Goal: Task Accomplishment & Management: Complete application form

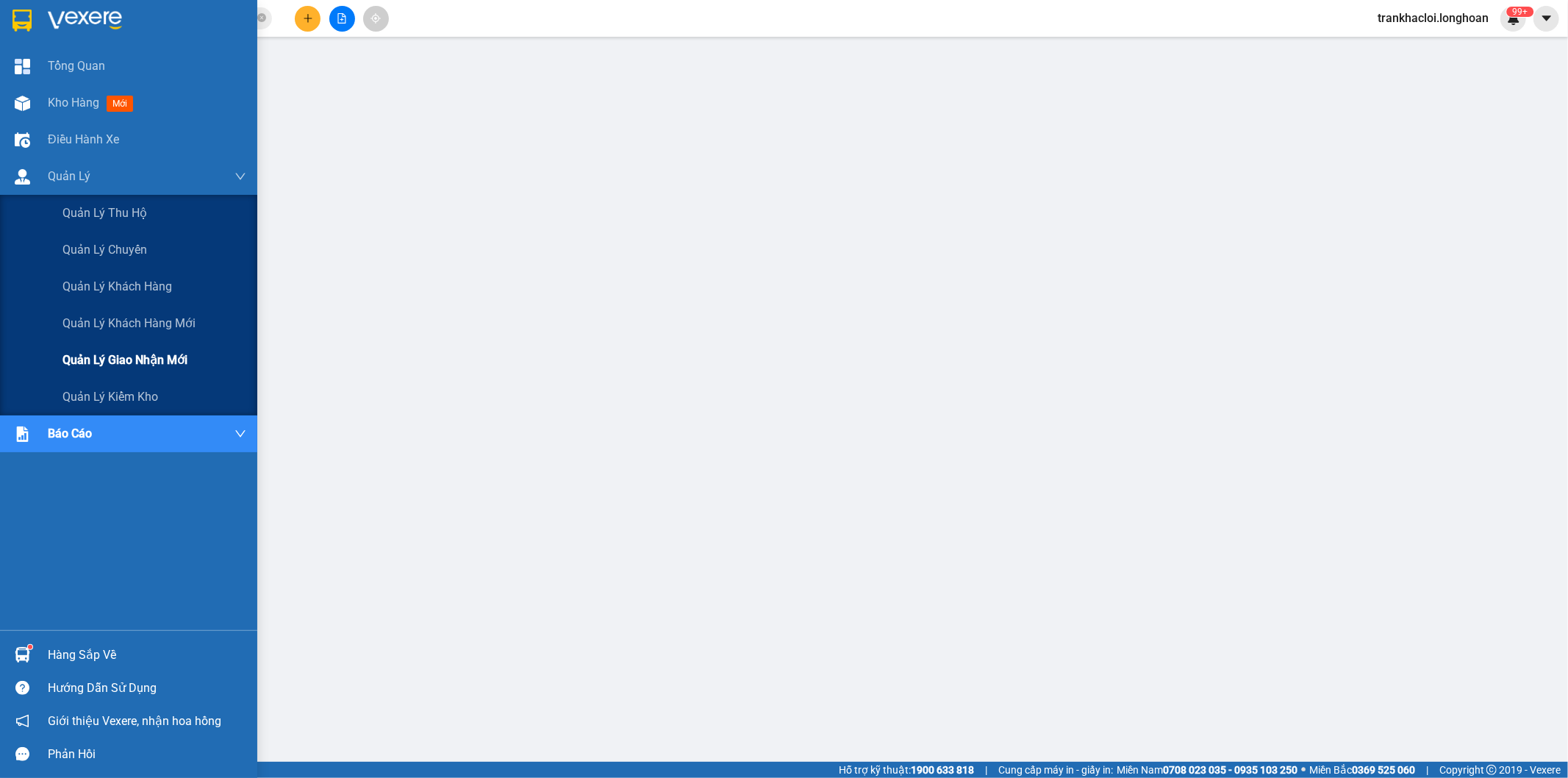
click at [137, 366] on span "Quản lý giao nhận mới" at bounding box center [125, 360] width 125 height 18
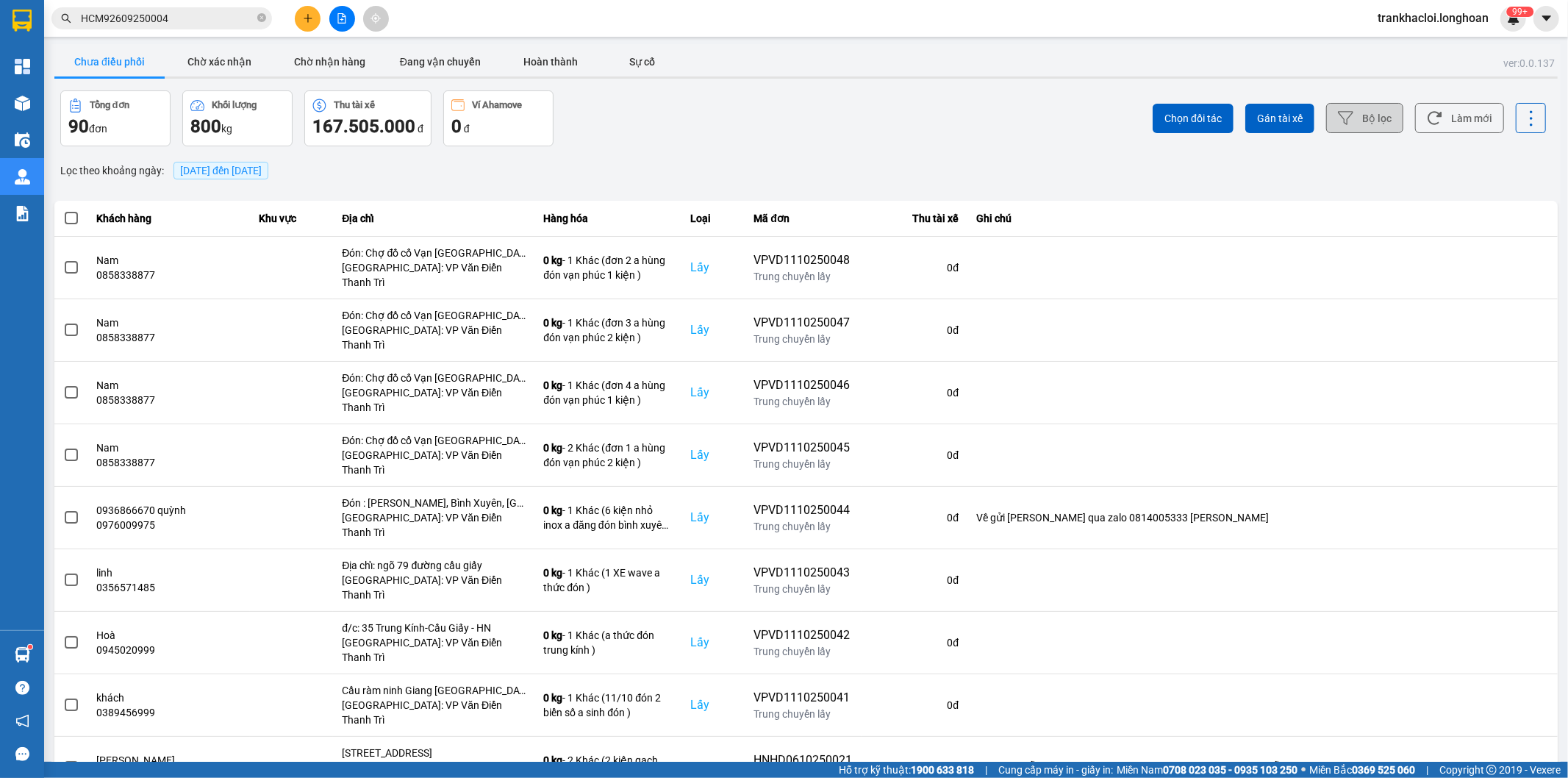
click at [1383, 123] on button "Bộ lọc" at bounding box center [1365, 118] width 77 height 30
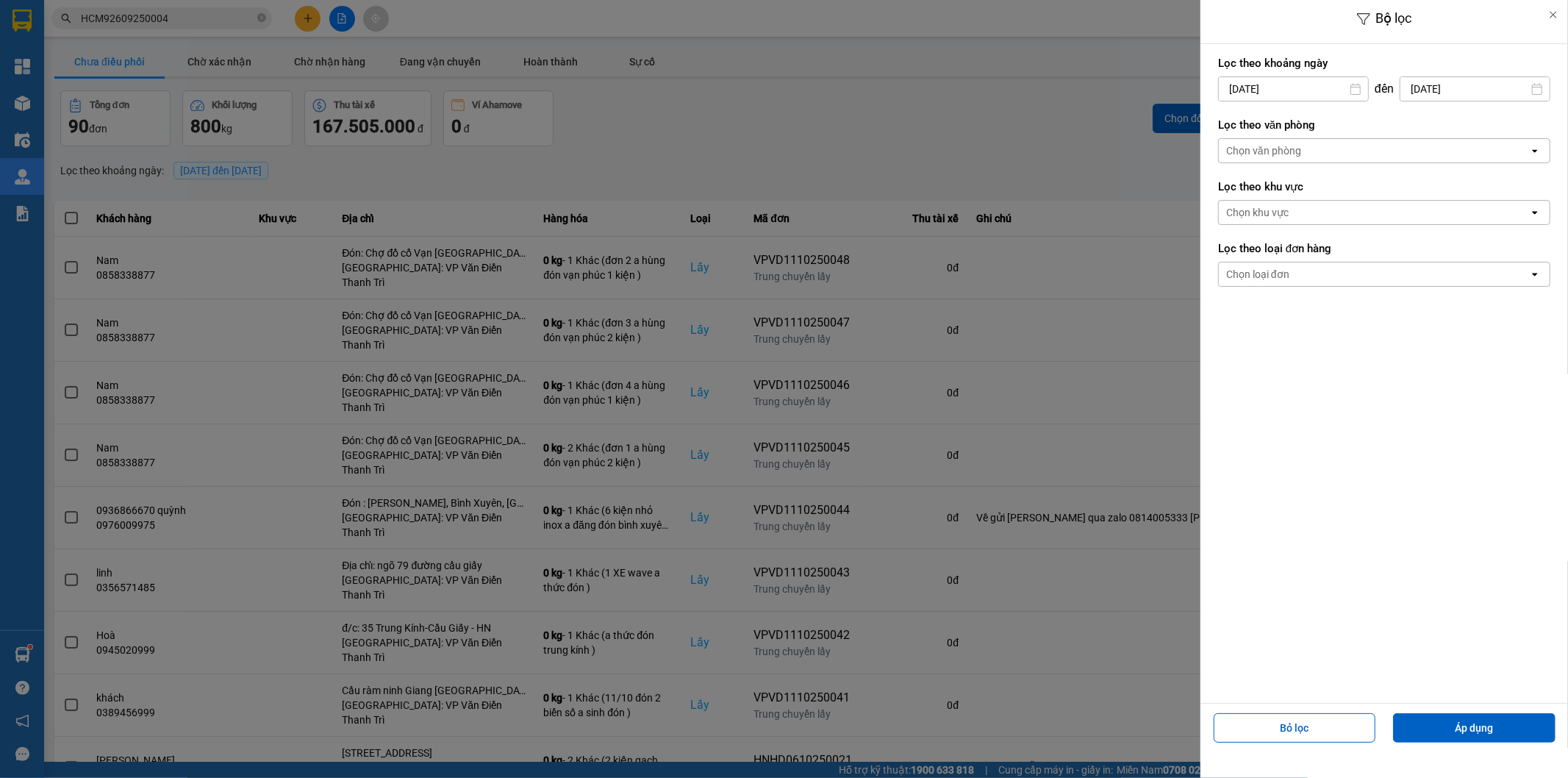
click at [1397, 158] on div "Chọn văn phòng" at bounding box center [1374, 151] width 311 height 24
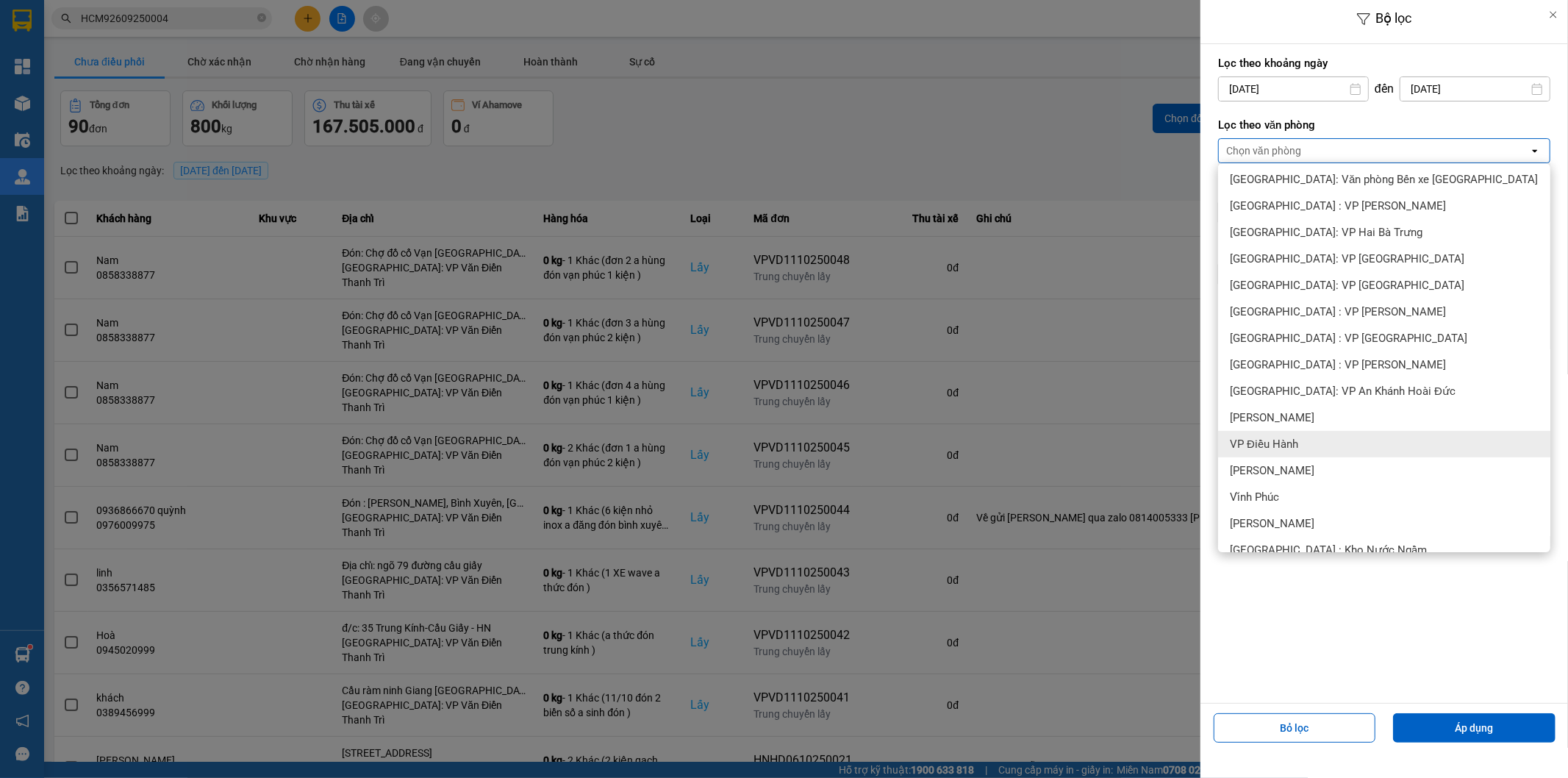
scroll to position [409, 0]
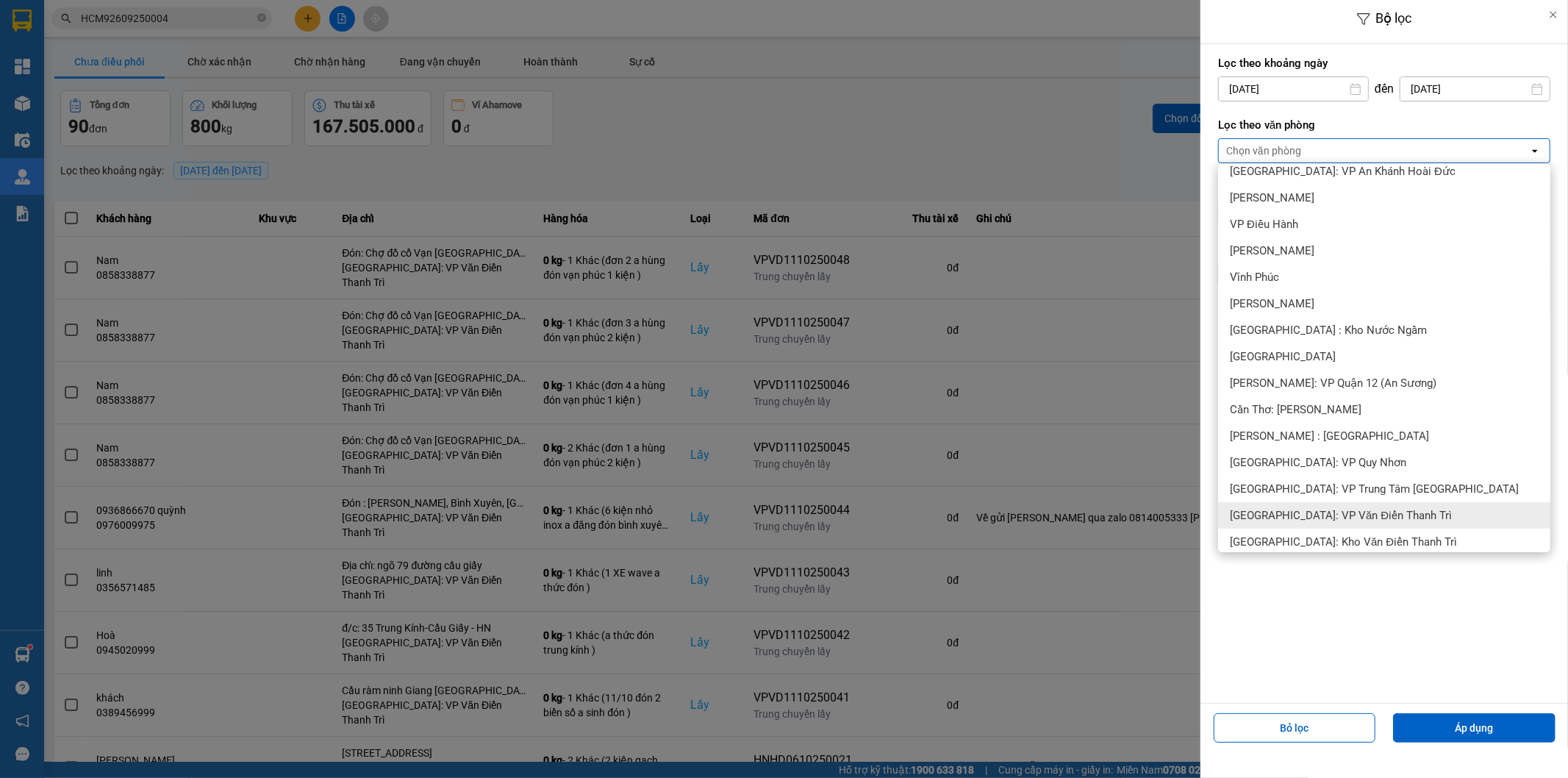
drag, startPoint x: 1365, startPoint y: 513, endPoint x: 1388, endPoint y: 517, distance: 23.3
click at [1365, 515] on span "[GEOGRAPHIC_DATA]: VP Văn Điển Thanh Trì" at bounding box center [1341, 515] width 222 height 15
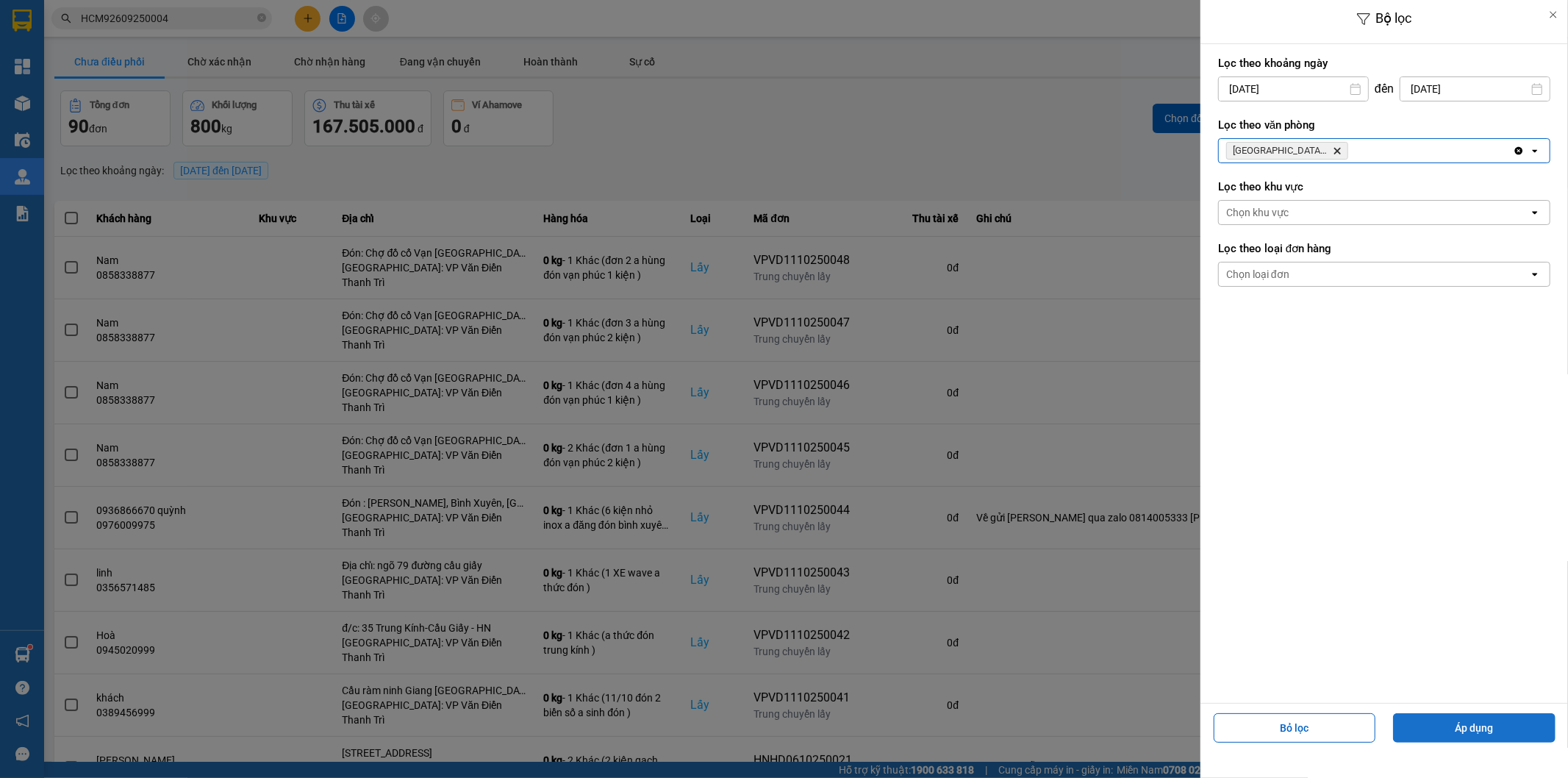
click at [1436, 737] on button "Áp dụng" at bounding box center [1475, 728] width 162 height 29
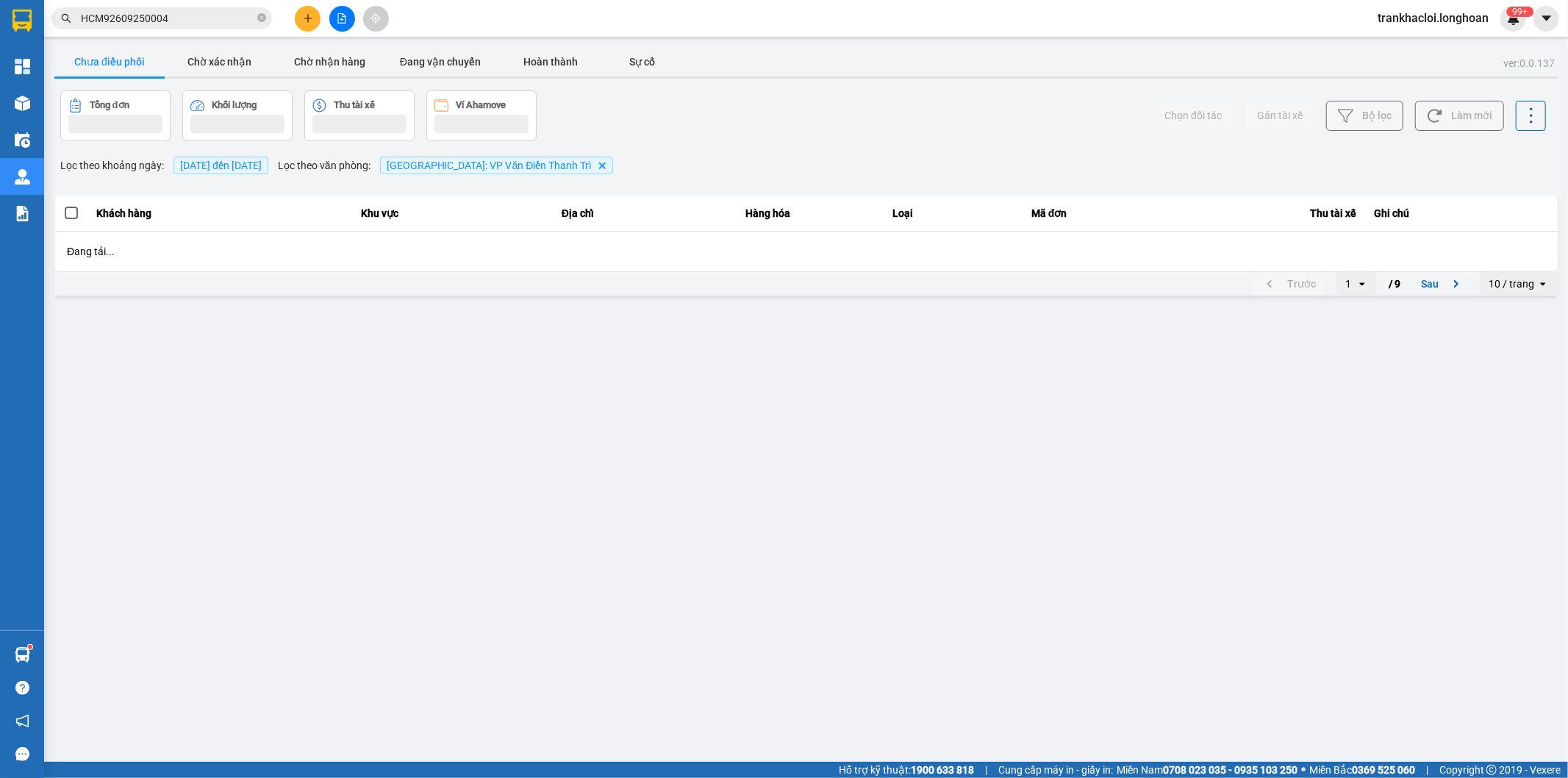
click at [1445, 727] on button "Áp dụng" at bounding box center [1475, 728] width 162 height 29
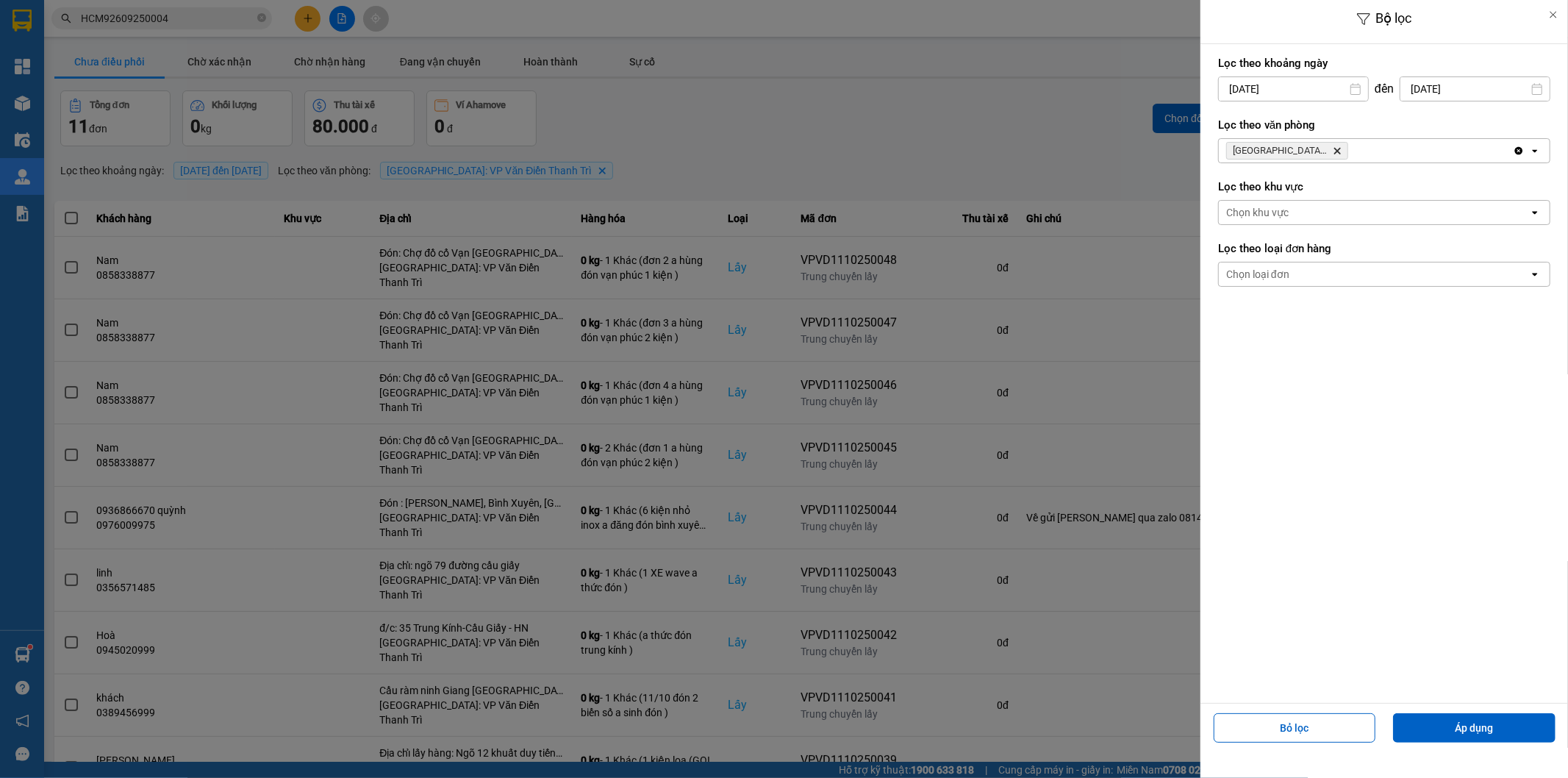
click at [1025, 90] on div at bounding box center [784, 389] width 1568 height 778
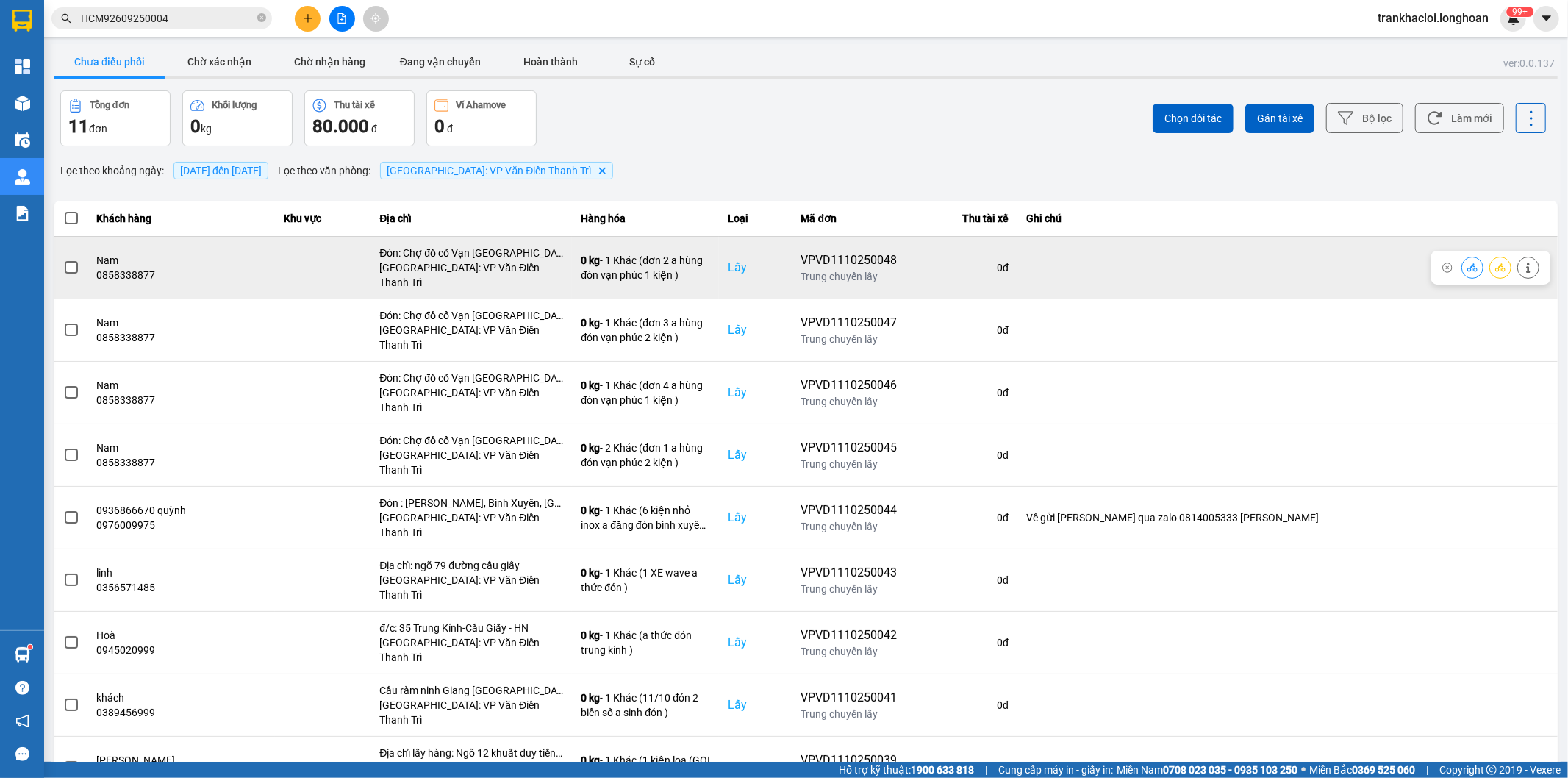
click at [1490, 270] on button at bounding box center [1500, 268] width 21 height 26
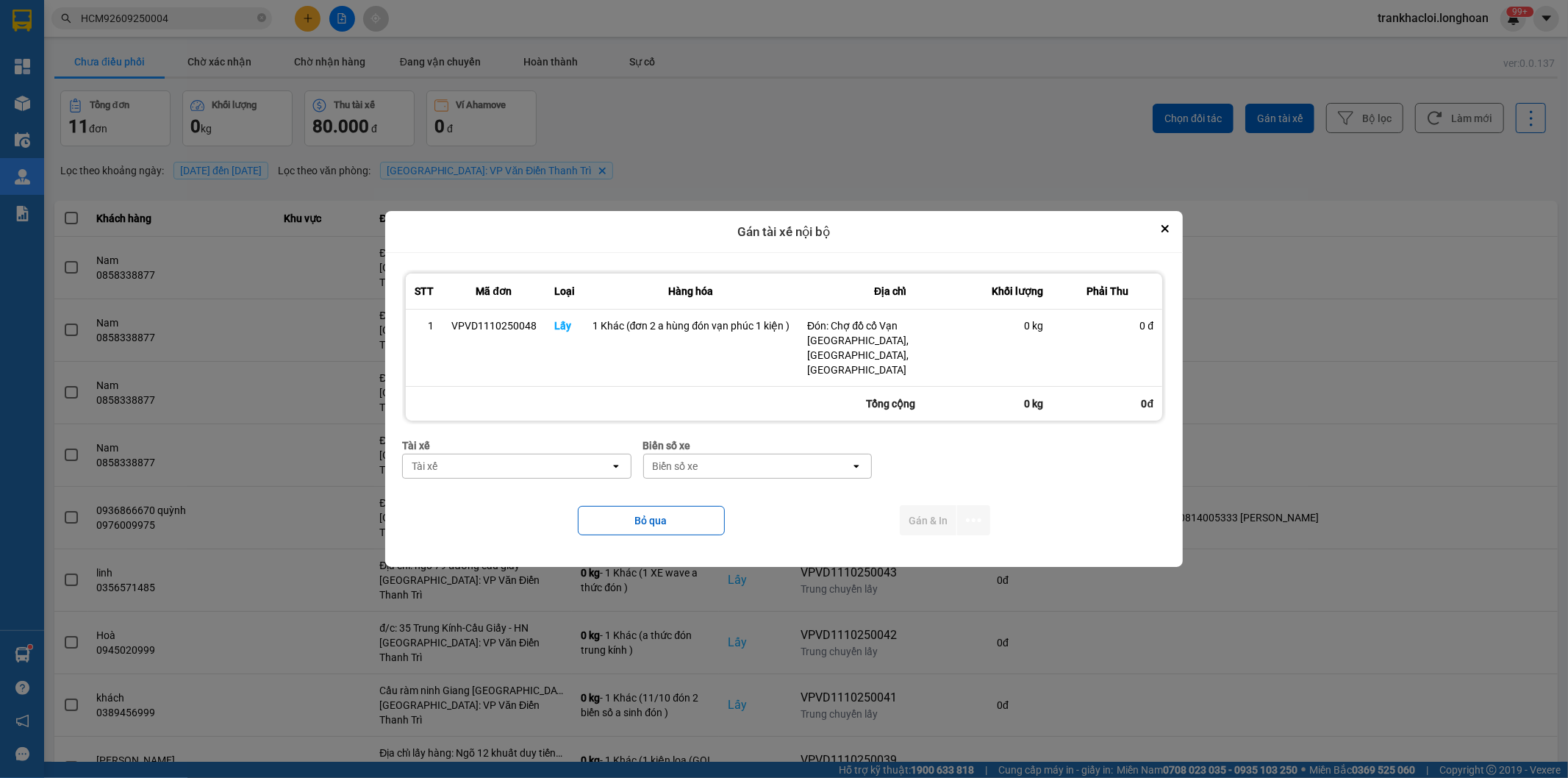
click at [490, 460] on div "Tài xế" at bounding box center [506, 466] width 207 height 24
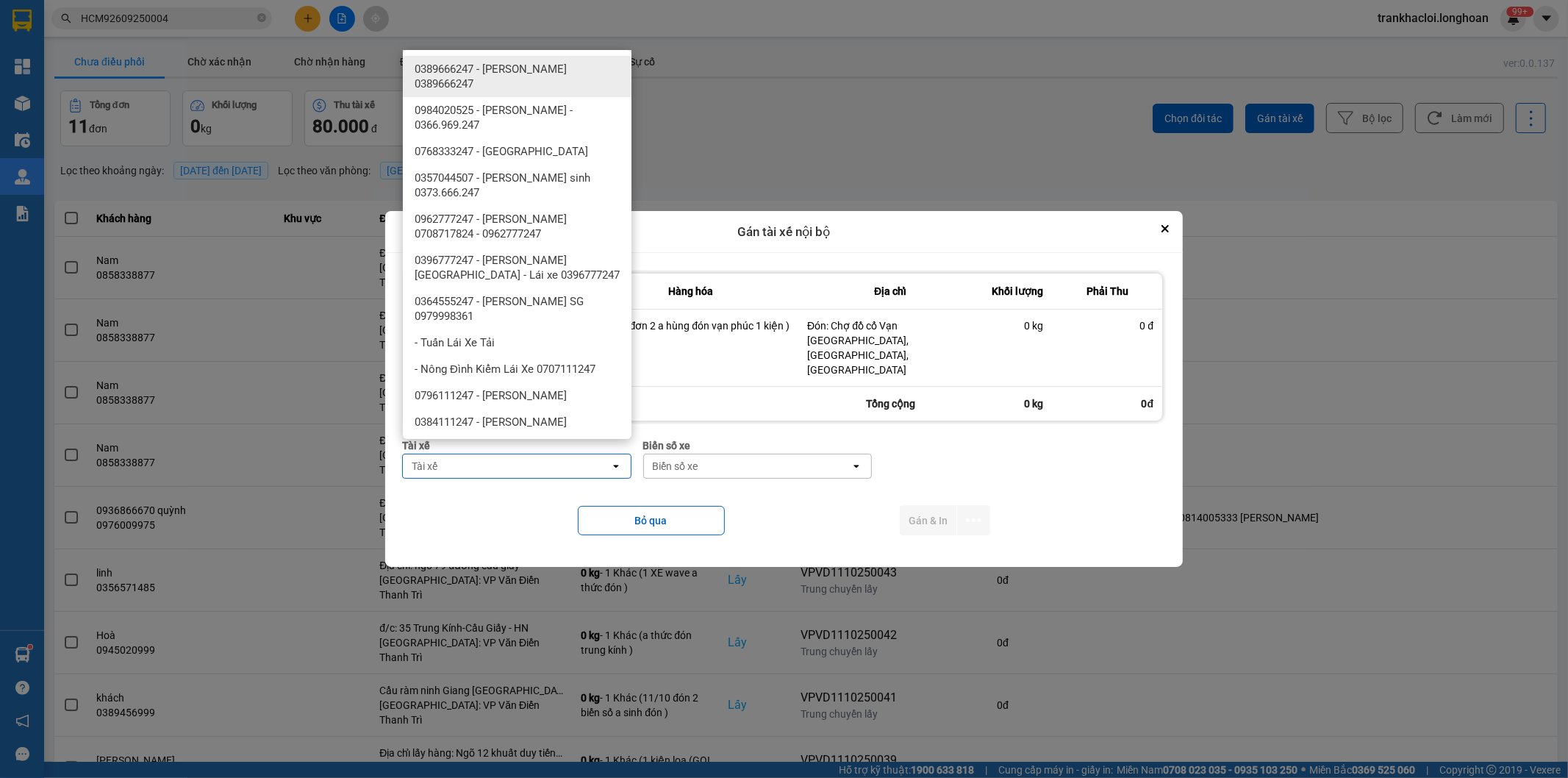
click at [533, 454] on div "Tài xế" at bounding box center [506, 466] width 207 height 24
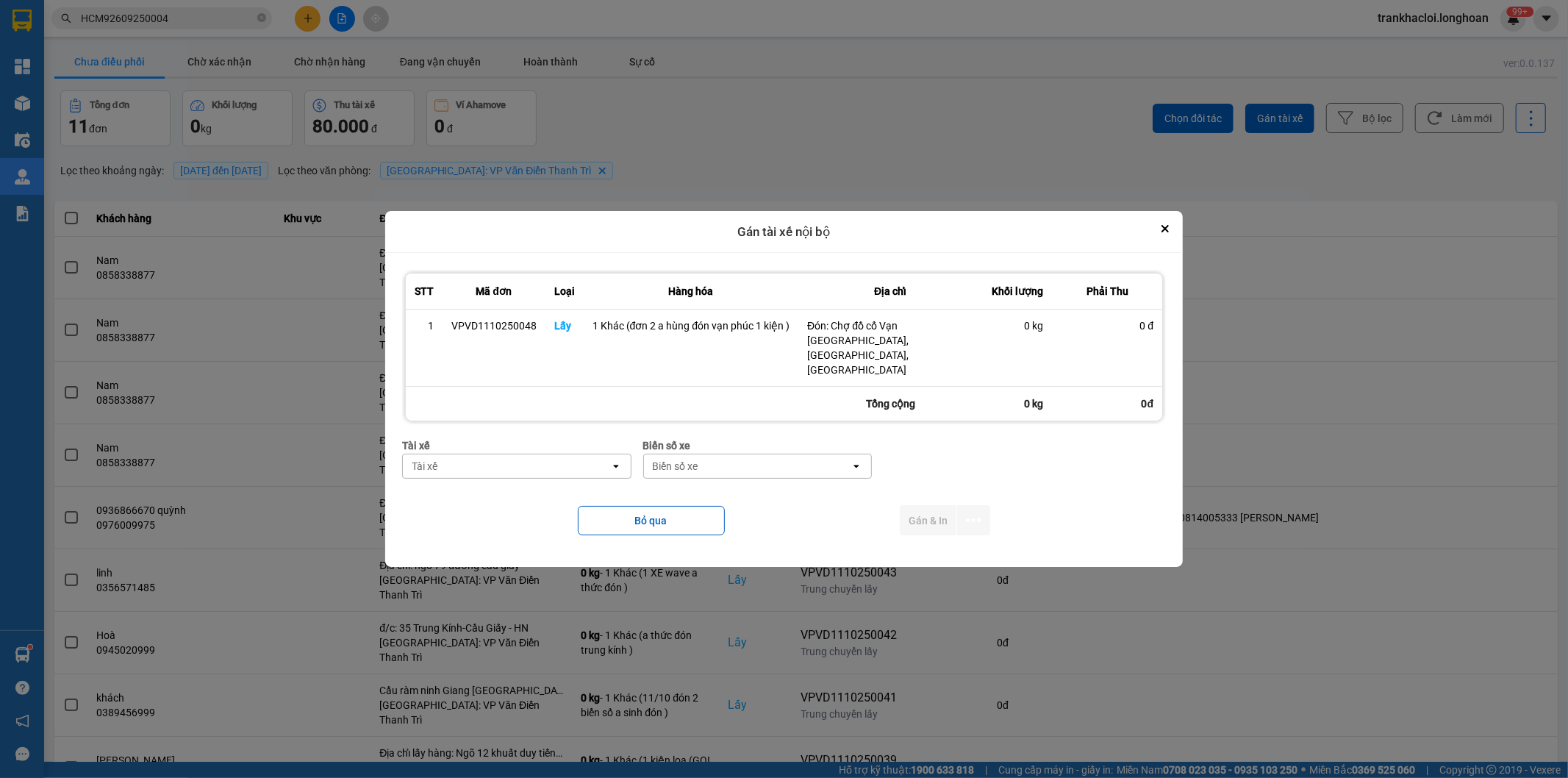
click at [525, 454] on div "Tài xế" at bounding box center [506, 466] width 207 height 24
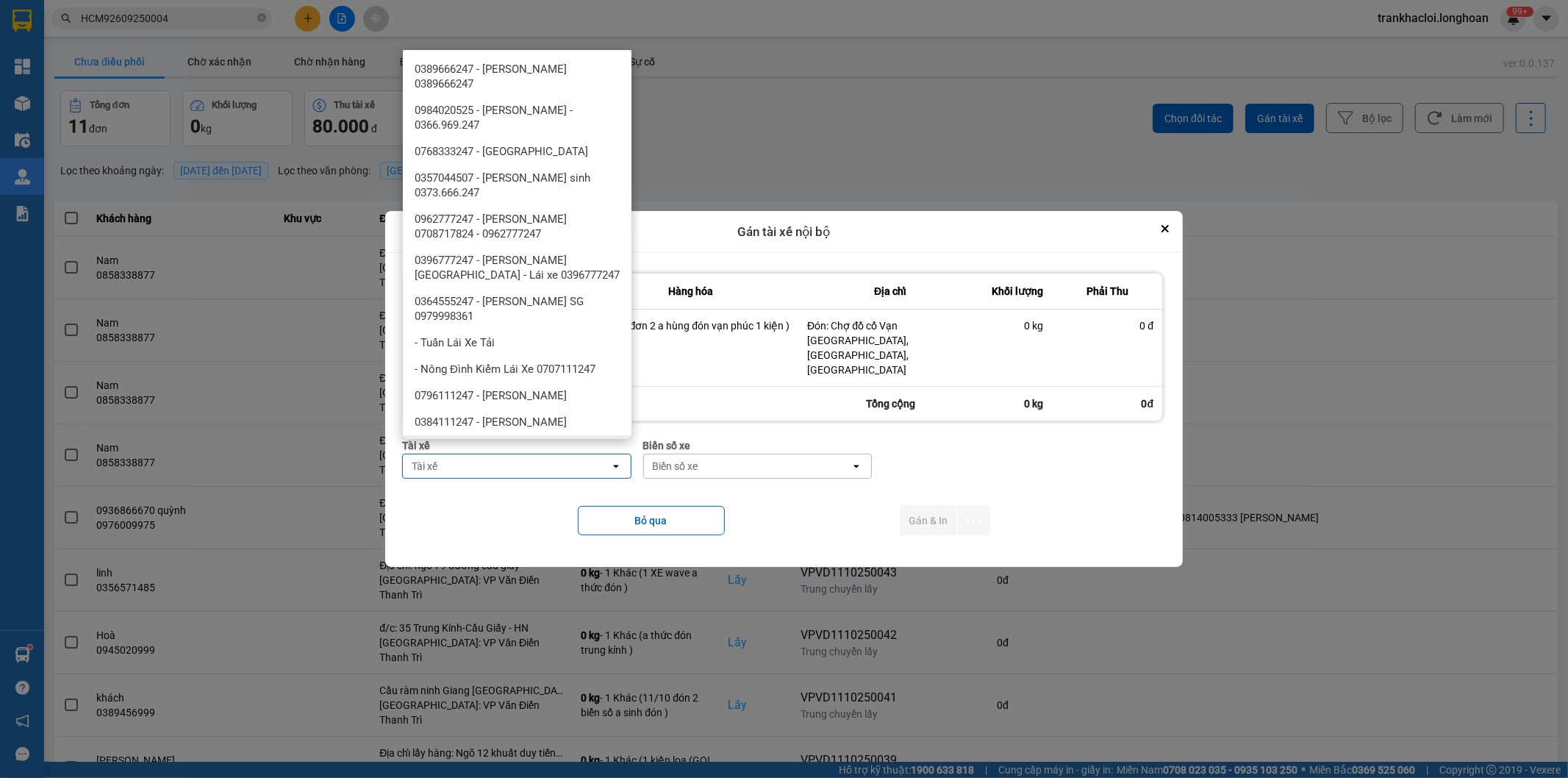
click at [557, 441] on span "0325666247 - A Hùng 17 [GEOGRAPHIC_DATA] 0325666247" at bounding box center [520, 456] width 211 height 29
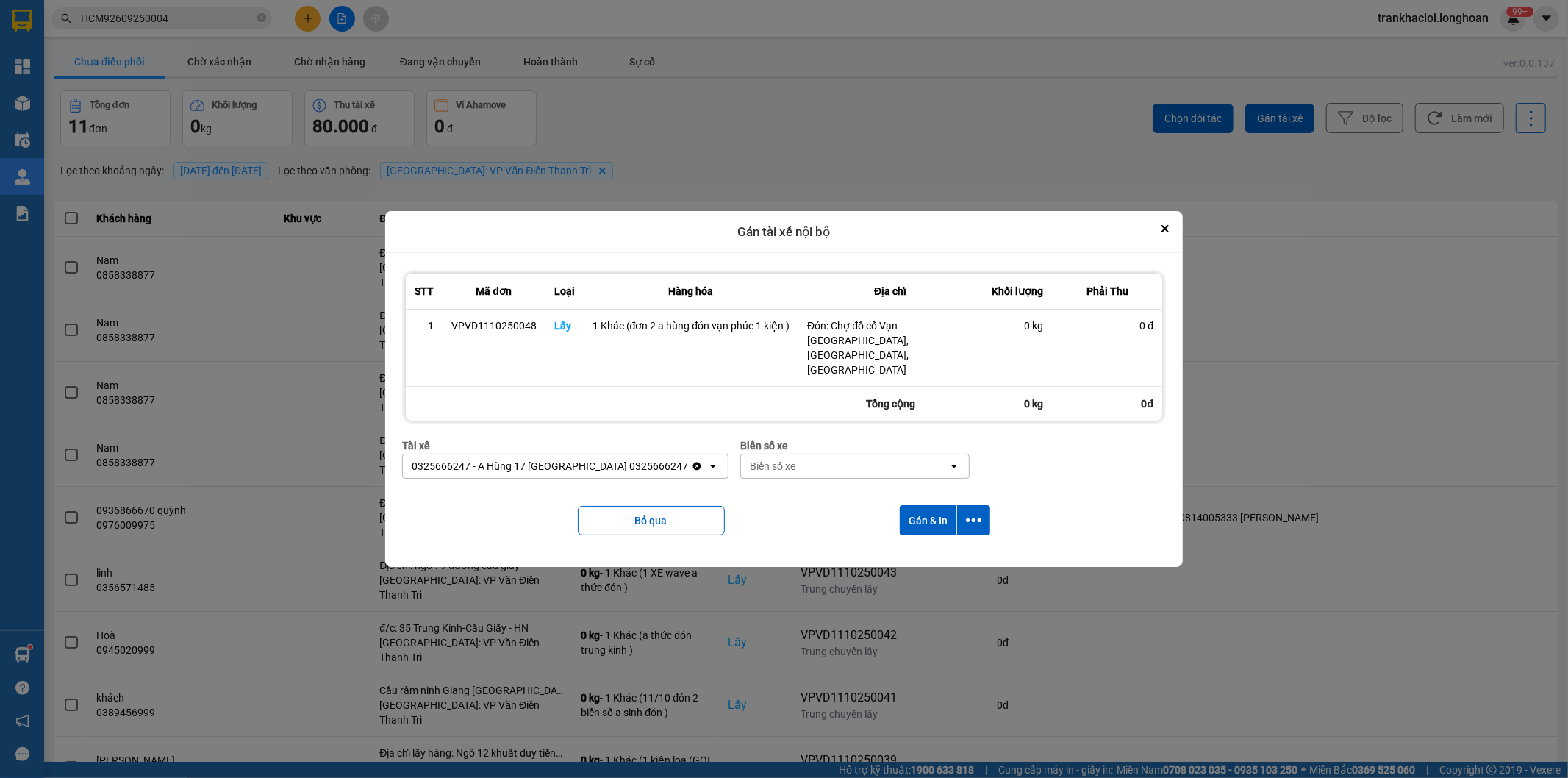
click at [751, 467] on div "Biển số xe Biển số xe open" at bounding box center [855, 464] width 229 height 53
click at [760, 464] on div "Biển số xe" at bounding box center [844, 466] width 207 height 24
type input "71"
click at [855, 485] on div "29E-139.71" at bounding box center [817, 483] width 229 height 27
click at [972, 513] on icon "dialog" at bounding box center [974, 520] width 15 height 15
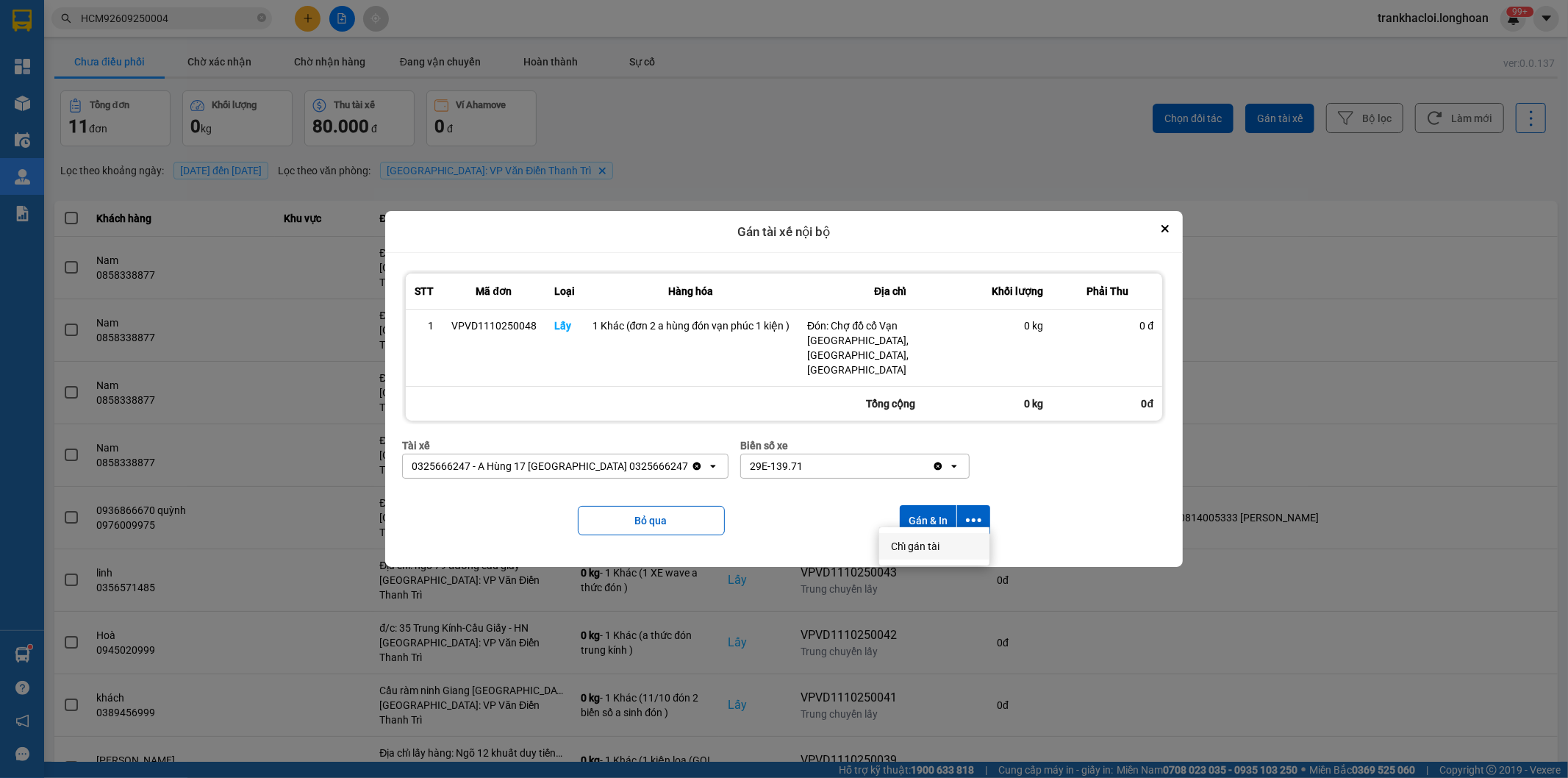
click at [941, 542] on div "Chỉ gán tài" at bounding box center [934, 546] width 86 height 15
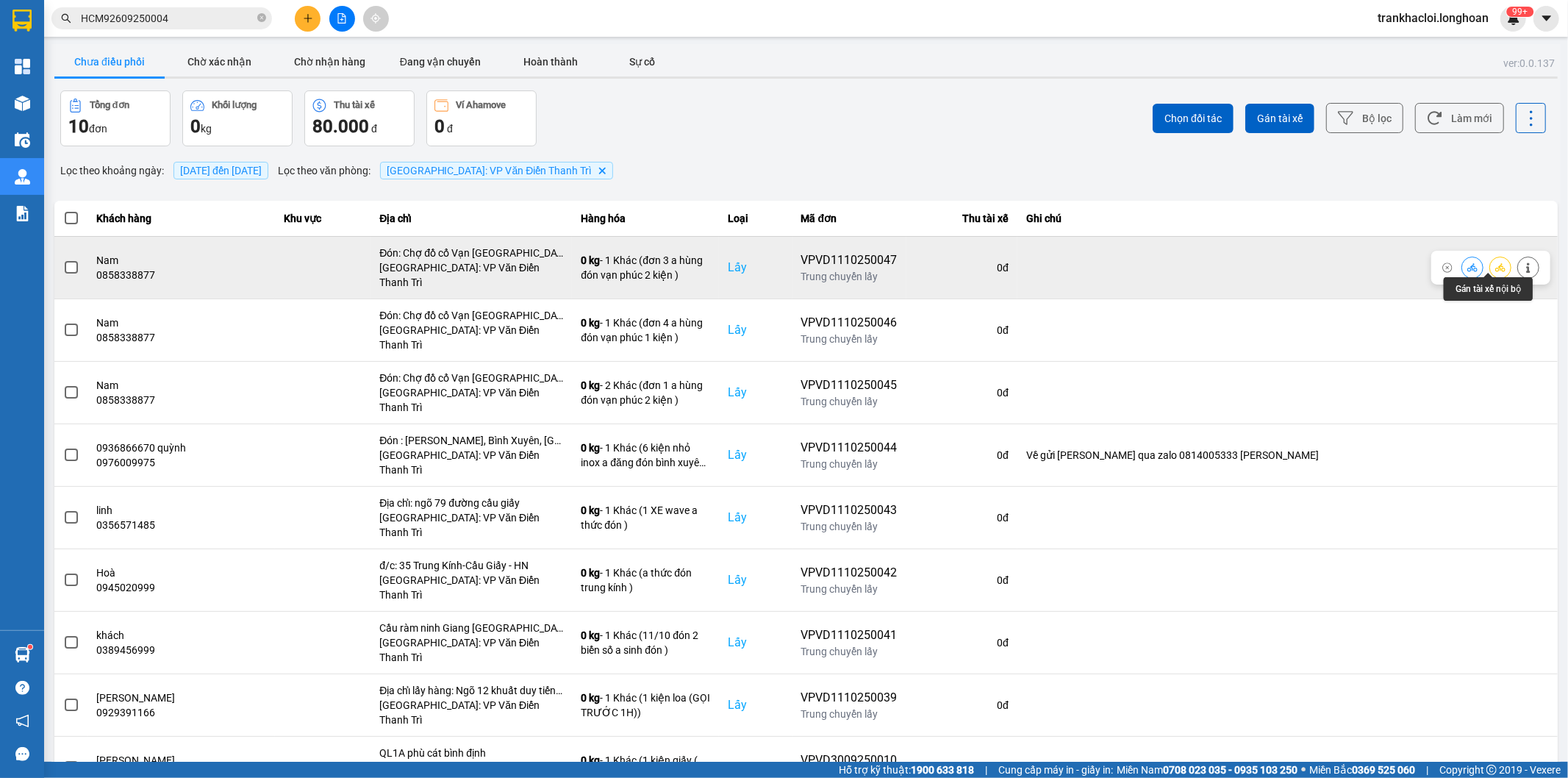
click at [1495, 262] on icon at bounding box center [1500, 267] width 10 height 10
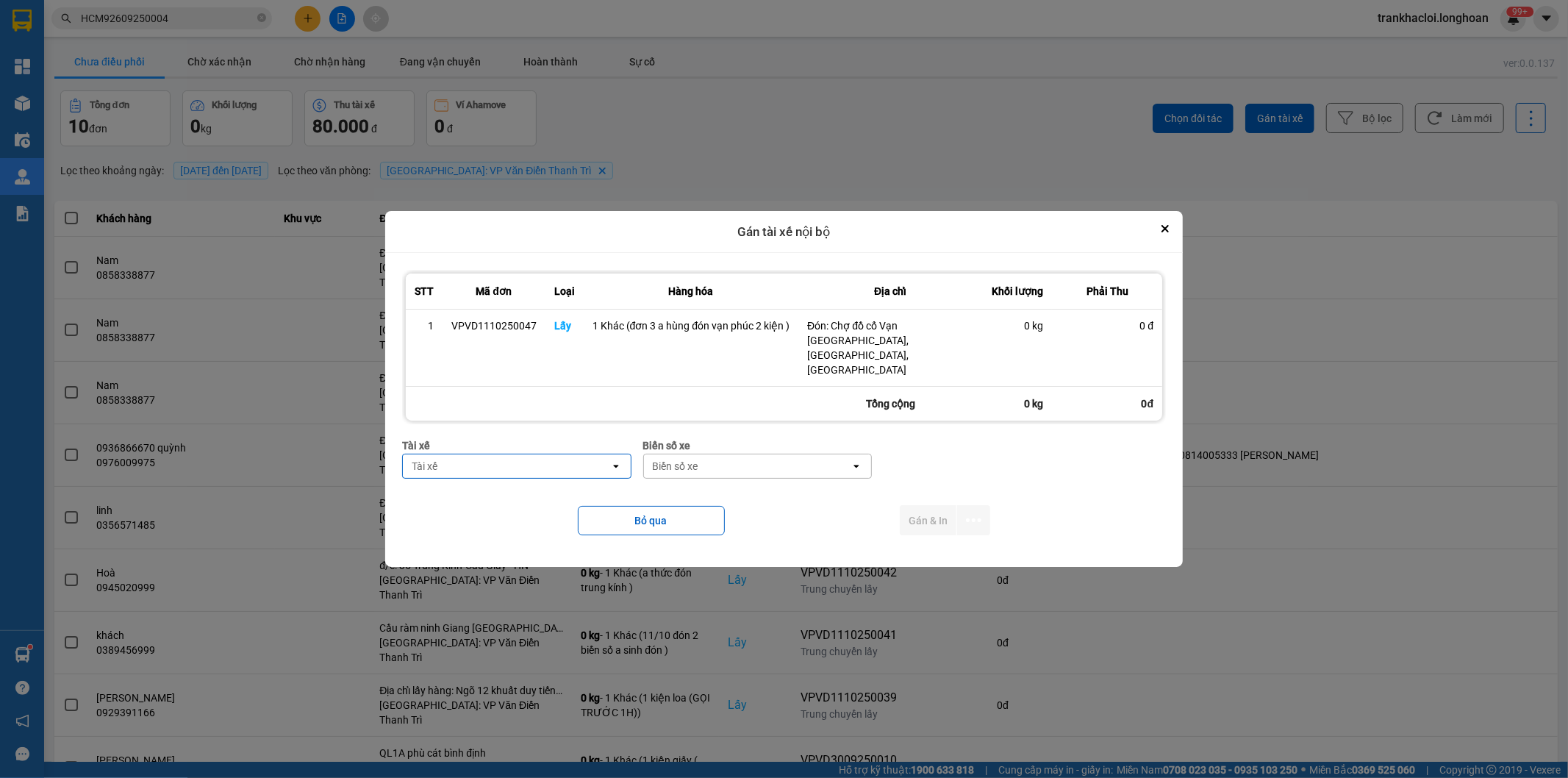
click at [558, 454] on div "Tài xế" at bounding box center [506, 466] width 207 height 24
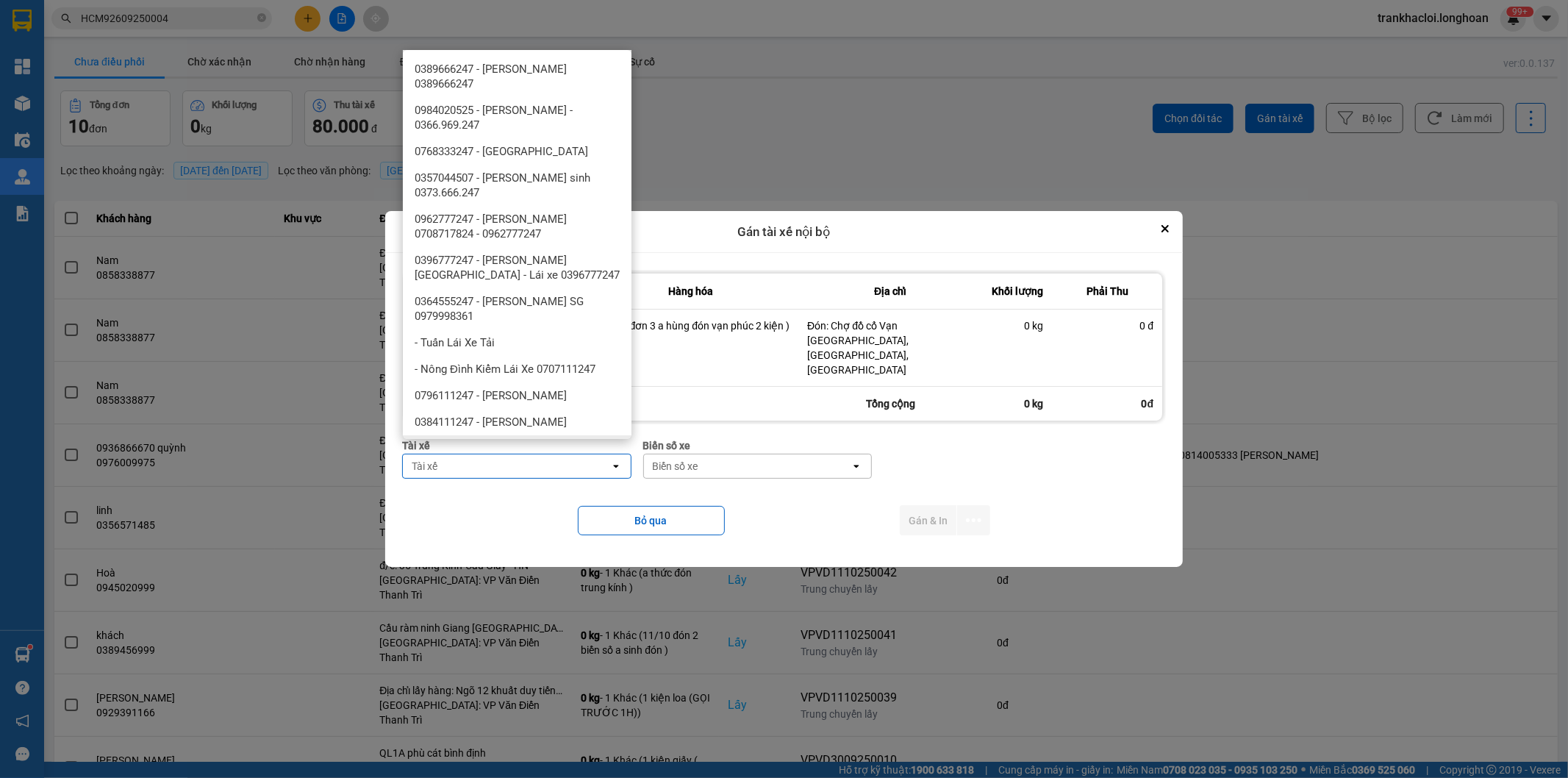
drag, startPoint x: 574, startPoint y: 428, endPoint x: 733, endPoint y: 460, distance: 162.2
click at [574, 441] on span "0325666247 - A Hùng 17 [GEOGRAPHIC_DATA] 0325666247" at bounding box center [520, 456] width 211 height 29
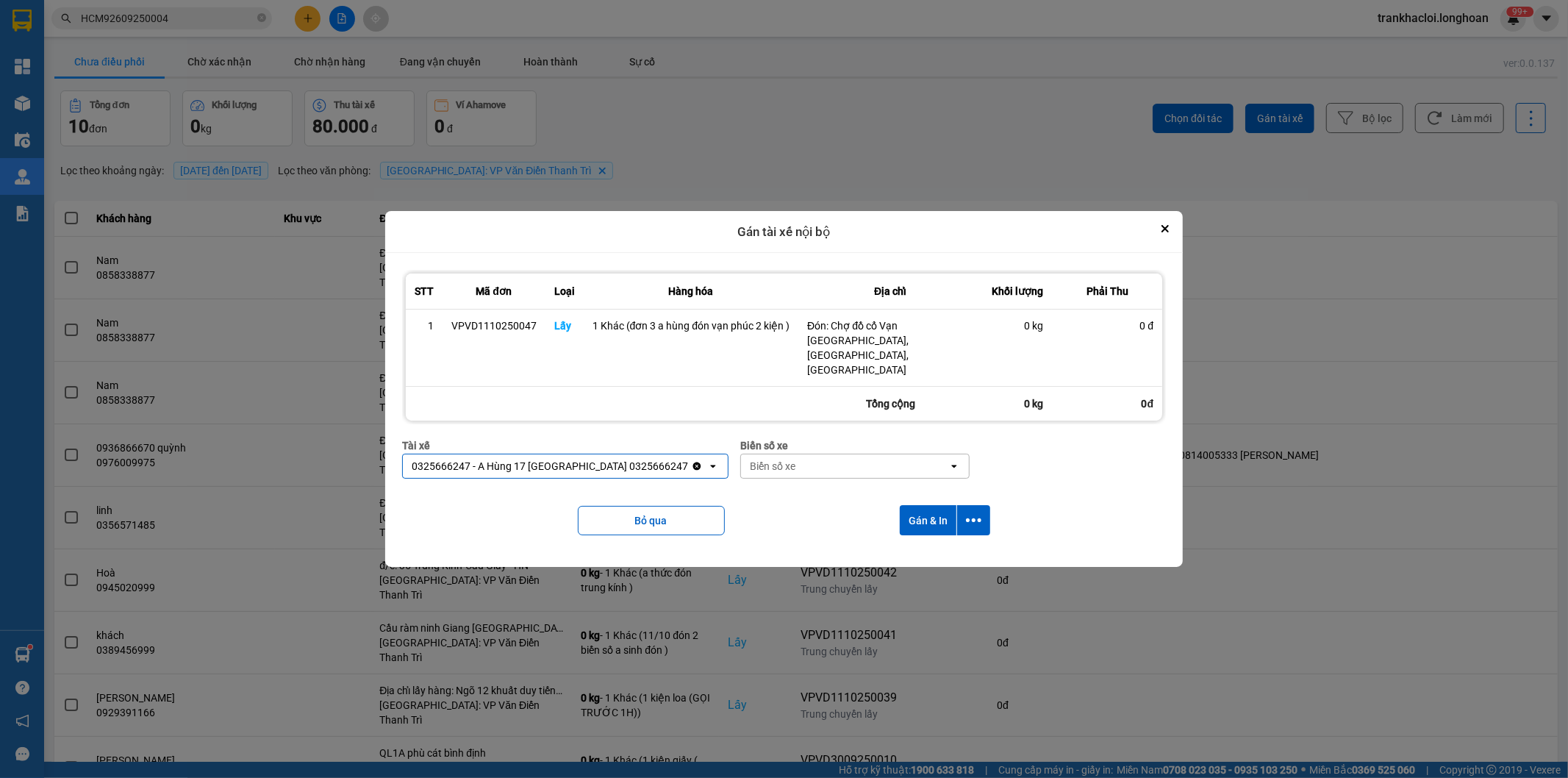
click at [806, 465] on div "Biển số xe Biển số xe open" at bounding box center [855, 464] width 229 height 53
click at [812, 462] on div "Biển số xe" at bounding box center [844, 466] width 207 height 24
type input "71"
drag, startPoint x: 802, startPoint y: 483, endPoint x: 955, endPoint y: 506, distance: 154.7
click at [803, 483] on div "29E-139.71" at bounding box center [817, 483] width 229 height 27
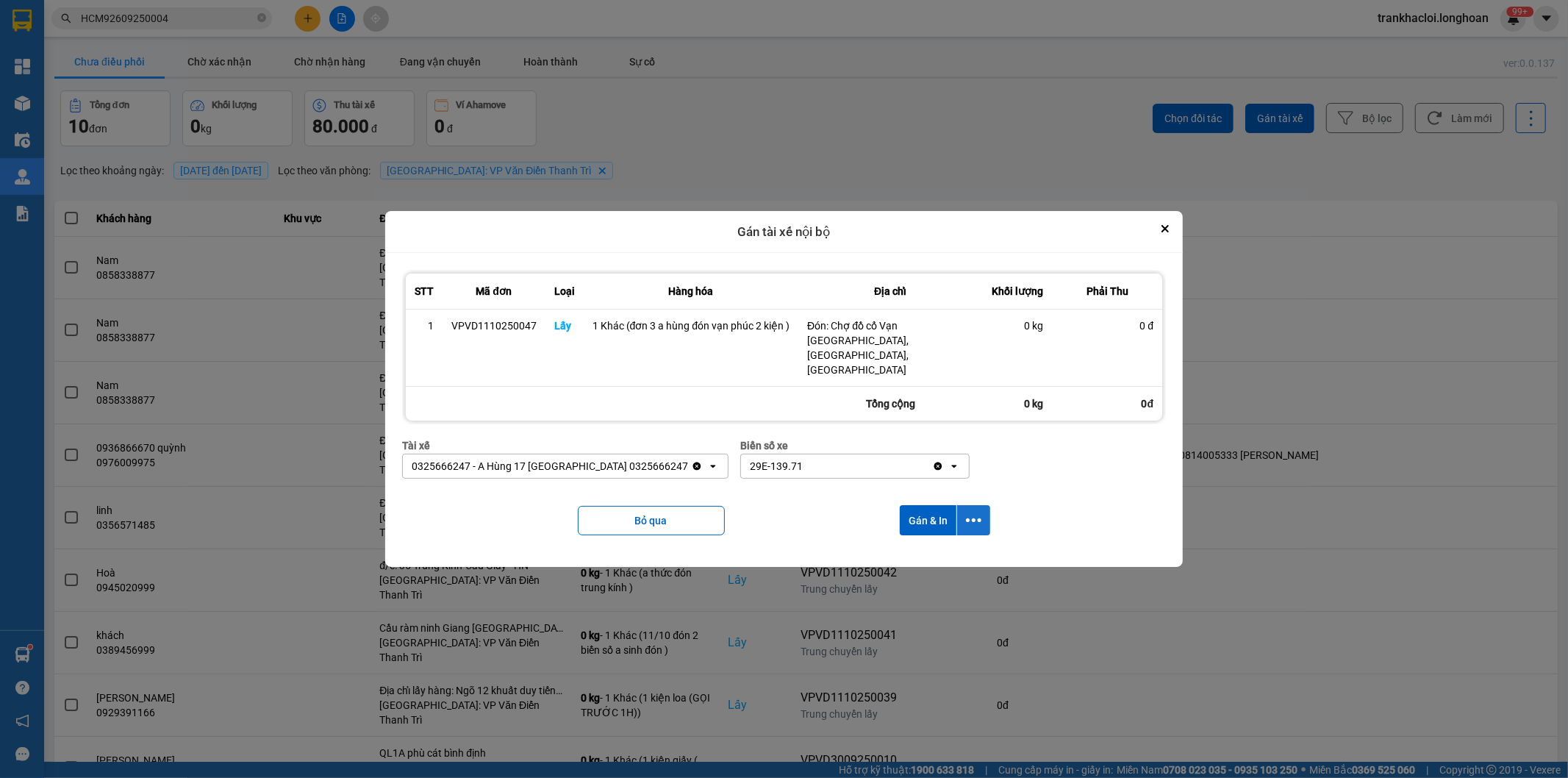
click at [968, 513] on icon "dialog" at bounding box center [974, 520] width 15 height 15
click at [921, 550] on span "Chỉ gán tài" at bounding box center [915, 546] width 48 height 15
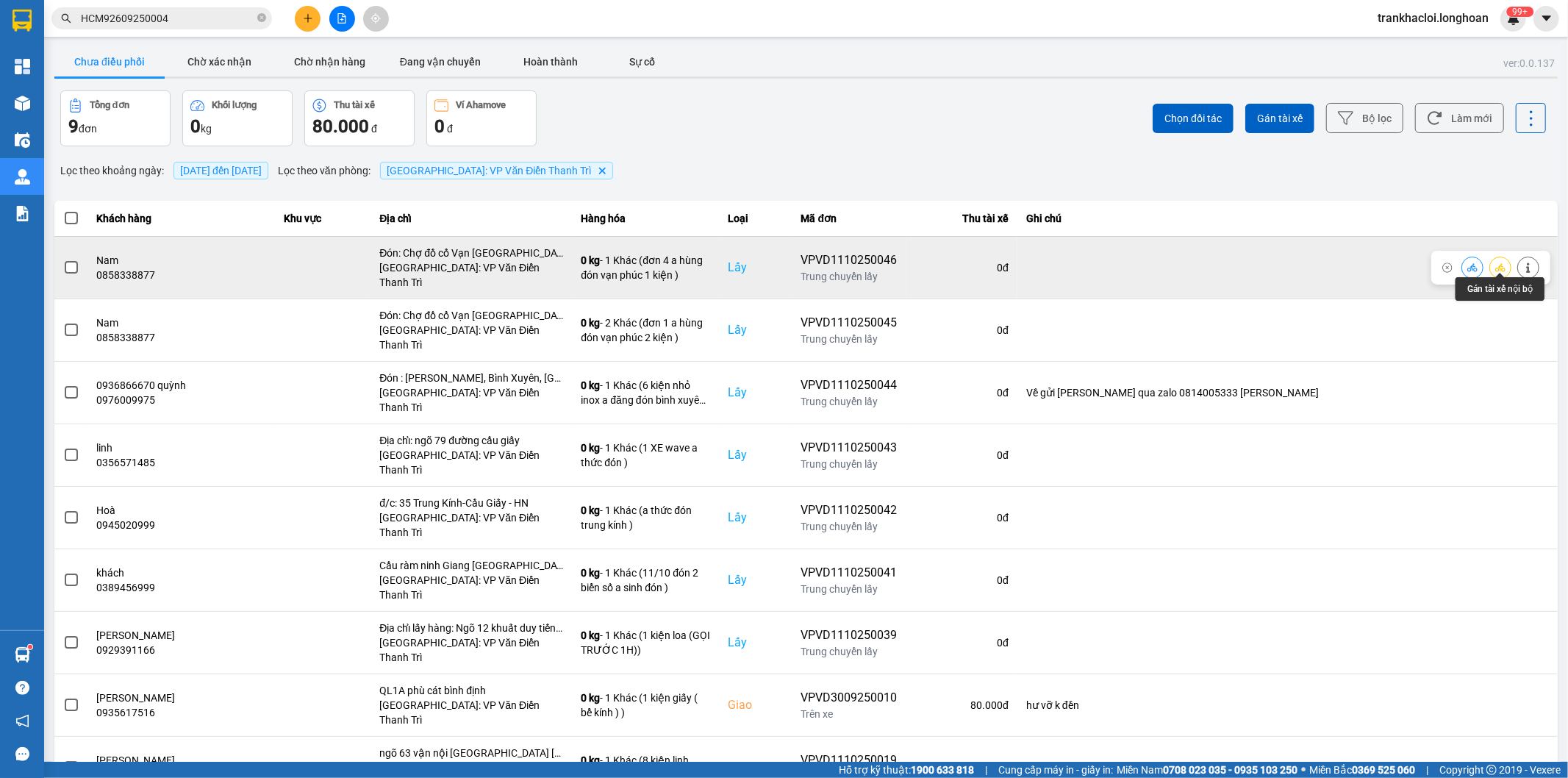
click at [1498, 263] on icon at bounding box center [1500, 267] width 10 height 8
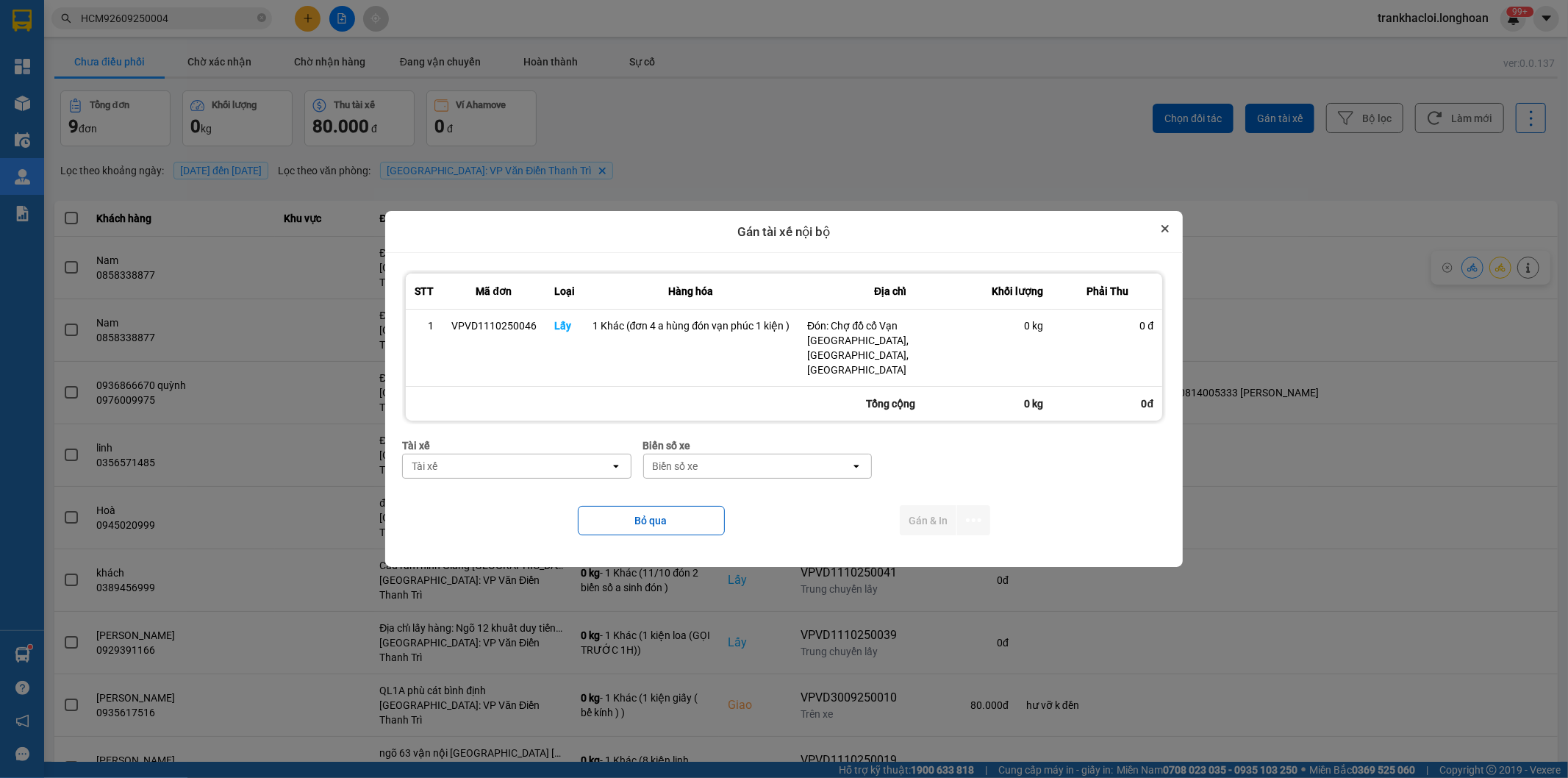
click at [1166, 232] on icon "Close" at bounding box center [1166, 229] width 6 height 6
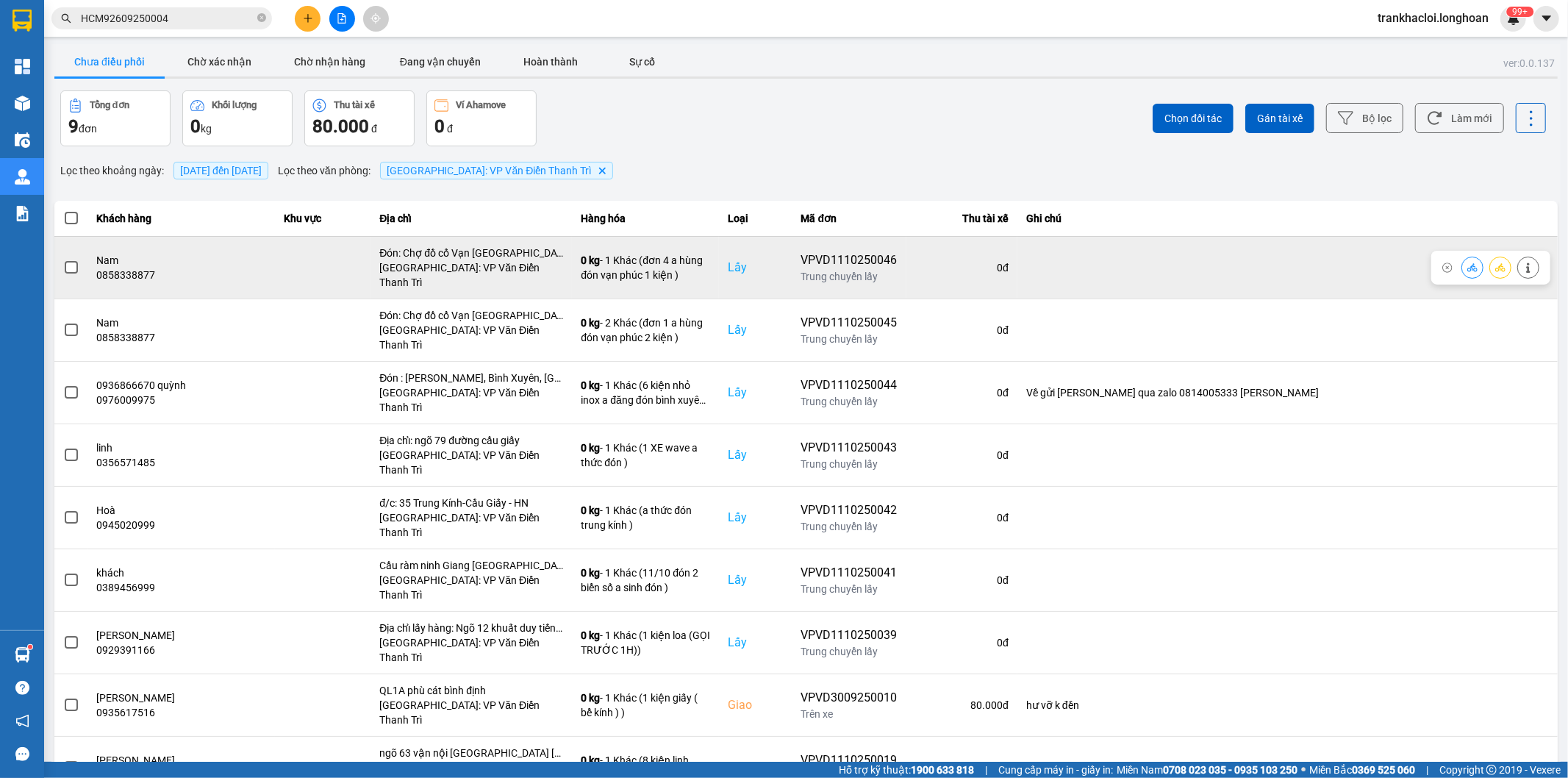
click at [70, 261] on span at bounding box center [71, 267] width 13 height 13
click at [63, 259] on input "checkbox" at bounding box center [63, 259] width 0 height 0
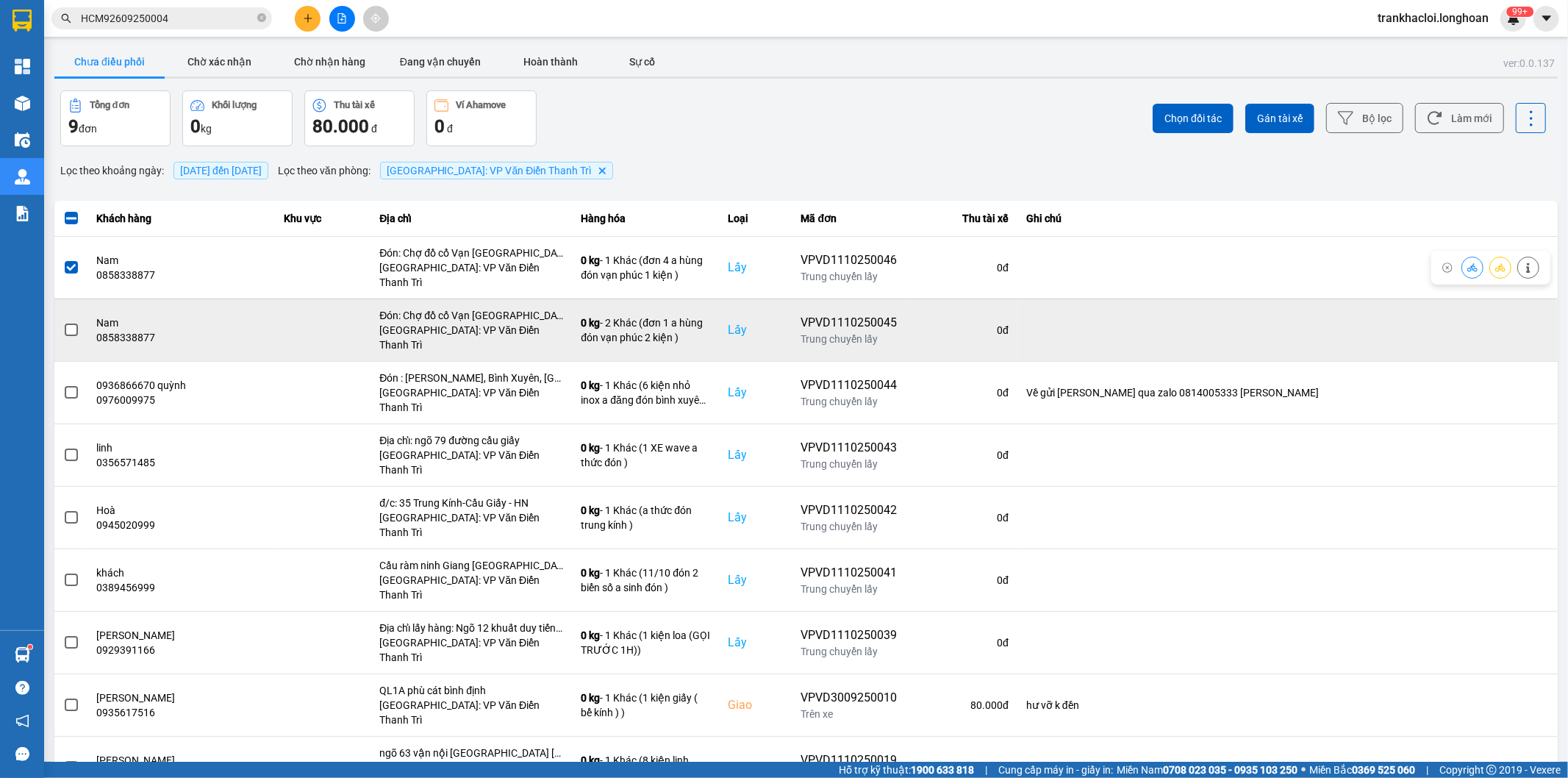
click at [63, 322] on label at bounding box center [71, 330] width 16 height 16
click at [63, 322] on input "checkbox" at bounding box center [63, 322] width 0 height 0
click at [1501, 325] on icon at bounding box center [1500, 330] width 10 height 10
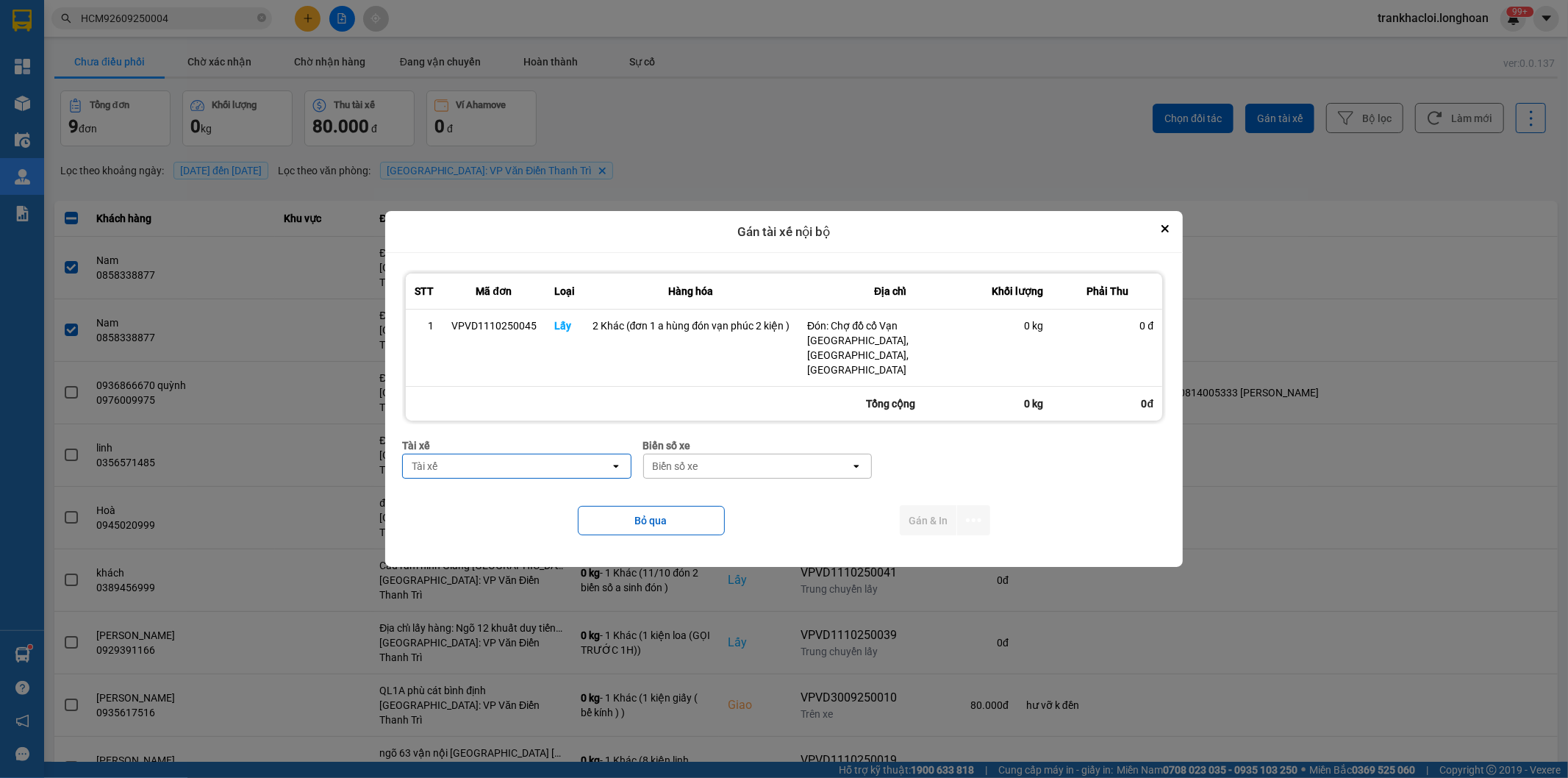
click at [594, 454] on div "Tài xế" at bounding box center [506, 466] width 207 height 24
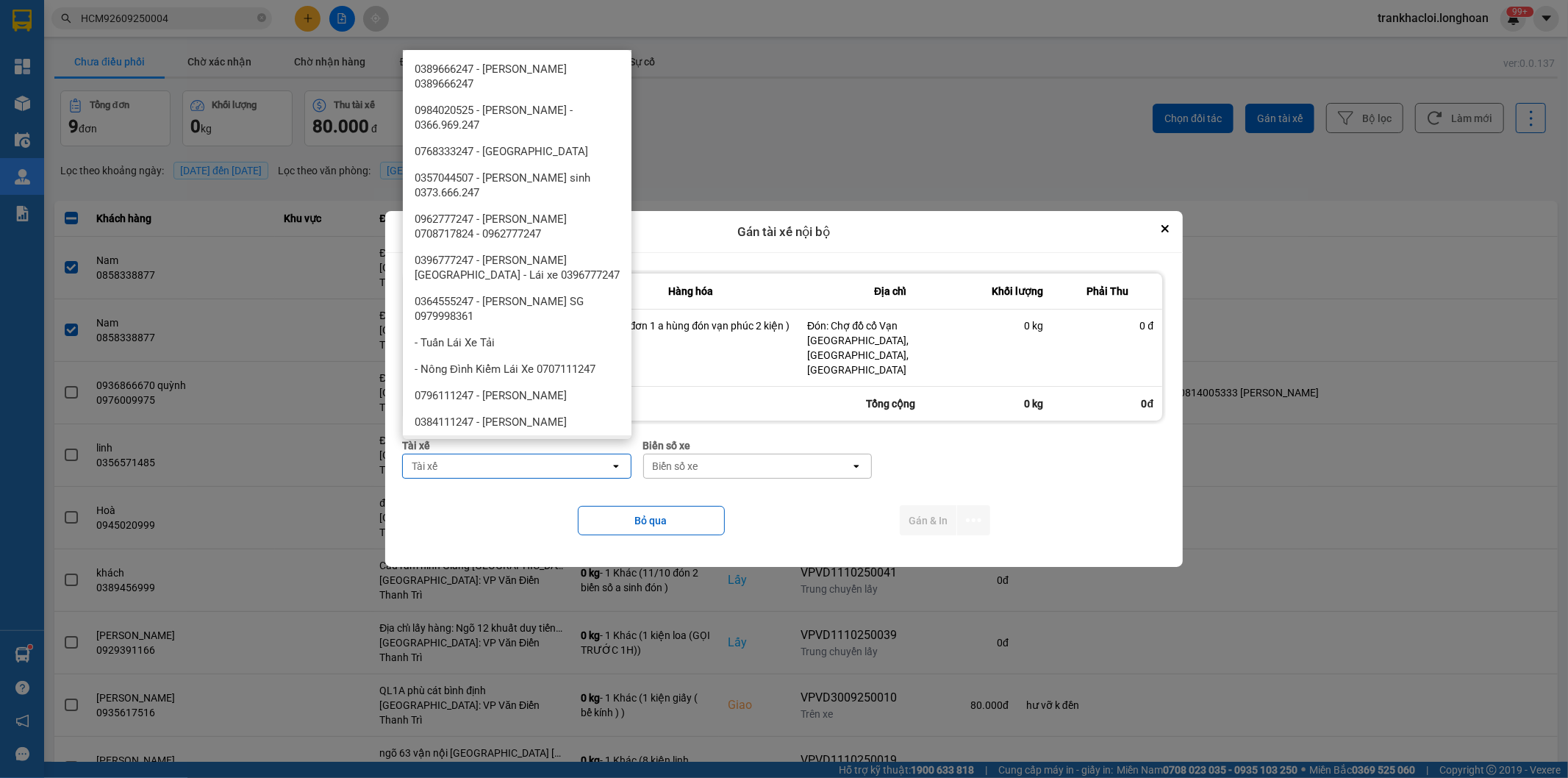
click at [572, 435] on div "0325666247 - A Hùng 17 [GEOGRAPHIC_DATA] 0325666247" at bounding box center [517, 456] width 229 height 41
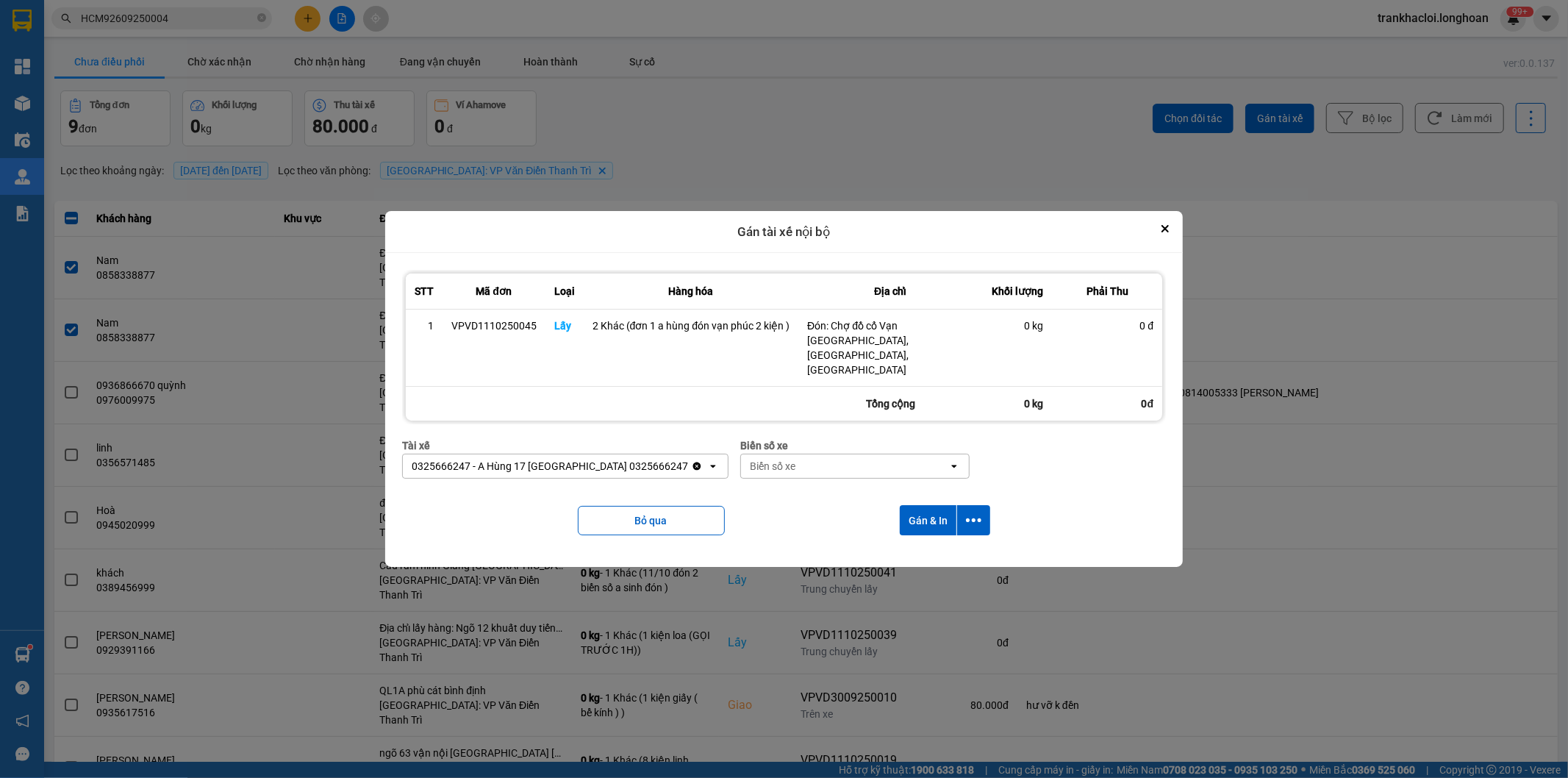
click at [750, 459] on div "Biển số xe" at bounding box center [773, 466] width 46 height 15
type input "71"
click at [758, 488] on span "29E-139.71" at bounding box center [741, 483] width 54 height 15
click at [989, 510] on button "dialog" at bounding box center [974, 519] width 33 height 30
click at [935, 539] on span "Chỉ gán tài" at bounding box center [915, 546] width 48 height 15
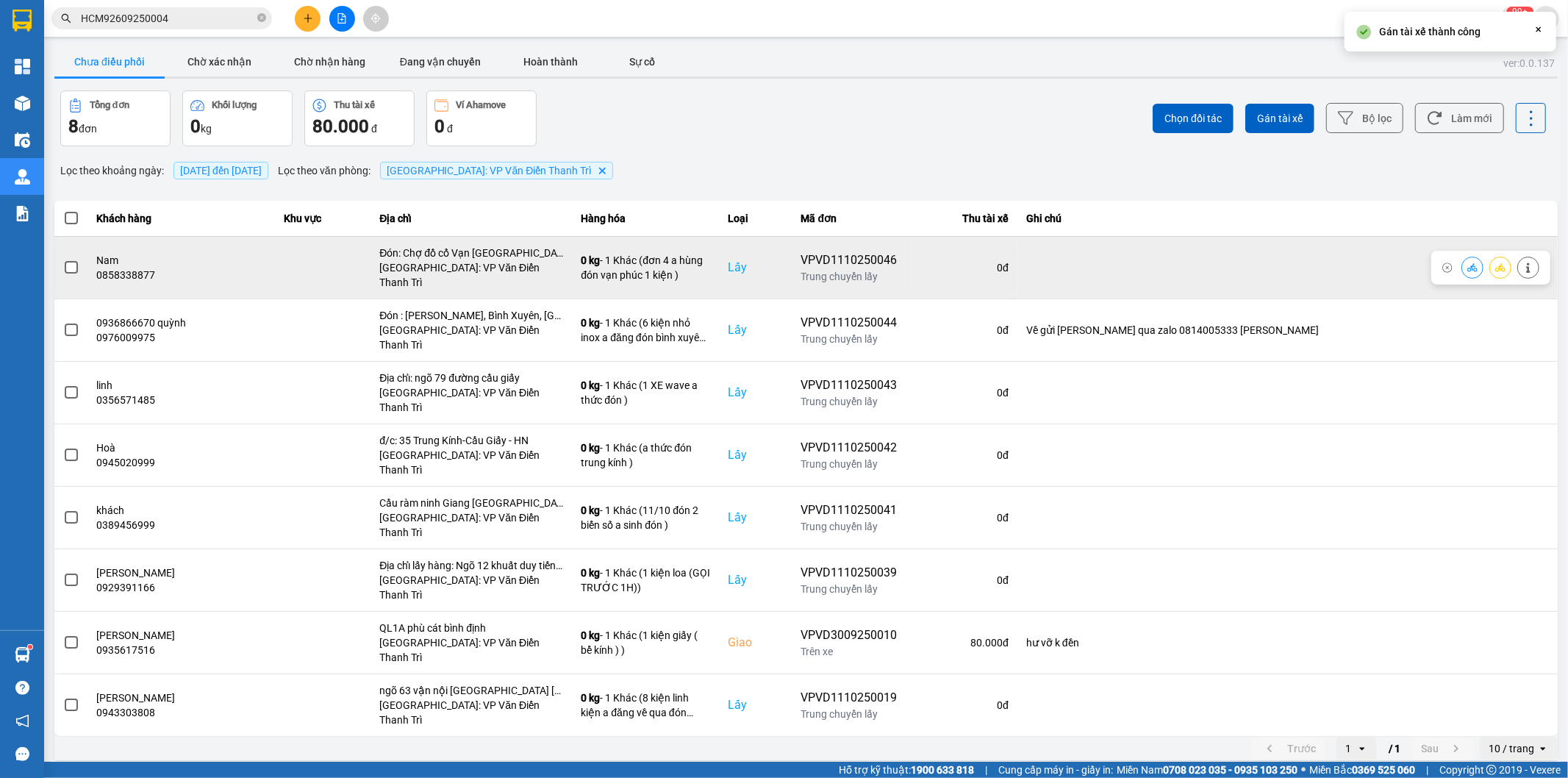
click at [711, 269] on div "0 kg - 1 Khác (đơn 4 a hùng đón vạn phúc 1 kiện )" at bounding box center [645, 268] width 129 height 29
click at [711, 263] on div "0 kg - 1 Khác (đơn 4 a hùng đón vạn phúc 1 kiện )" at bounding box center [645, 268] width 129 height 29
click at [1501, 263] on icon at bounding box center [1500, 267] width 10 height 8
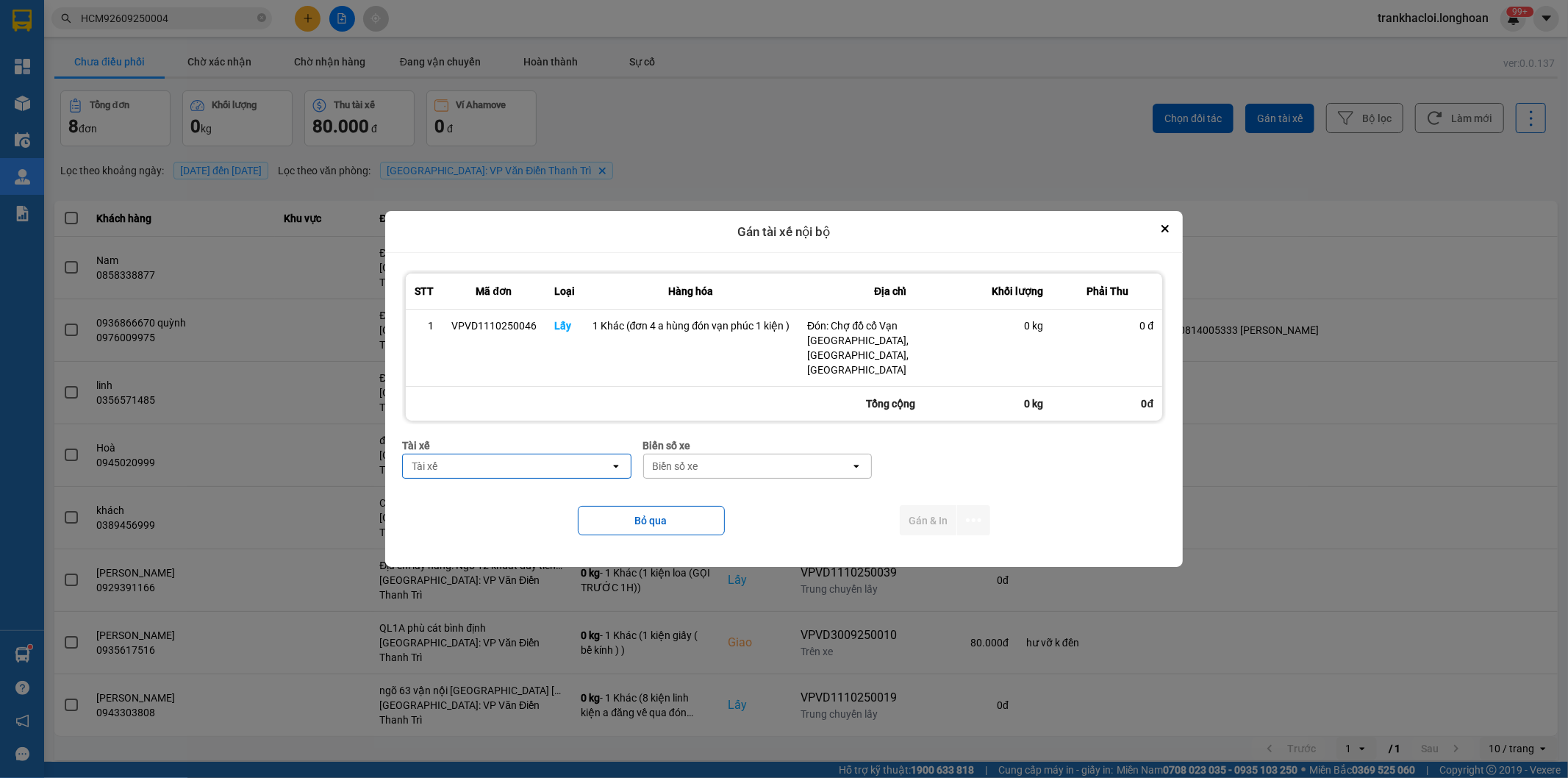
click at [574, 454] on div "Tài xế" at bounding box center [506, 466] width 207 height 24
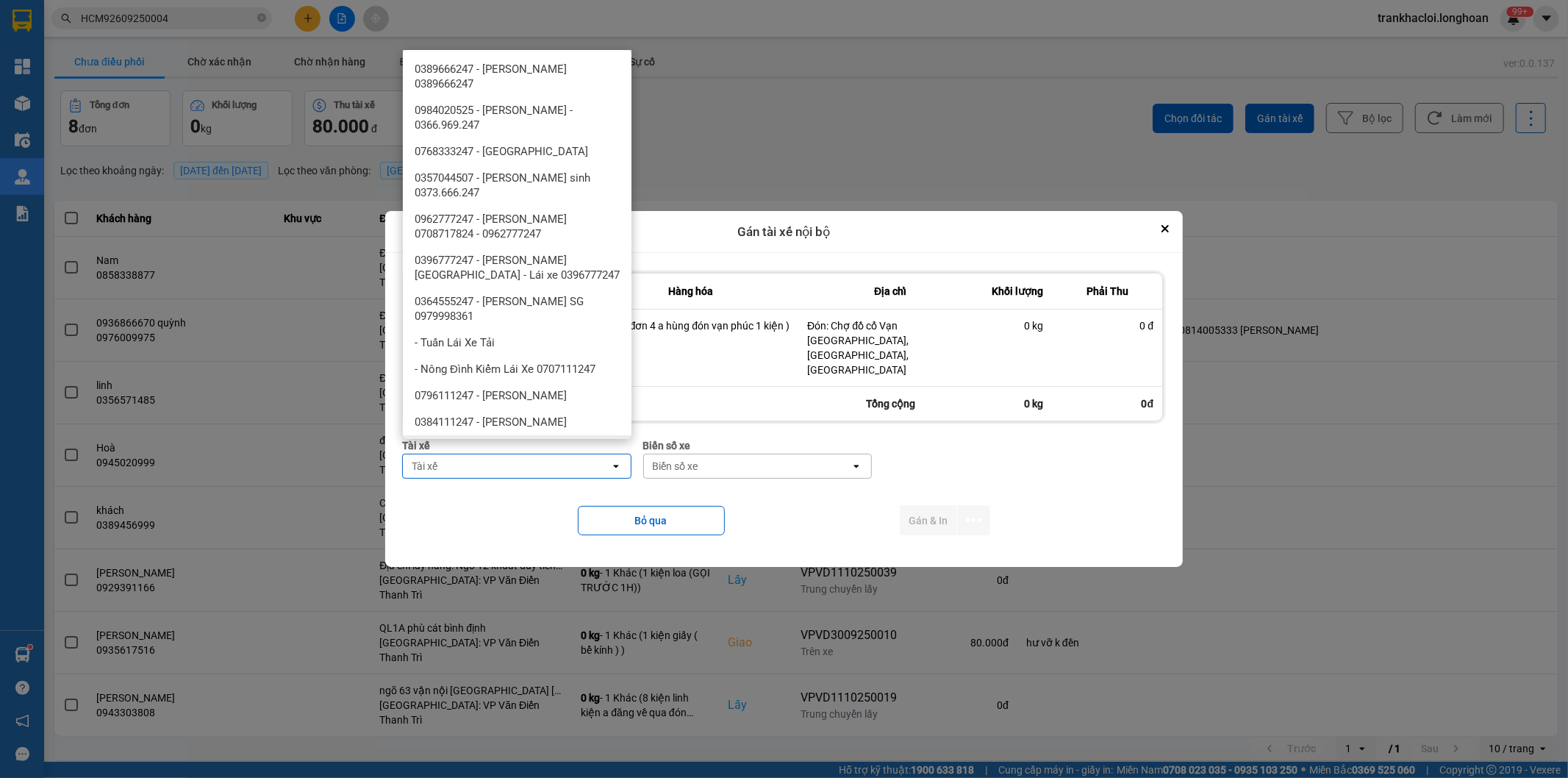
click at [532, 441] on span "0325666247 - A Hùng 17 [GEOGRAPHIC_DATA] 0325666247" at bounding box center [520, 456] width 211 height 29
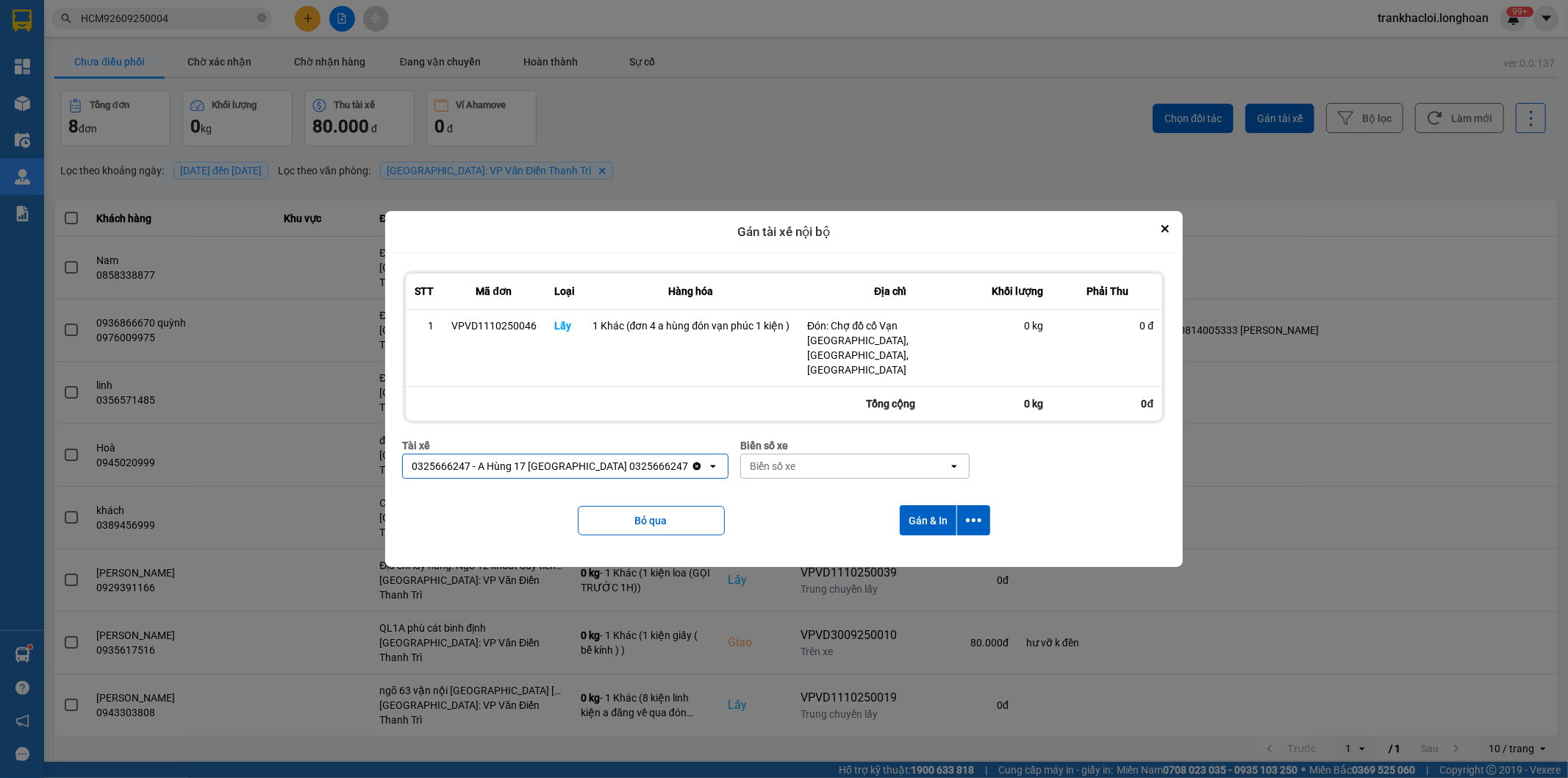
click at [740, 438] on div "Biển số xe" at bounding box center [855, 445] width 229 height 16
click at [758, 459] on div "Biển số xe" at bounding box center [773, 466] width 46 height 15
type input "71"
click at [769, 483] on div "29E-139.71" at bounding box center [817, 483] width 229 height 27
click at [973, 519] on icon "dialog" at bounding box center [974, 520] width 15 height 4
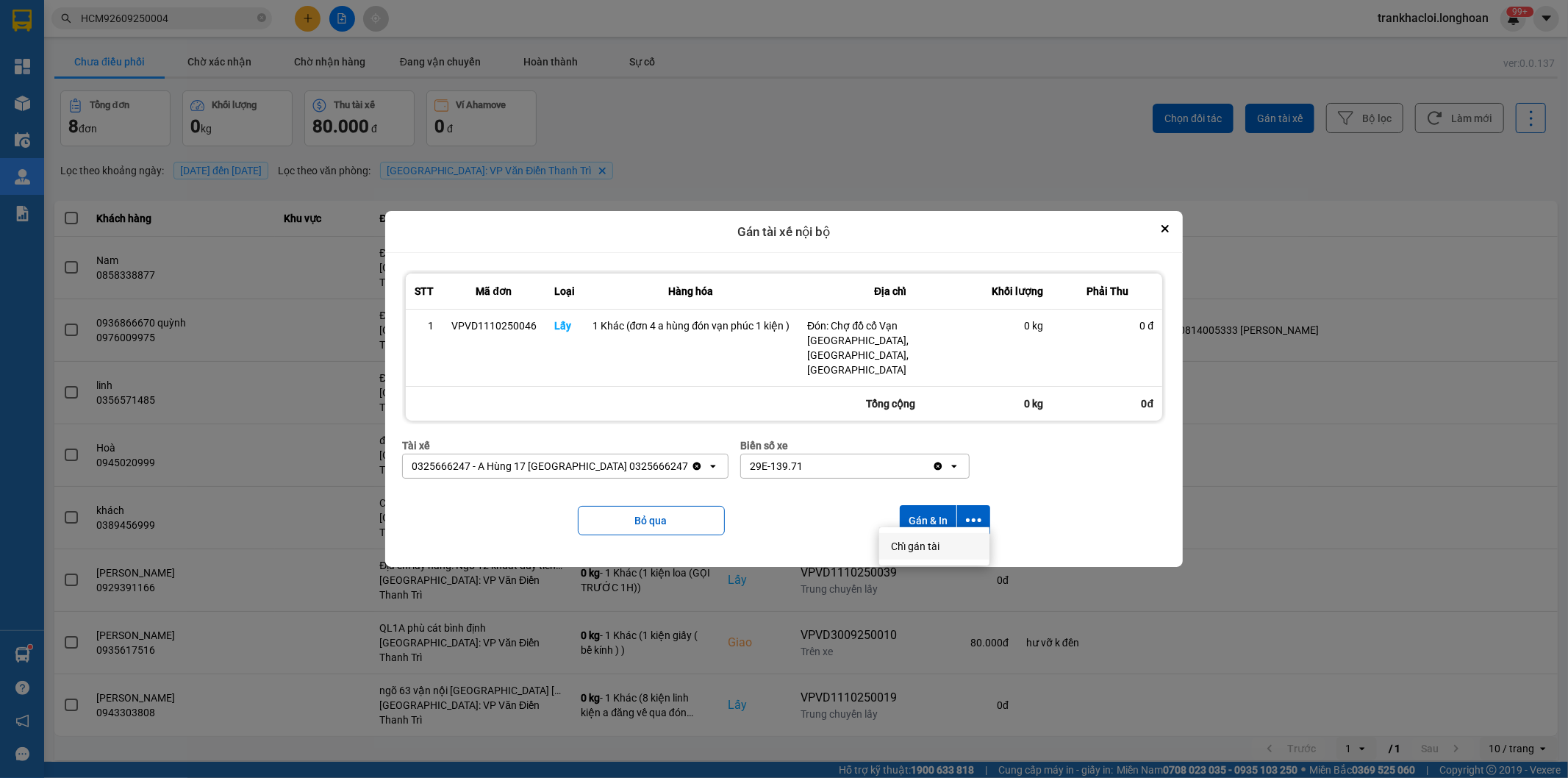
drag, startPoint x: 922, startPoint y: 545, endPoint x: 1186, endPoint y: 493, distance: 269.1
click at [922, 546] on span "Chỉ gán tài" at bounding box center [915, 546] width 48 height 15
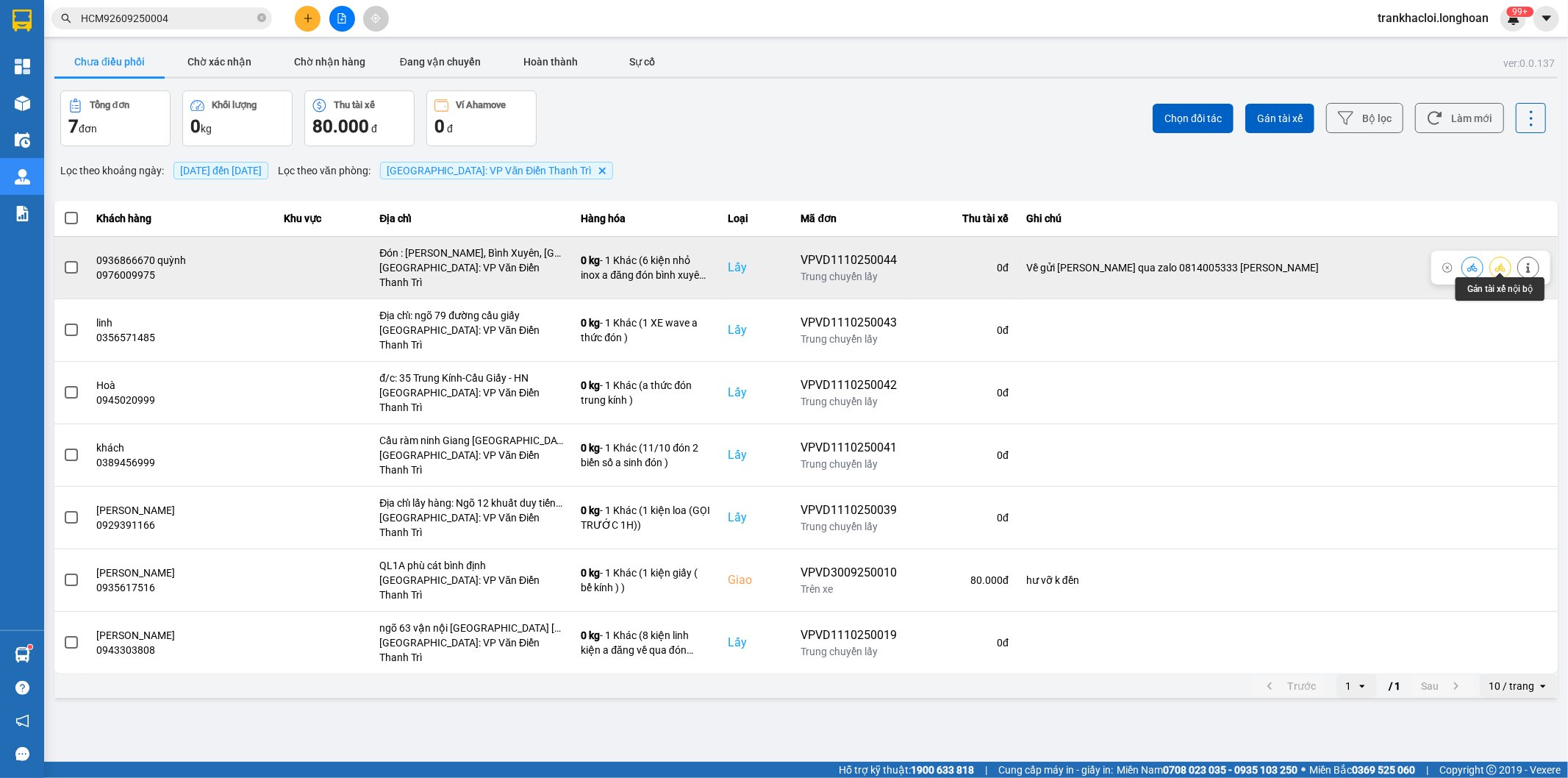
click at [1501, 262] on icon at bounding box center [1500, 267] width 10 height 10
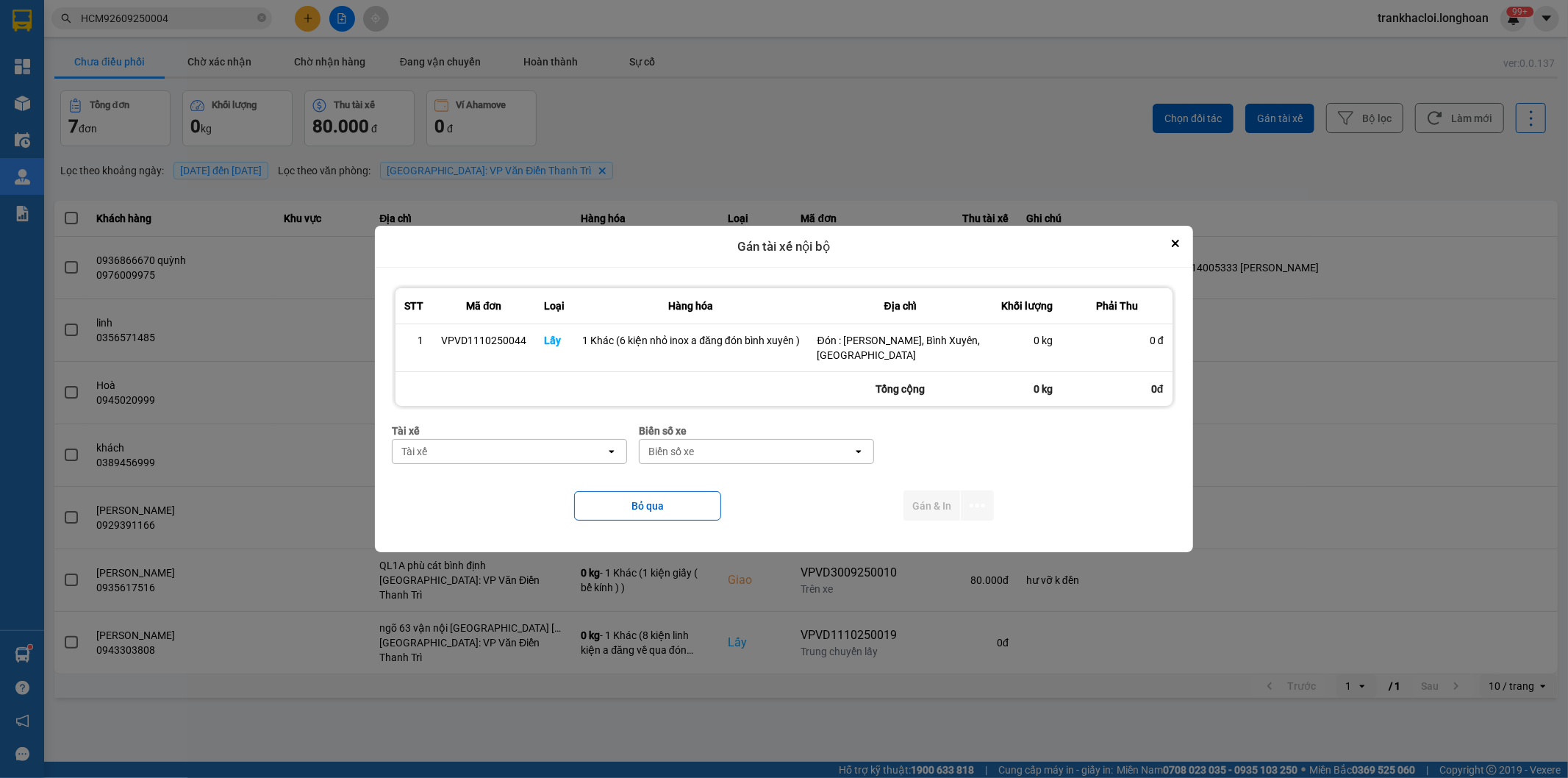
click at [486, 454] on div "Tài xế" at bounding box center [499, 451] width 213 height 24
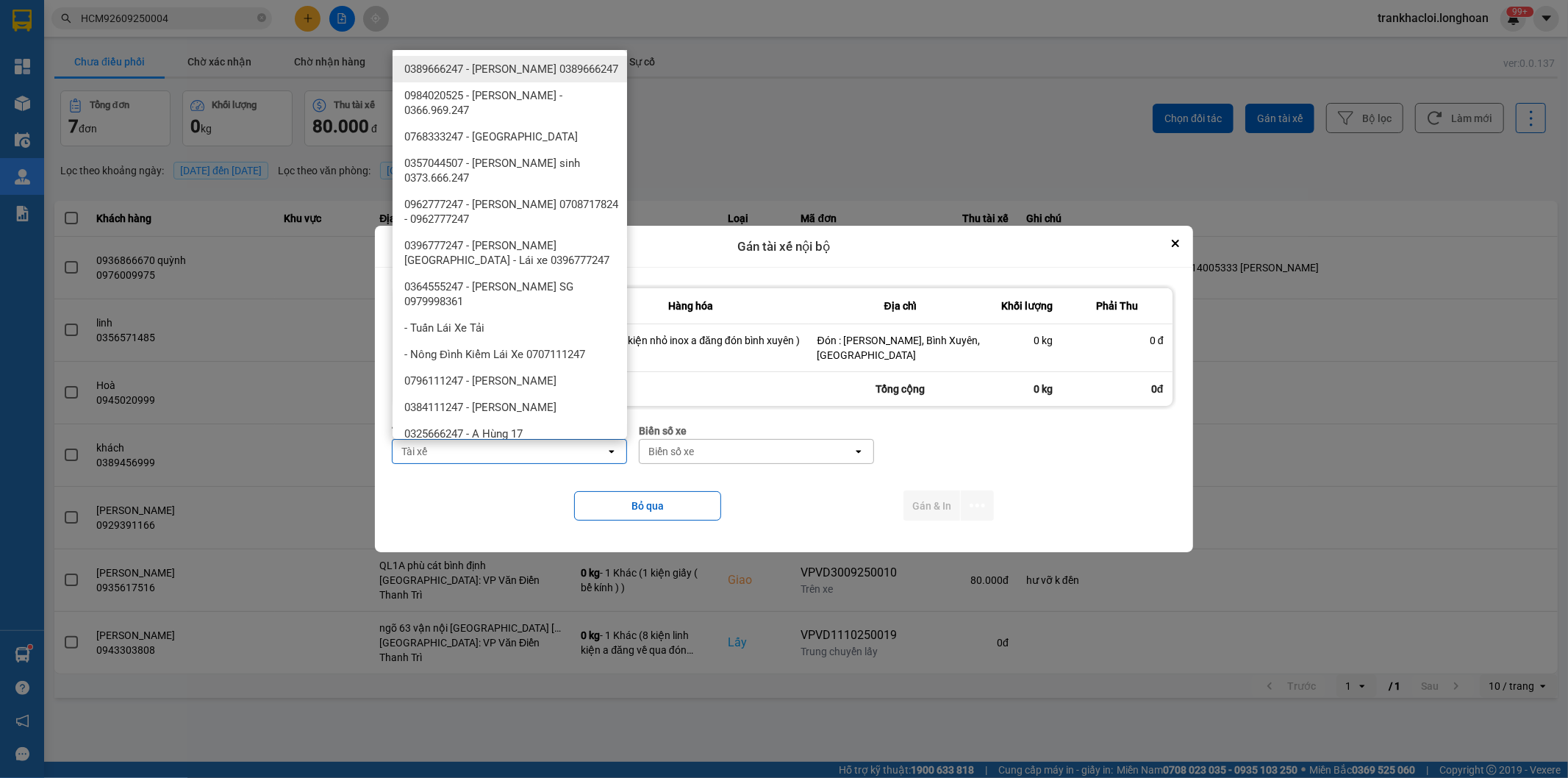
click at [522, 466] on div "Tài xế Tài xế open" at bounding box center [509, 449] width 236 height 53
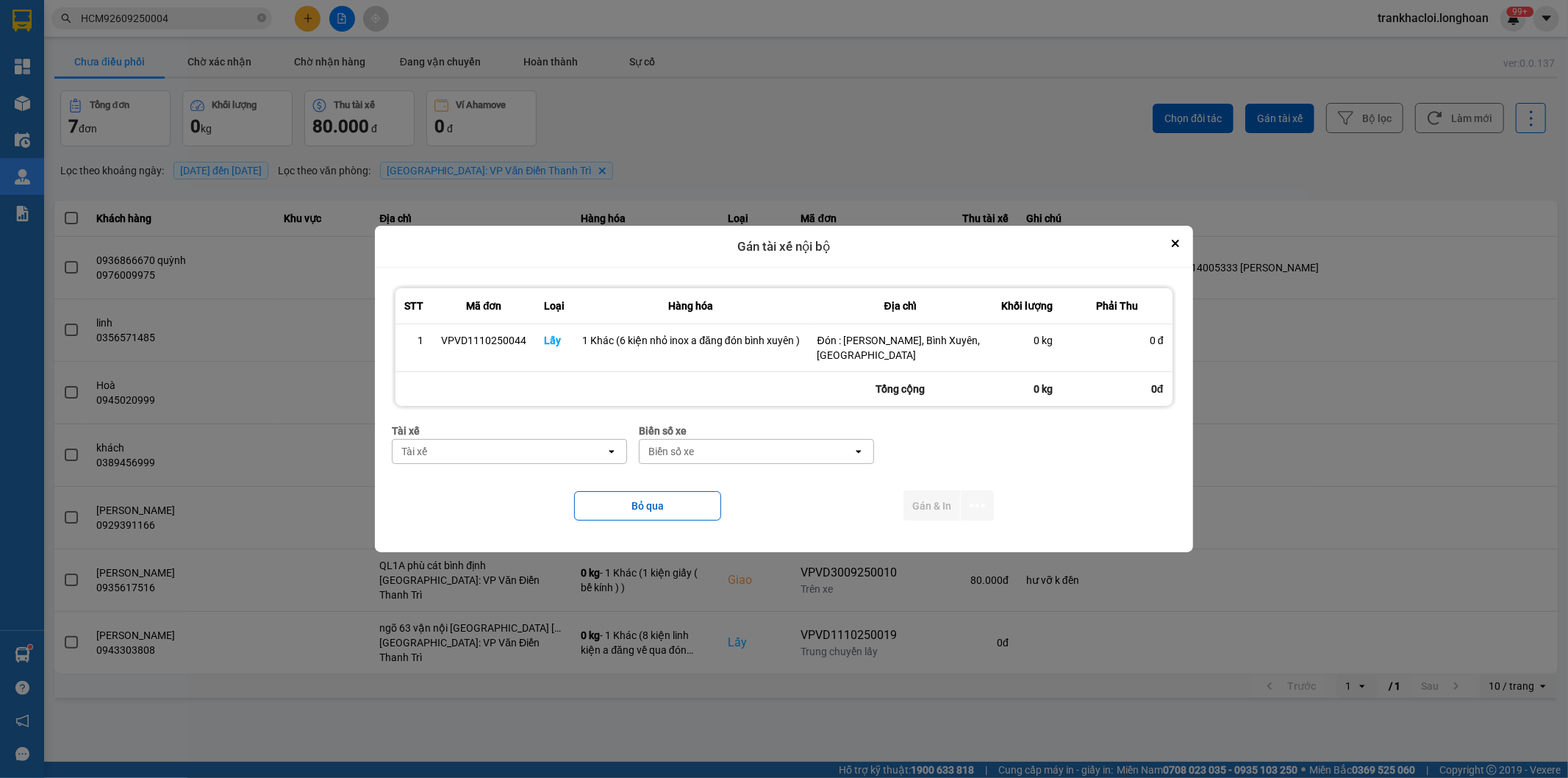
click at [524, 462] on div "Tài xế" at bounding box center [499, 451] width 213 height 24
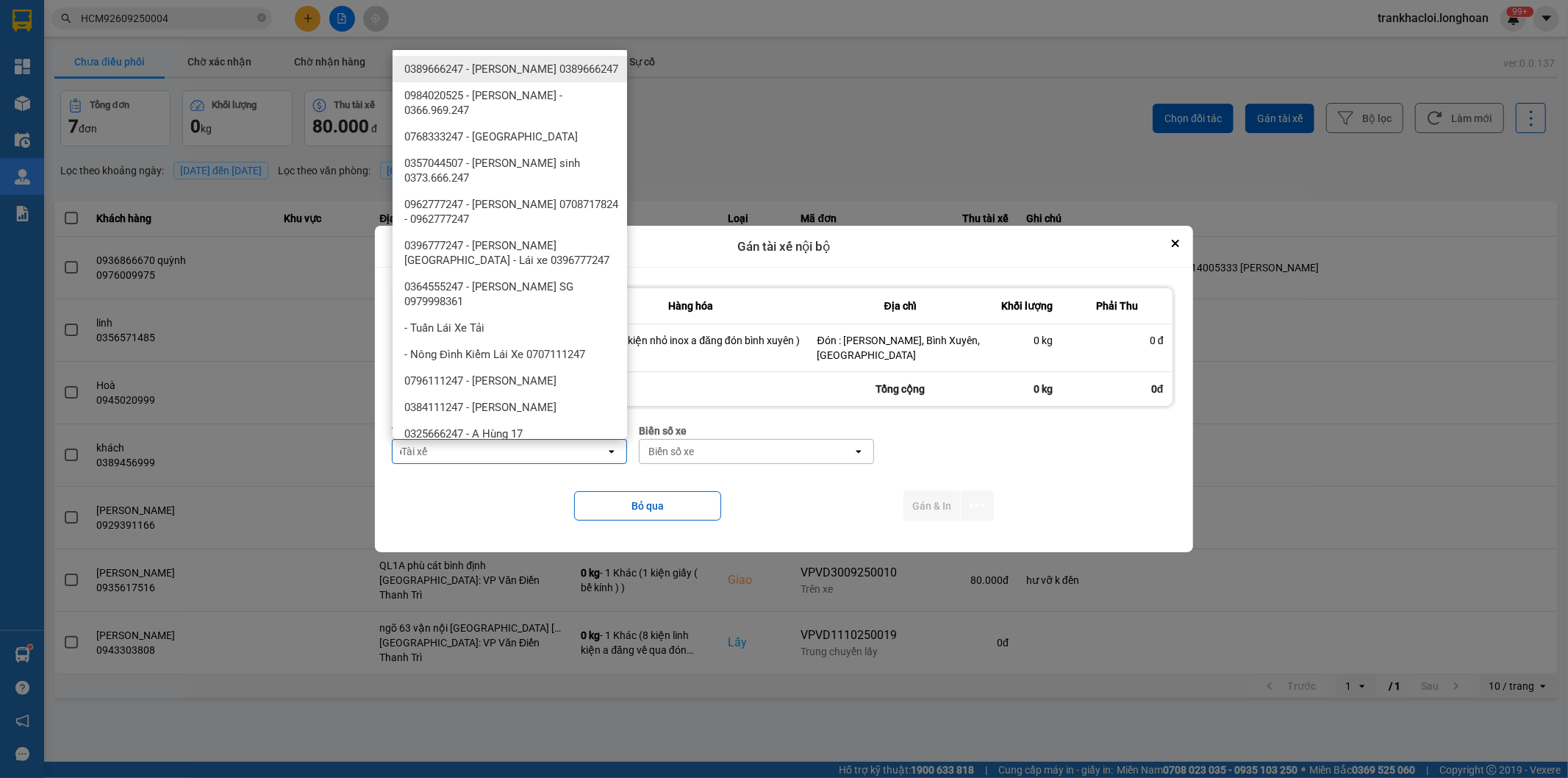
type input "d"
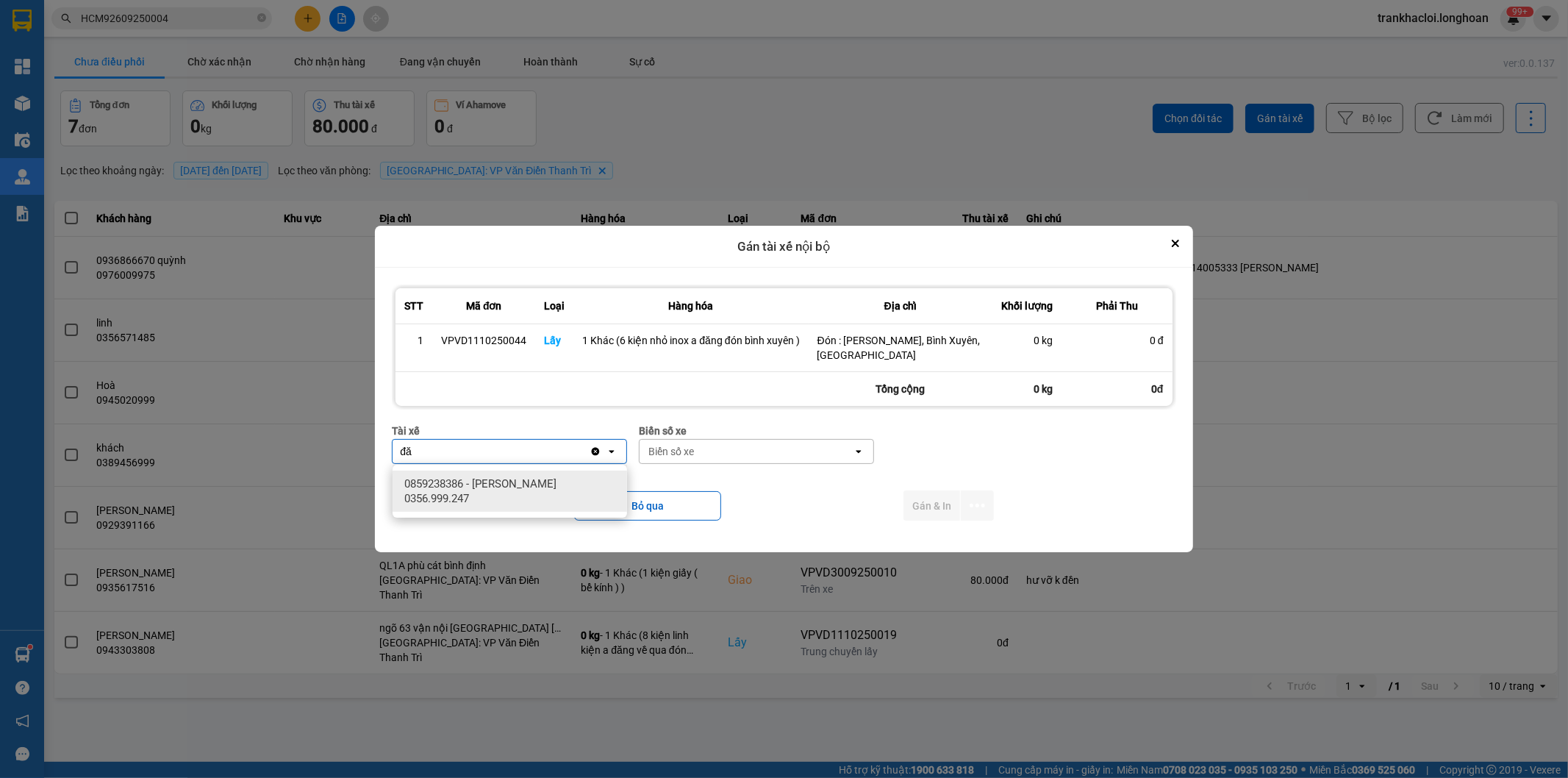
type input "đă"
drag, startPoint x: 528, startPoint y: 477, endPoint x: 569, endPoint y: 477, distance: 41.0
click at [529, 477] on span "0859238386 - [PERSON_NAME] 0356.999.247" at bounding box center [513, 491] width 217 height 29
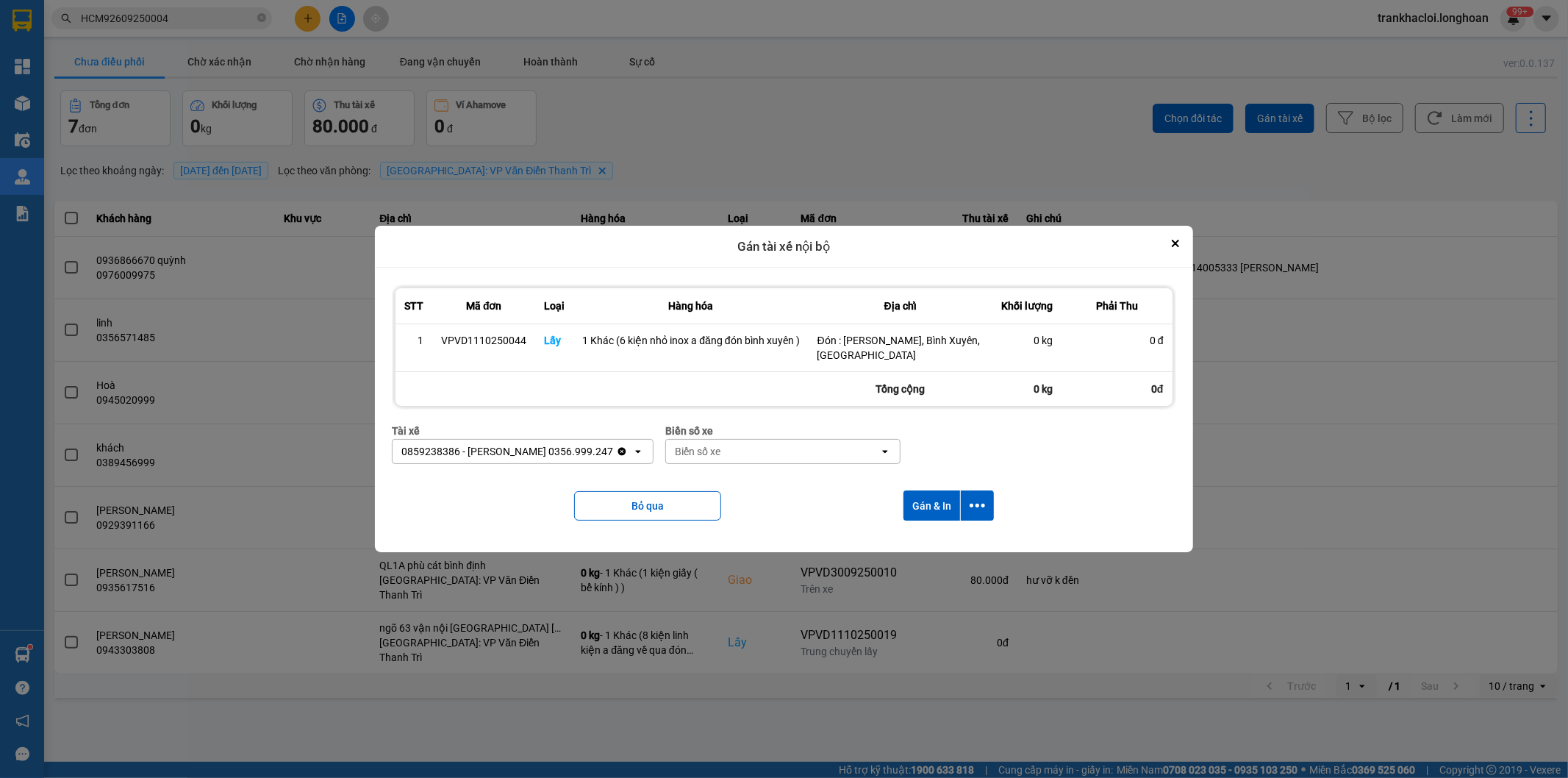
click at [700, 451] on div "Biển số xe" at bounding box center [698, 451] width 46 height 15
type input "33"
click at [717, 505] on span "29E-216.33" at bounding box center [701, 510] width 54 height 15
click at [978, 513] on icon "dialog" at bounding box center [978, 506] width 15 height 15
click at [921, 542] on span "Chỉ gán tài" at bounding box center [919, 546] width 48 height 15
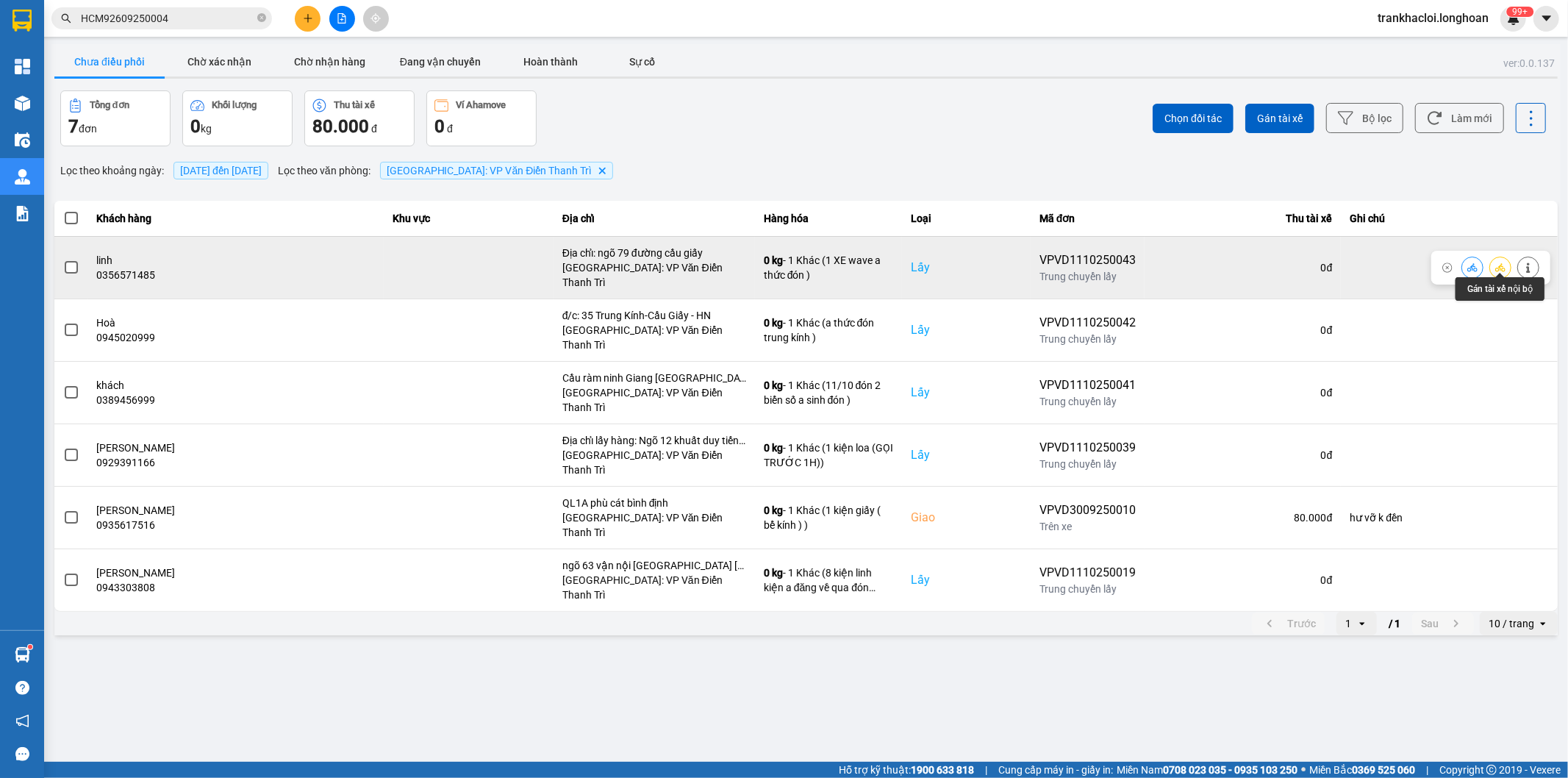
click at [1505, 266] on icon at bounding box center [1500, 267] width 10 height 10
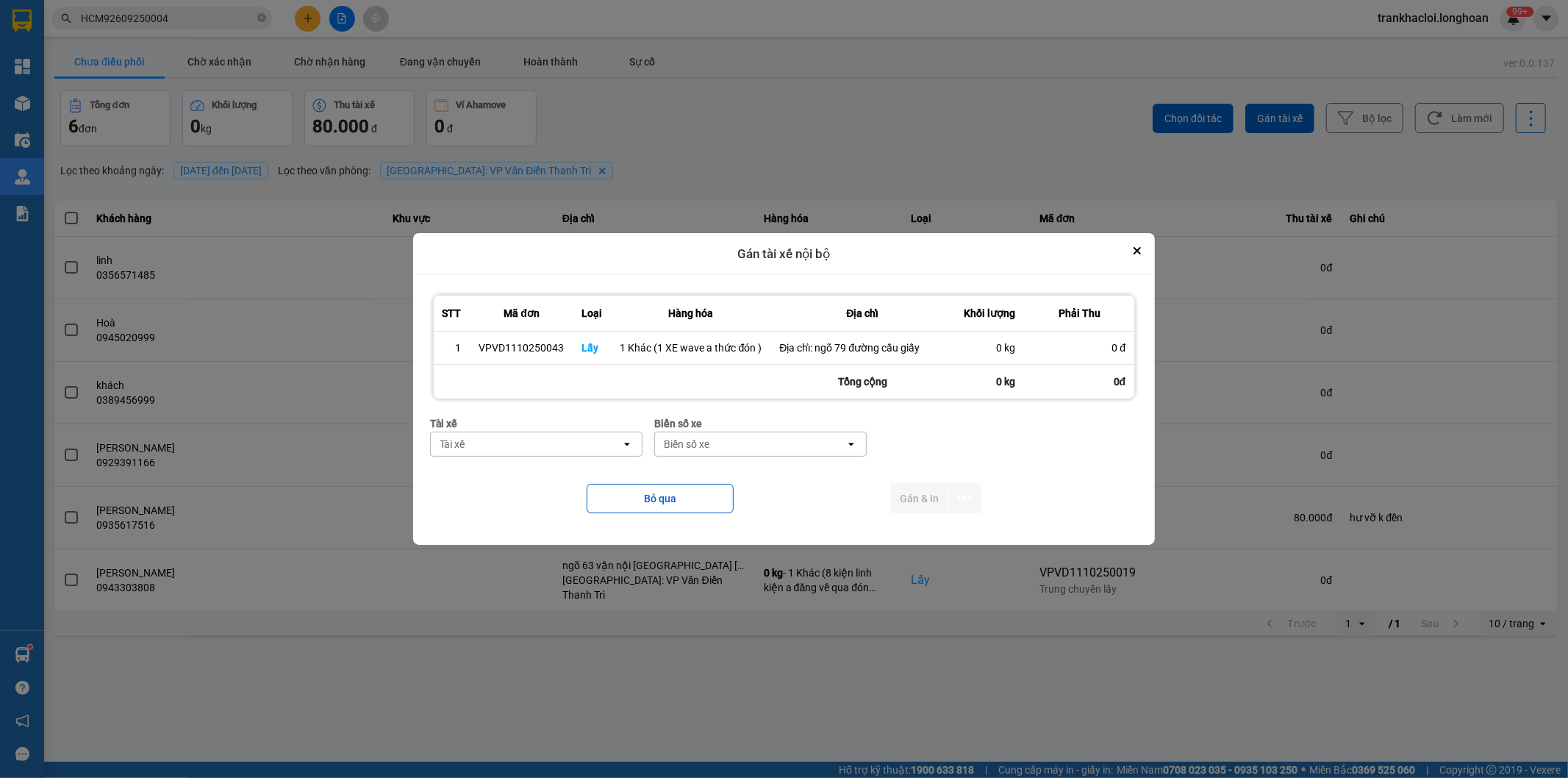
click at [567, 436] on div "Tài xế" at bounding box center [525, 444] width 190 height 24
type input "thức"
click at [566, 484] on span "0353762489 - vũ văn thức lái xe 0356.323.247" at bounding box center [540, 483] width 194 height 29
click at [746, 453] on div "Biển số xe" at bounding box center [799, 444] width 190 height 24
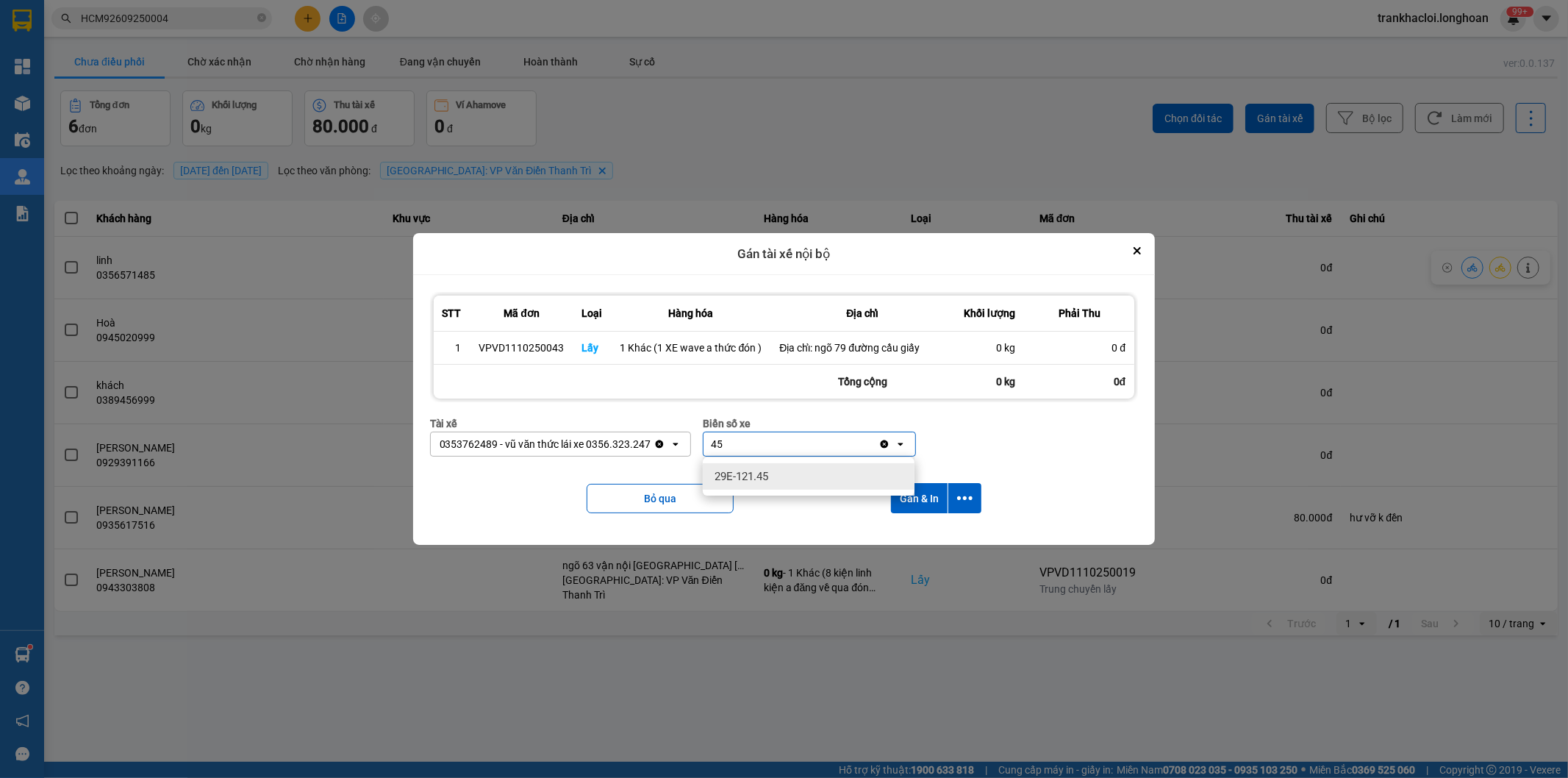
type input "45"
click at [762, 472] on span "29E-121.45" at bounding box center [741, 476] width 54 height 15
click at [973, 503] on button "dialog" at bounding box center [965, 498] width 33 height 30
drag, startPoint x: 898, startPoint y: 539, endPoint x: 897, endPoint y: 522, distance: 17.0
click at [899, 539] on span "Chỉ gán tài" at bounding box center [906, 539] width 48 height 15
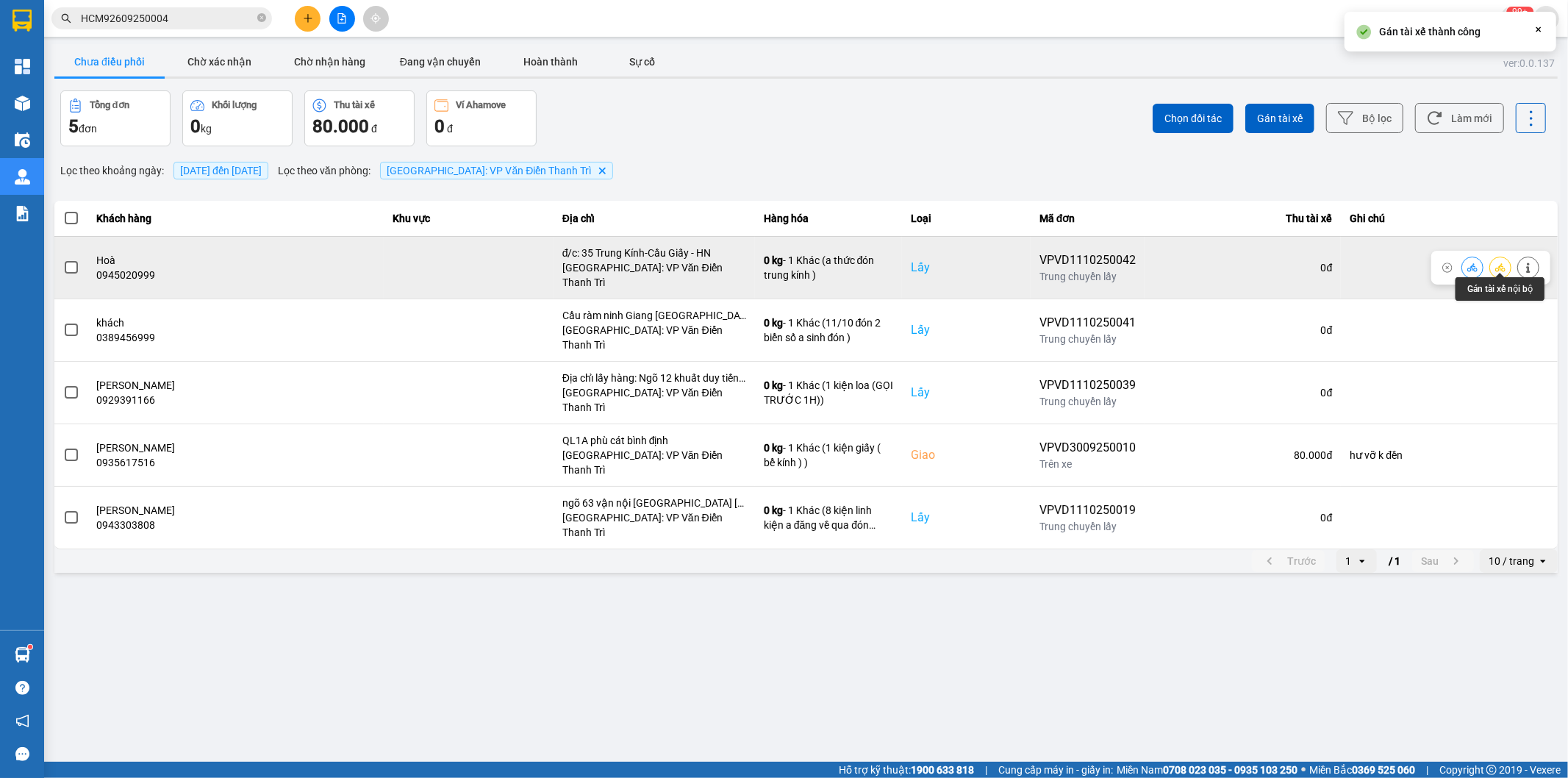
click at [1497, 262] on icon at bounding box center [1500, 267] width 10 height 10
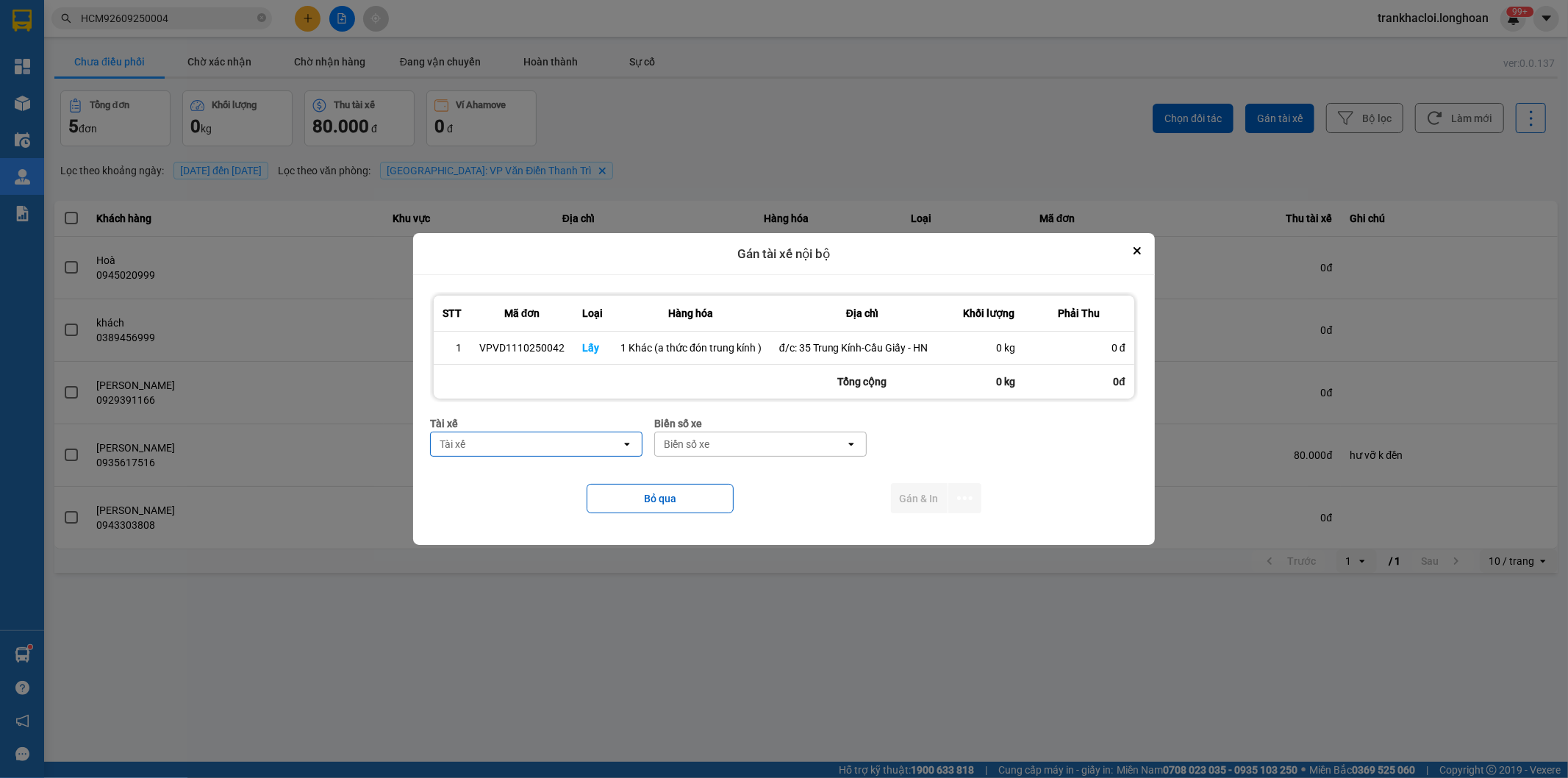
click at [518, 437] on div "Tài xế" at bounding box center [525, 444] width 190 height 24
type input "thức"
click at [545, 483] on span "0353762489 - vũ văn thức lái xe 0356.323.247" at bounding box center [540, 483] width 194 height 29
click at [765, 448] on div "Biển số xe" at bounding box center [799, 444] width 190 height 24
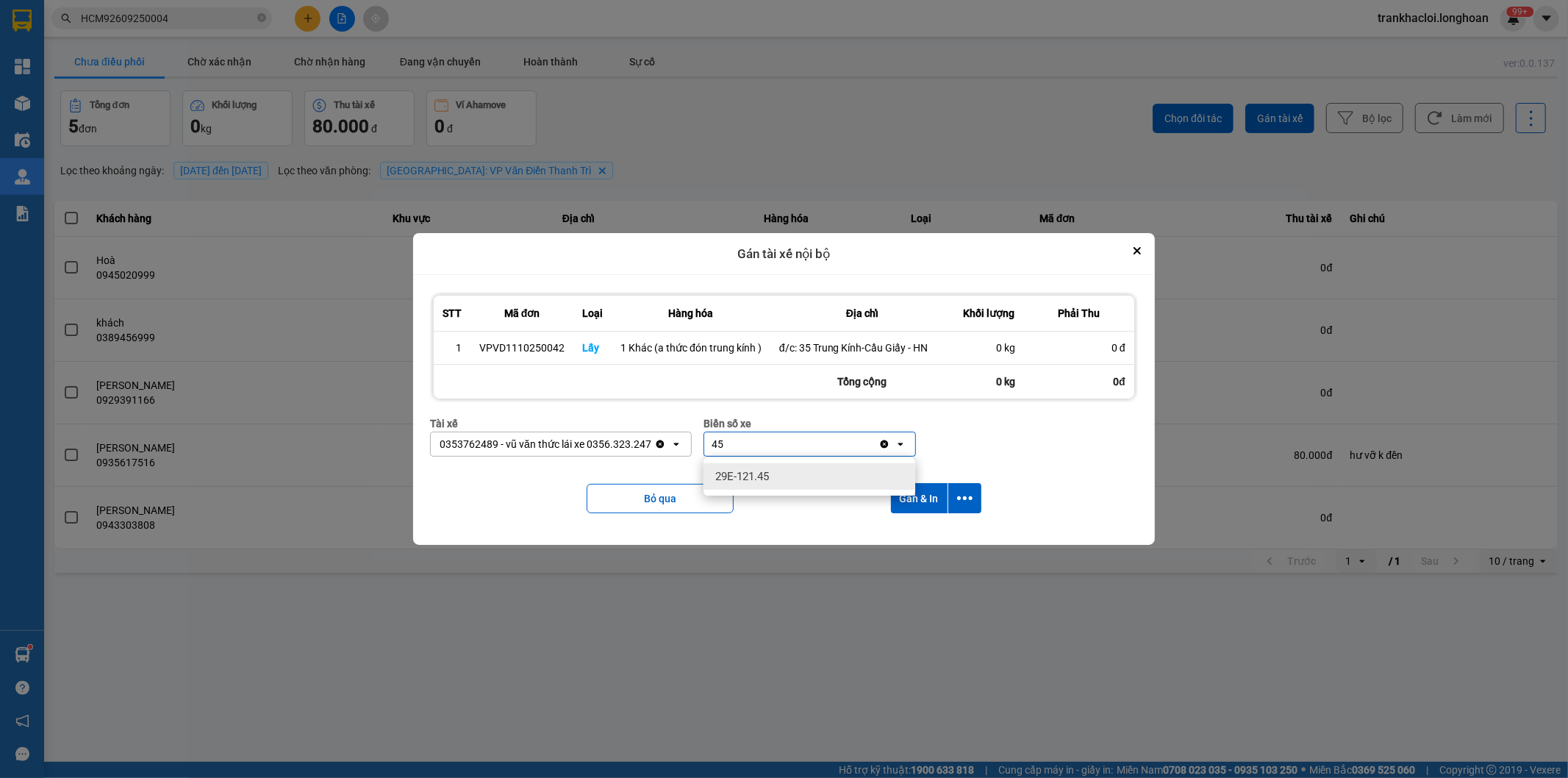
type input "45"
click at [769, 467] on div "29E-121.45" at bounding box center [809, 477] width 212 height 27
click at [976, 505] on button "dialog" at bounding box center [965, 498] width 33 height 30
drag, startPoint x: 894, startPoint y: 534, endPoint x: 925, endPoint y: 526, distance: 32.0
click at [898, 534] on span "Chỉ gán tài" at bounding box center [906, 539] width 48 height 15
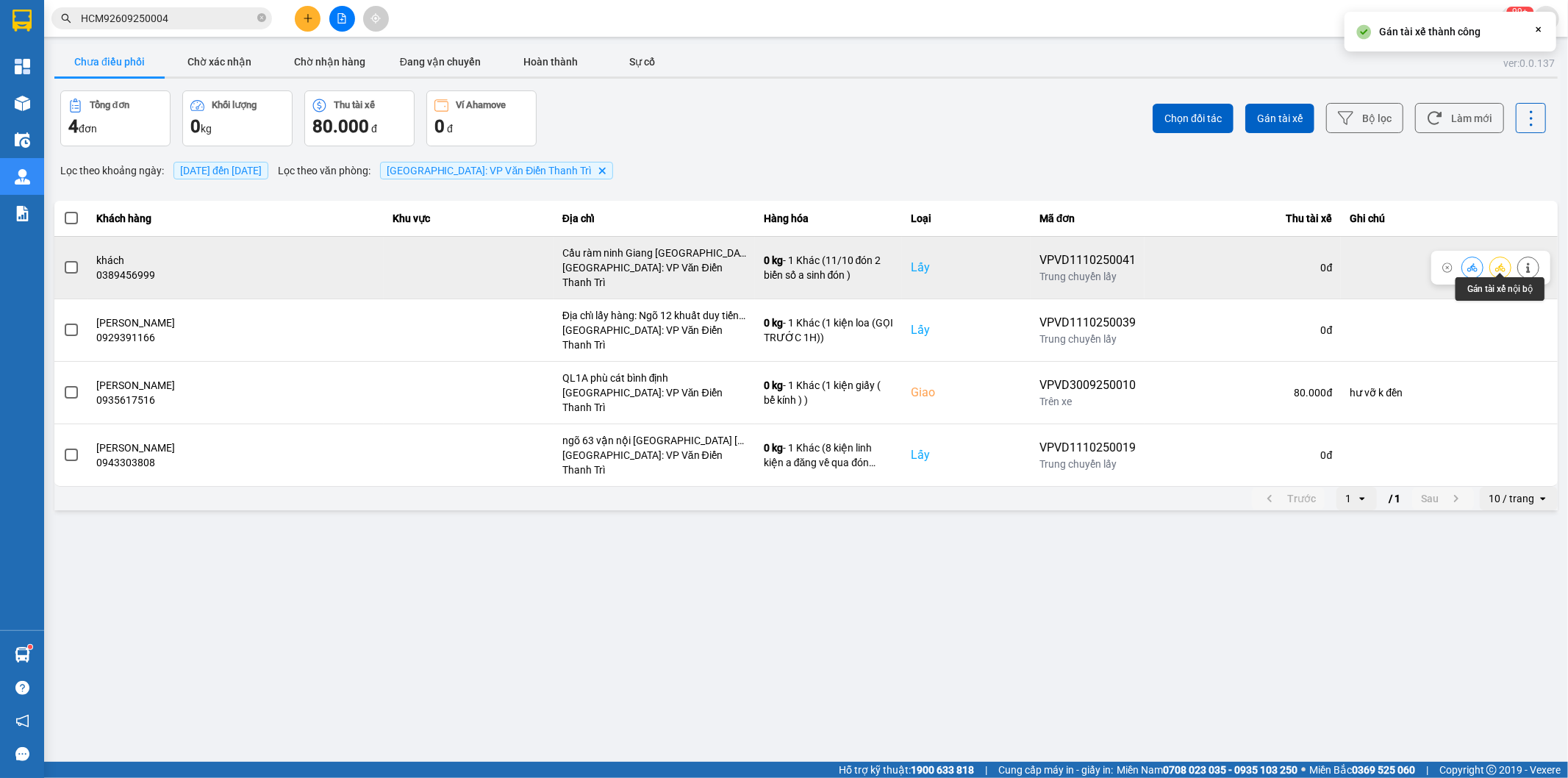
click at [1501, 262] on icon at bounding box center [1500, 267] width 10 height 10
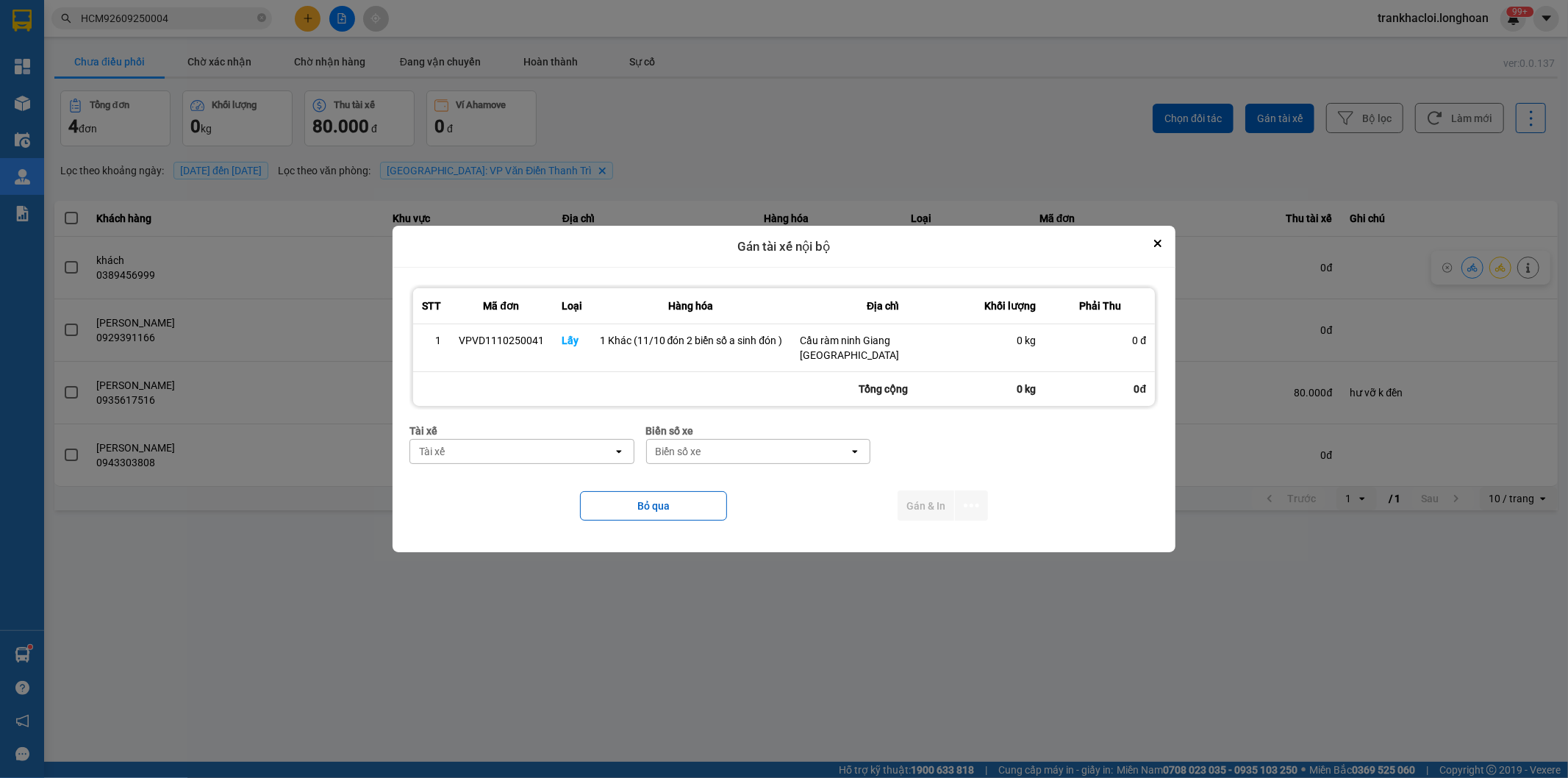
click at [554, 440] on div "Tài xế" at bounding box center [511, 451] width 203 height 24
type input "si"
drag, startPoint x: 532, startPoint y: 482, endPoint x: 727, endPoint y: 473, distance: 195.2
click at [538, 481] on span "0357044507 - [PERSON_NAME] sinh 0373.666.247" at bounding box center [524, 483] width 207 height 29
click at [754, 452] on div "Biển số xe" at bounding box center [806, 451] width 203 height 24
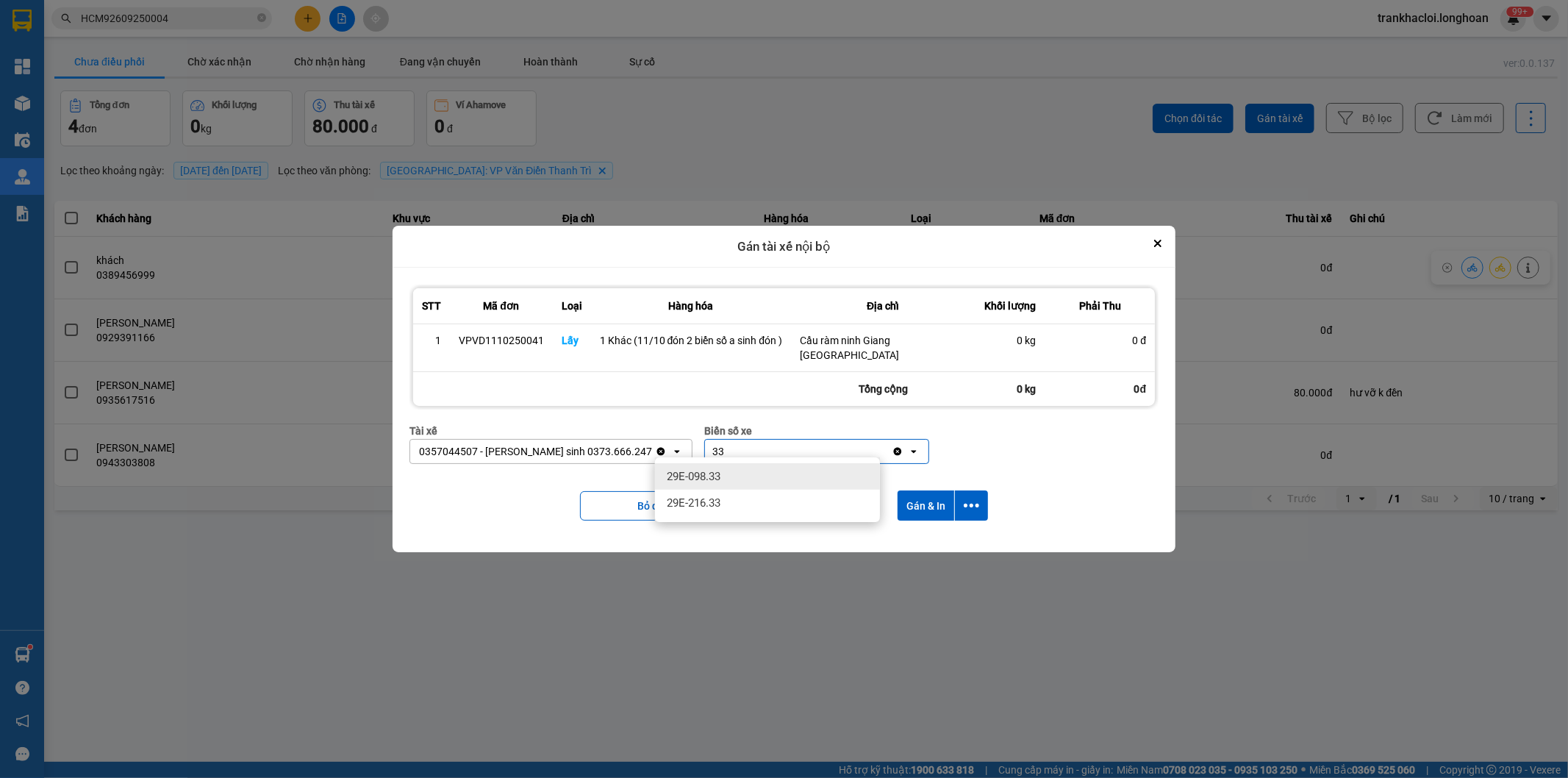
type input "33"
click at [763, 476] on div "29E-098.33" at bounding box center [767, 477] width 225 height 27
click at [971, 498] on icon "dialog" at bounding box center [971, 506] width 15 height 15
drag, startPoint x: 929, startPoint y: 541, endPoint x: 925, endPoint y: 532, distance: 9.8
click at [931, 539] on span "Chỉ gán tài" at bounding box center [913, 539] width 48 height 15
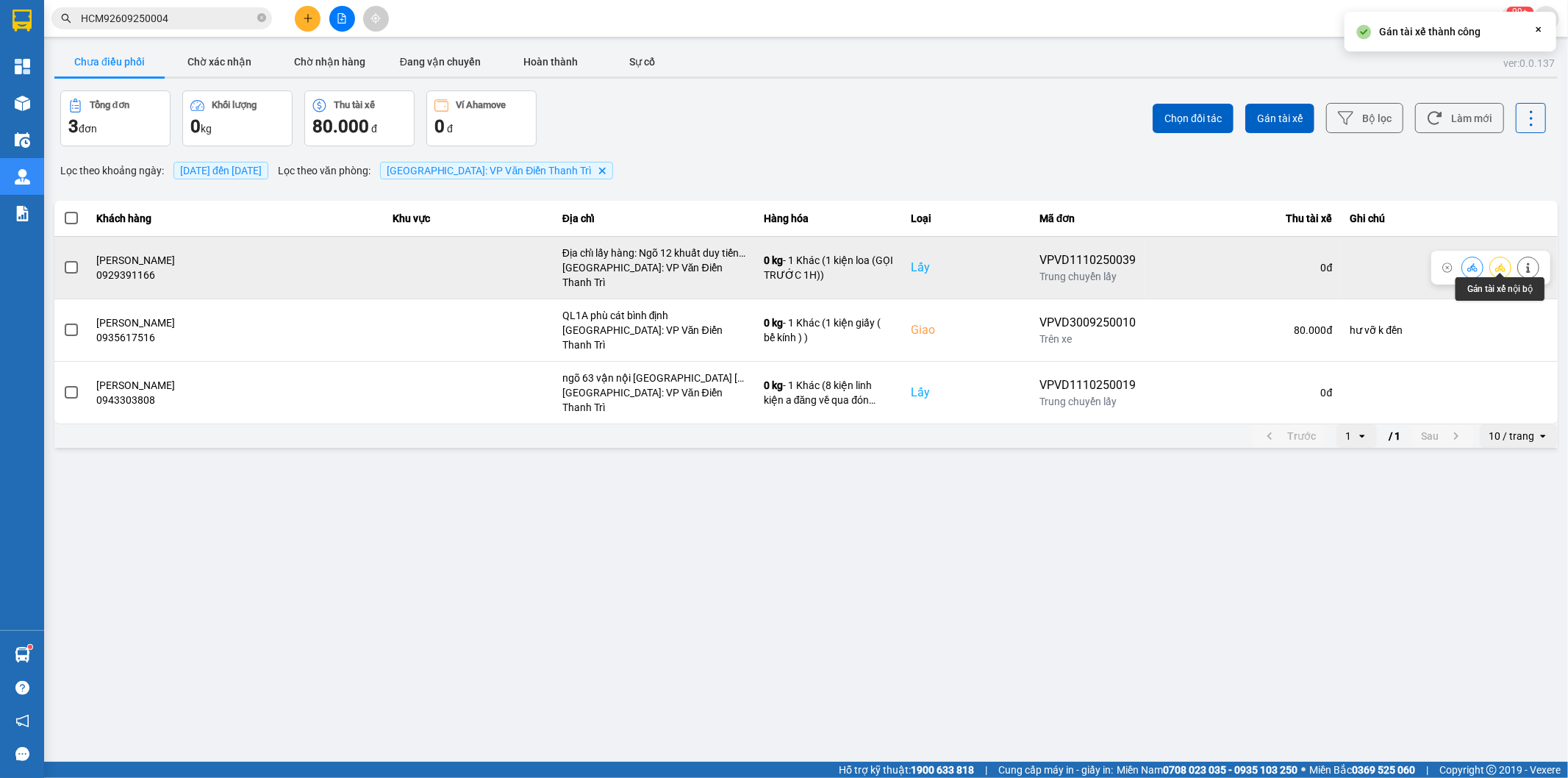
click at [1503, 262] on icon at bounding box center [1500, 267] width 10 height 10
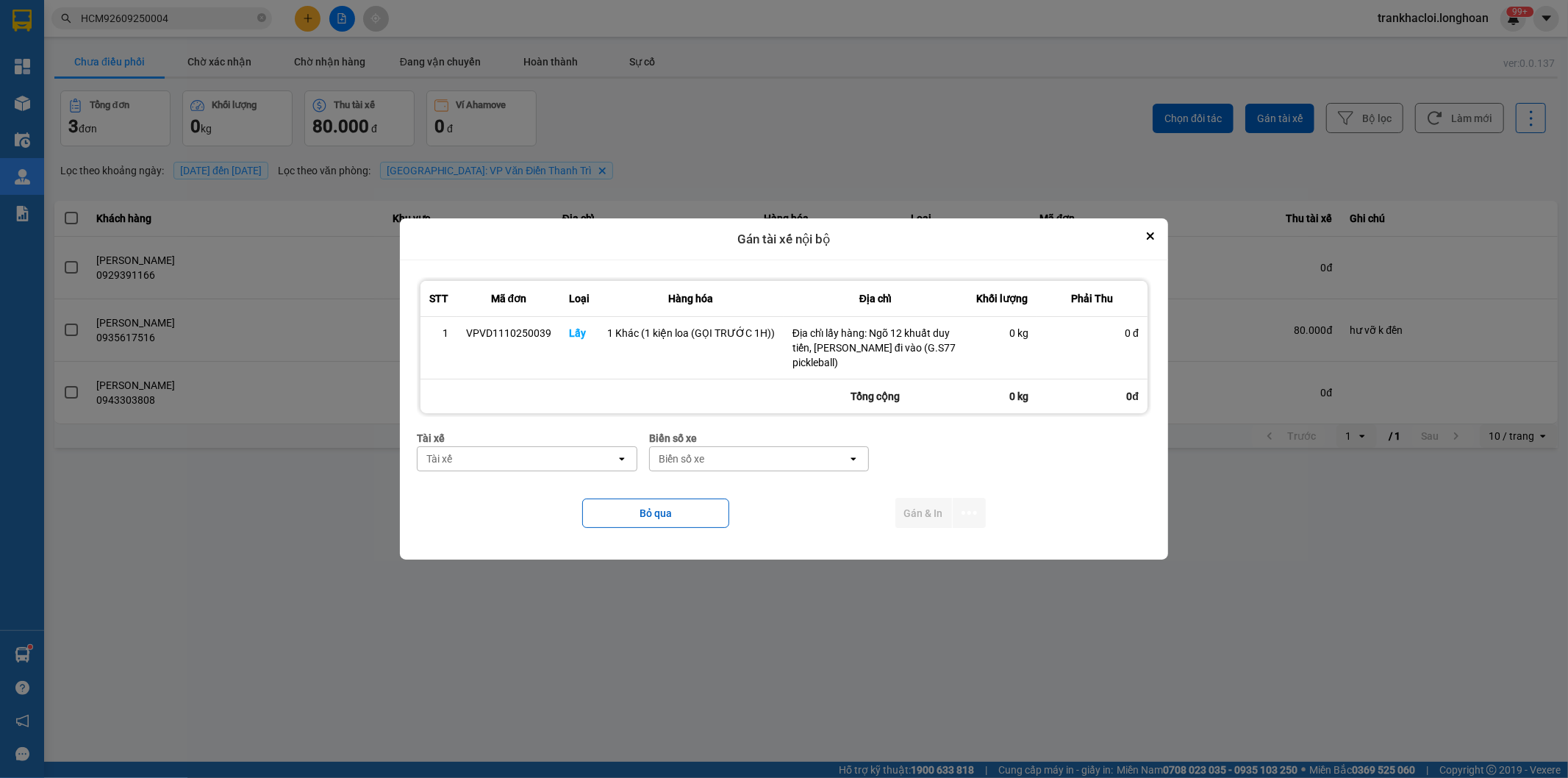
click at [564, 467] on div "Tài xế" at bounding box center [517, 458] width 199 height 24
click at [577, 454] on div "Tài xế" at bounding box center [517, 458] width 199 height 24
click at [572, 454] on div "Tài xế" at bounding box center [517, 458] width 199 height 24
type input "hung"
drag, startPoint x: 555, startPoint y: 491, endPoint x: 646, endPoint y: 484, distance: 91.3
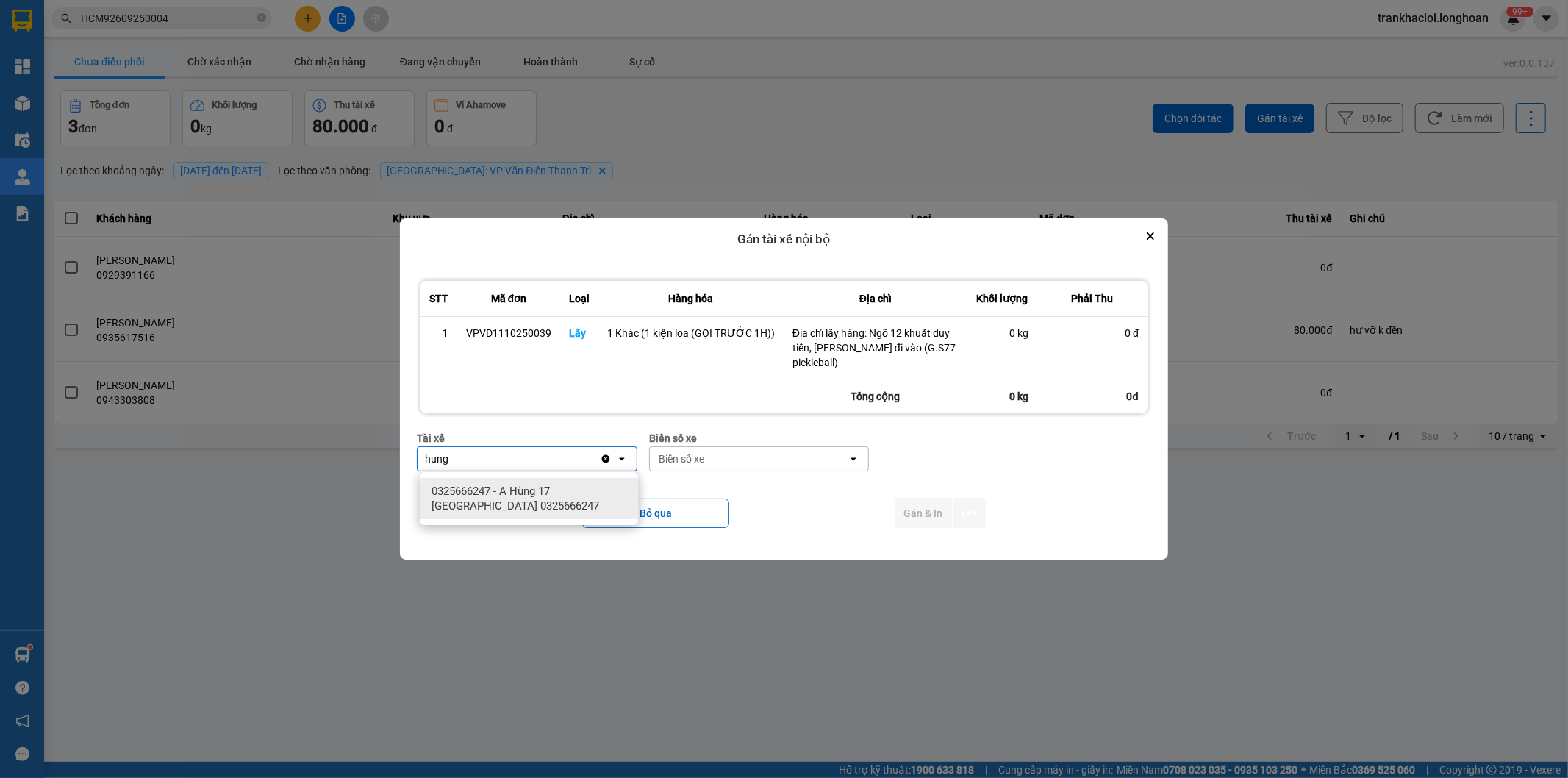
click at [556, 493] on span "0325666247 - A Hùng 17 [GEOGRAPHIC_DATA] 0325666247" at bounding box center [532, 499] width 200 height 29
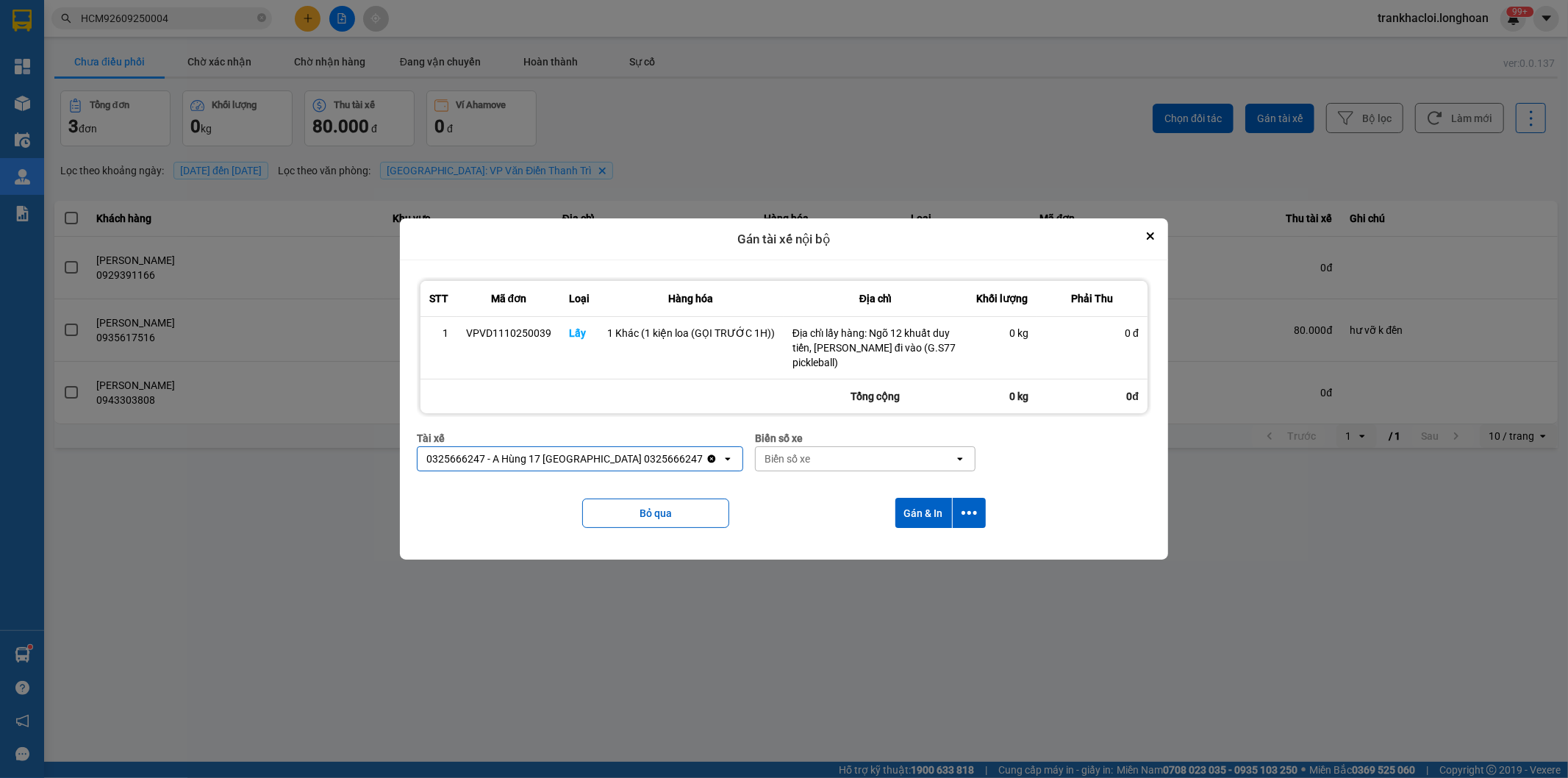
click at [807, 461] on div "Biển số xe" at bounding box center [855, 458] width 199 height 24
type input "71"
click at [807, 497] on div "29E-139.71" at bounding box center [829, 491] width 218 height 27
click at [972, 515] on icon "dialog" at bounding box center [969, 513] width 15 height 15
drag, startPoint x: 899, startPoint y: 553, endPoint x: 1062, endPoint y: 515, distance: 167.4
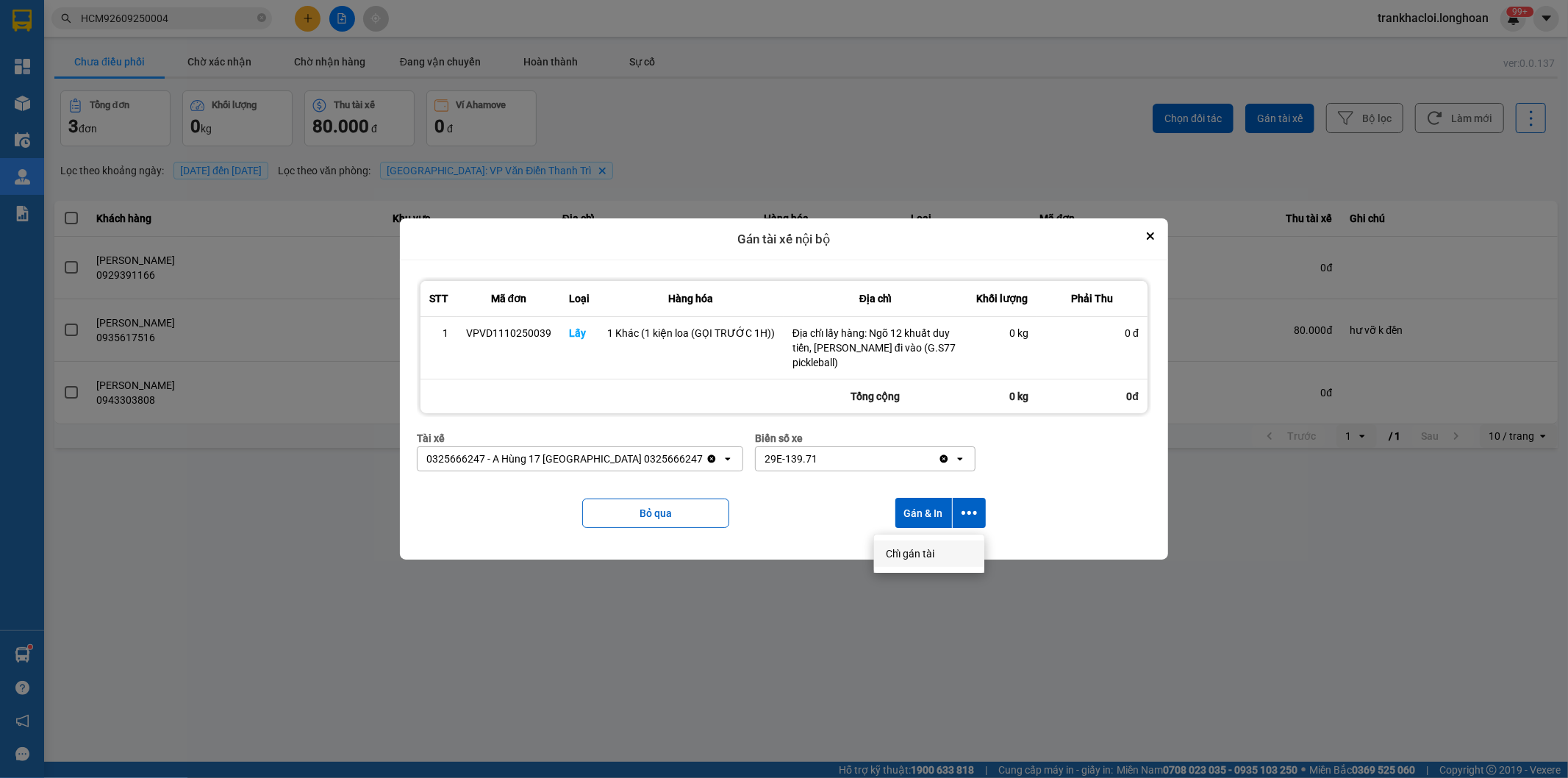
click at [902, 554] on span "Chỉ gán tài" at bounding box center [909, 553] width 48 height 15
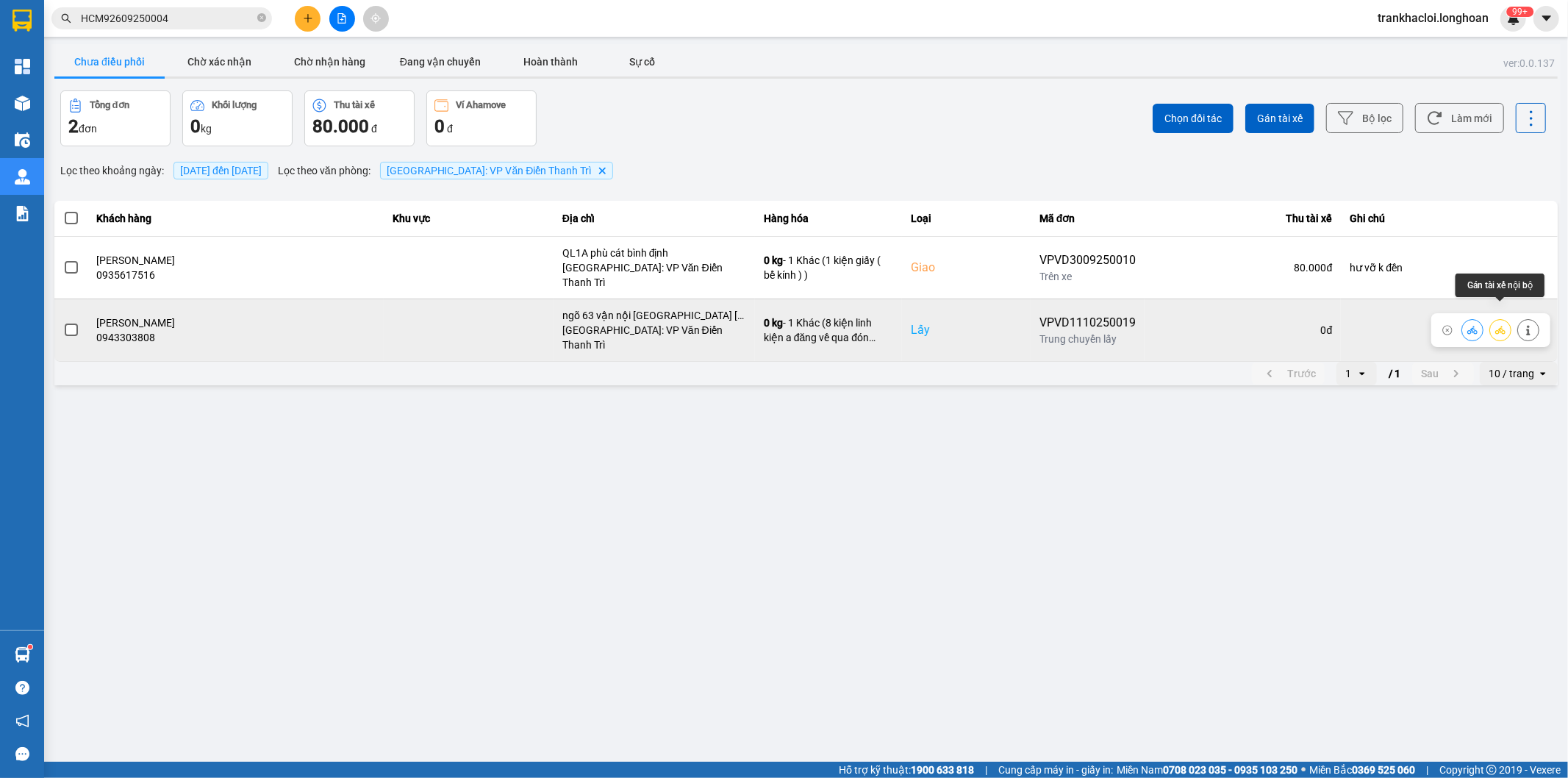
click at [1498, 326] on icon at bounding box center [1500, 330] width 10 height 8
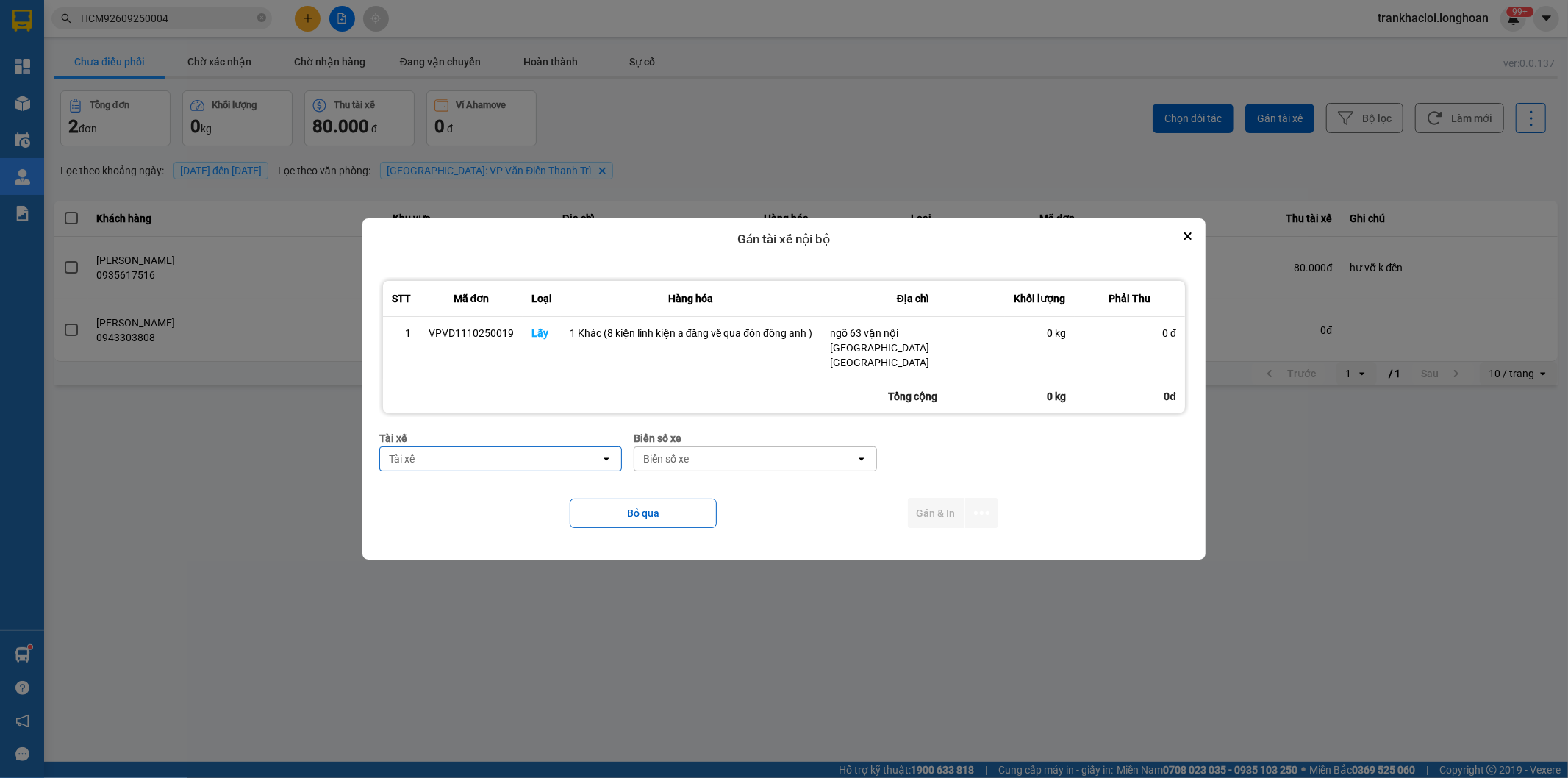
click at [541, 447] on div "Tài xế" at bounding box center [490, 458] width 220 height 24
type input "d"
type input "đă"
drag, startPoint x: 518, startPoint y: 474, endPoint x: 597, endPoint y: 478, distance: 79.1
click at [519, 474] on span "0859238386 - [PERSON_NAME] 0356.999.247" at bounding box center [500, 476] width 220 height 15
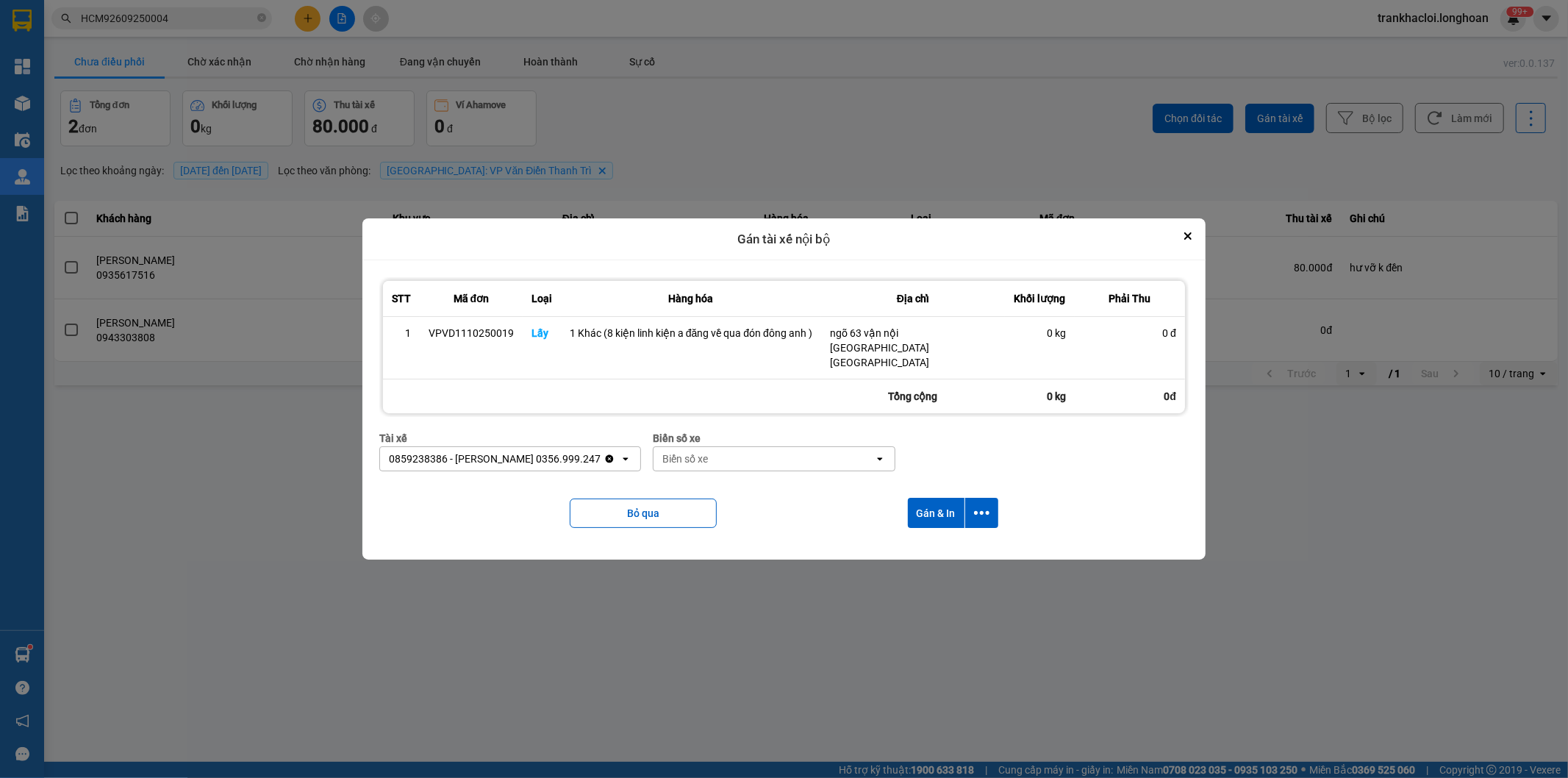
click at [783, 448] on div "Biển số xe" at bounding box center [764, 458] width 220 height 24
type input "33"
drag, startPoint x: 769, startPoint y: 476, endPoint x: 930, endPoint y: 508, distance: 164.1
click at [769, 476] on div "29E-098.33" at bounding box center [769, 477] width 242 height 27
drag, startPoint x: 978, startPoint y: 508, endPoint x: 958, endPoint y: 507, distance: 20.0
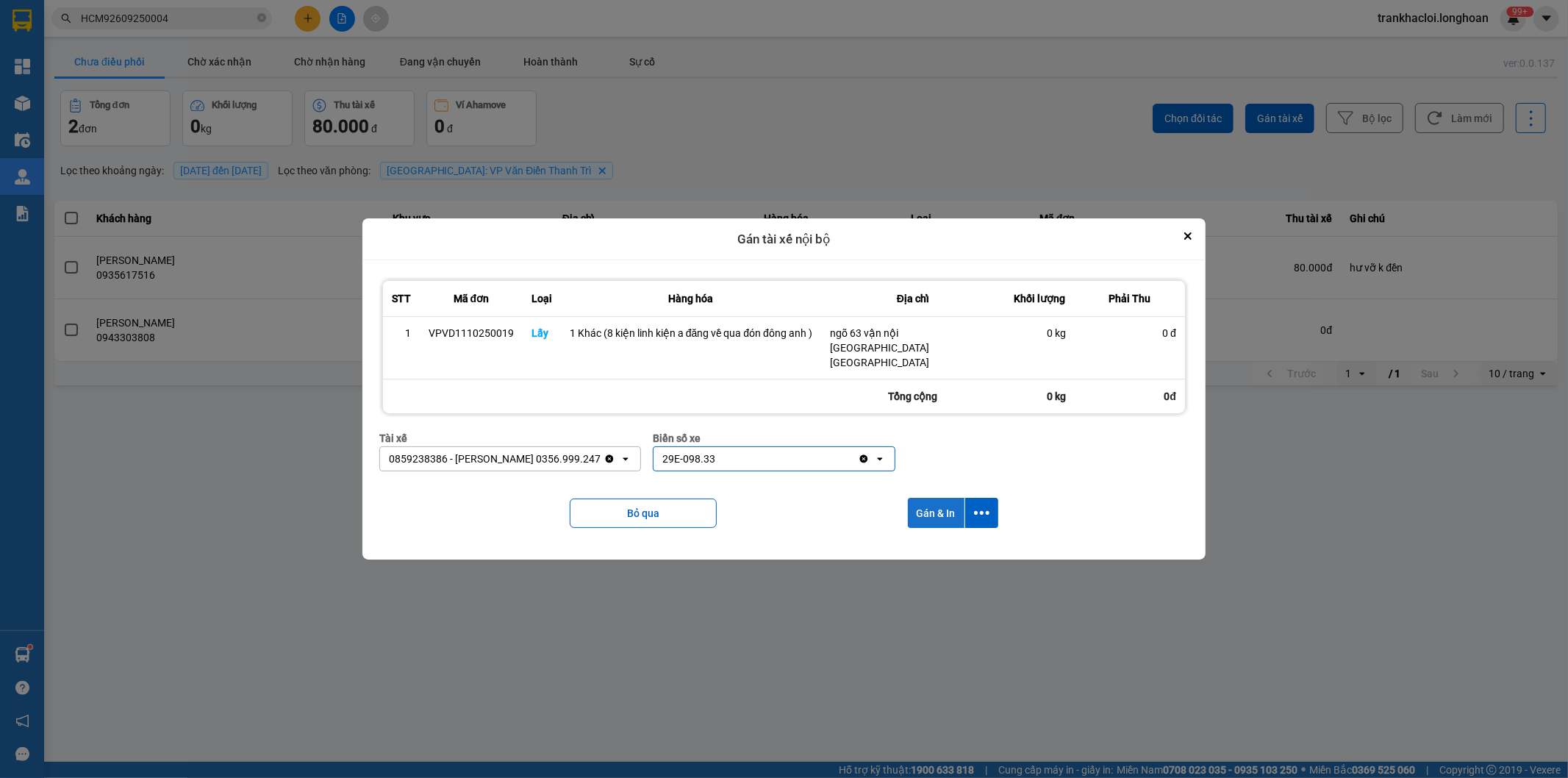
click at [978, 508] on button "dialog" at bounding box center [981, 513] width 33 height 30
drag, startPoint x: 907, startPoint y: 535, endPoint x: 937, endPoint y: 515, distance: 36.1
click at [909, 535] on span "Chỉ gán tài" at bounding box center [923, 539] width 48 height 15
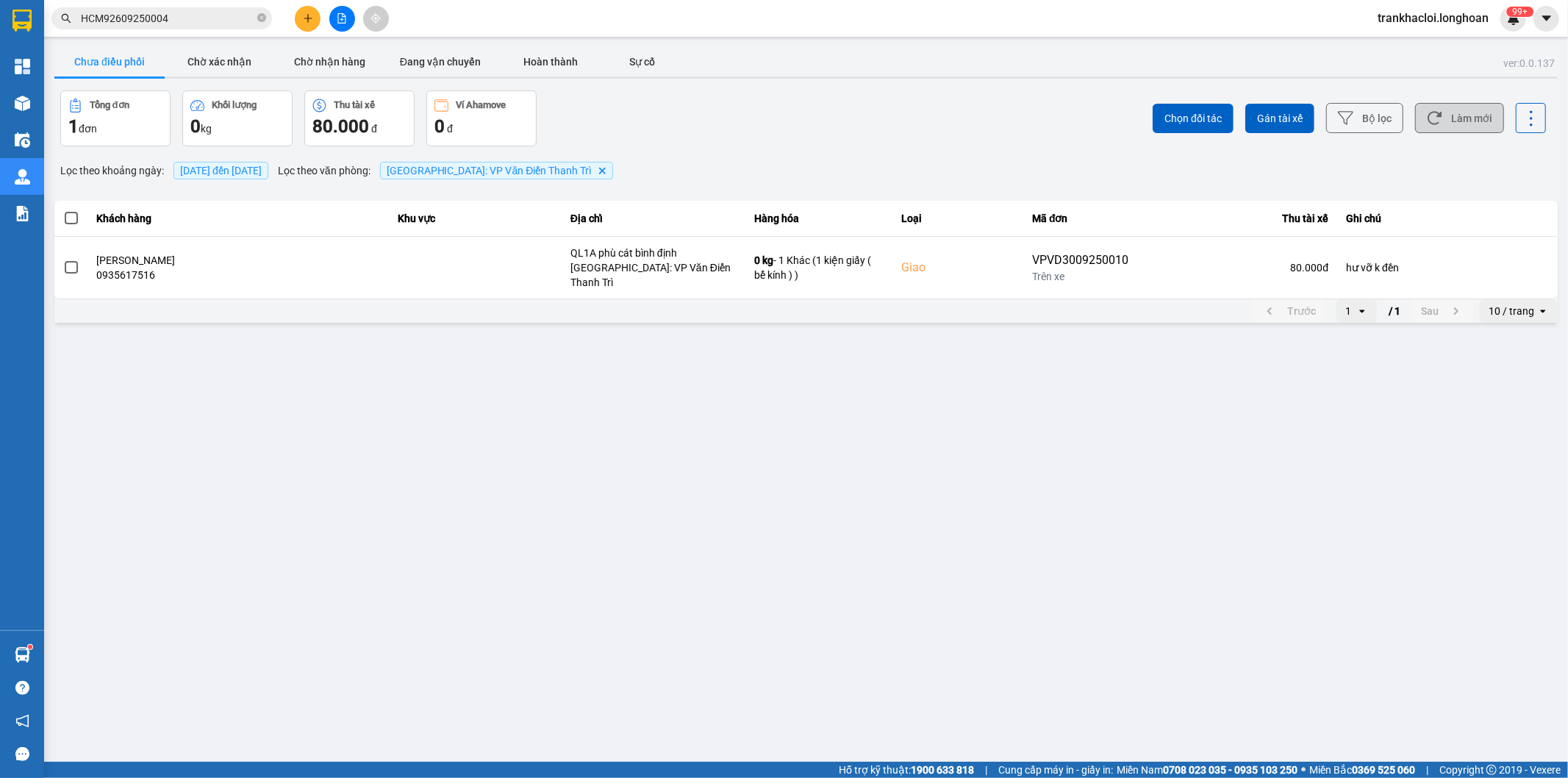
click at [1466, 106] on button "Làm mới" at bounding box center [1459, 118] width 89 height 30
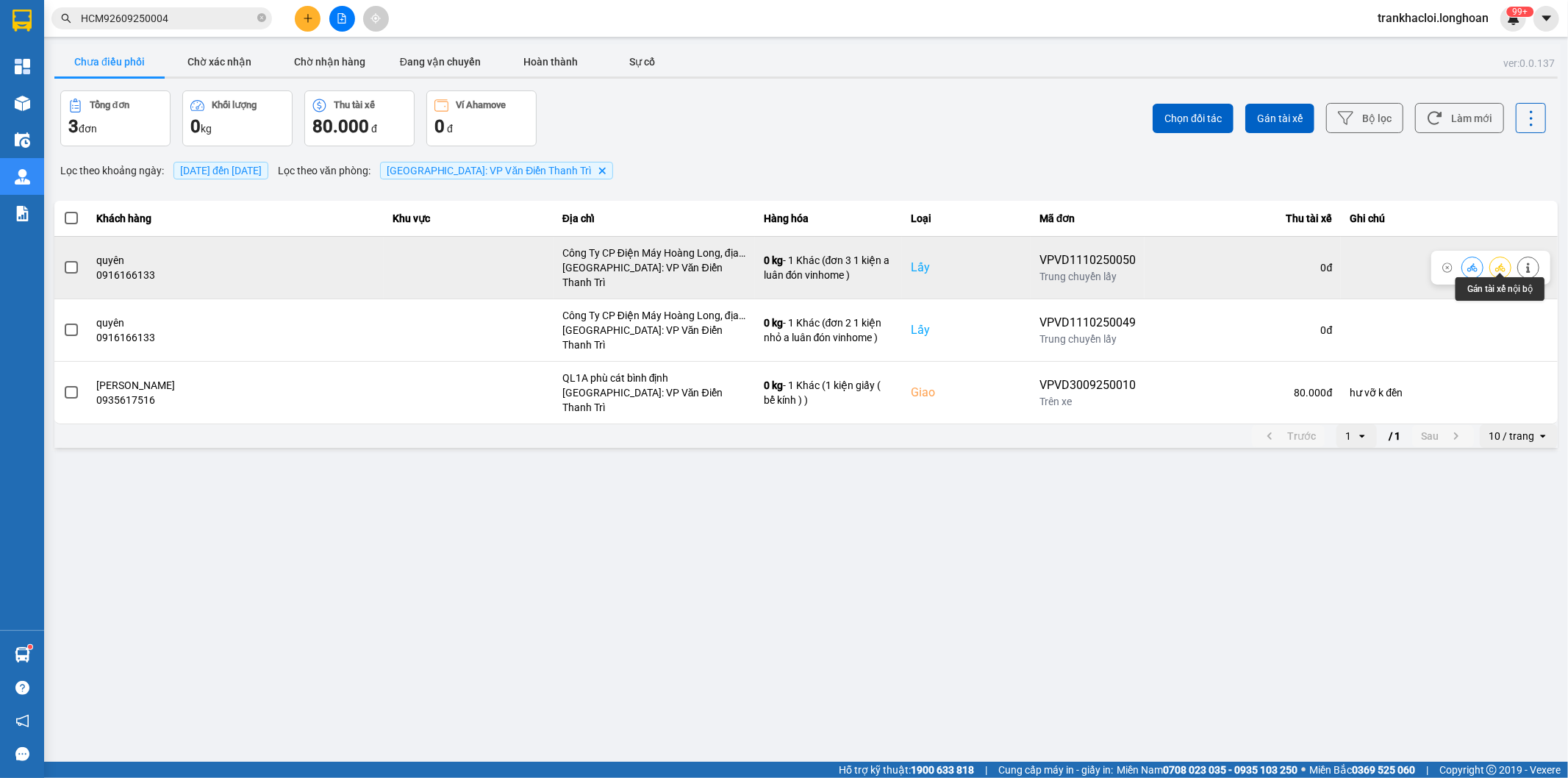
click at [1498, 262] on icon at bounding box center [1500, 267] width 10 height 10
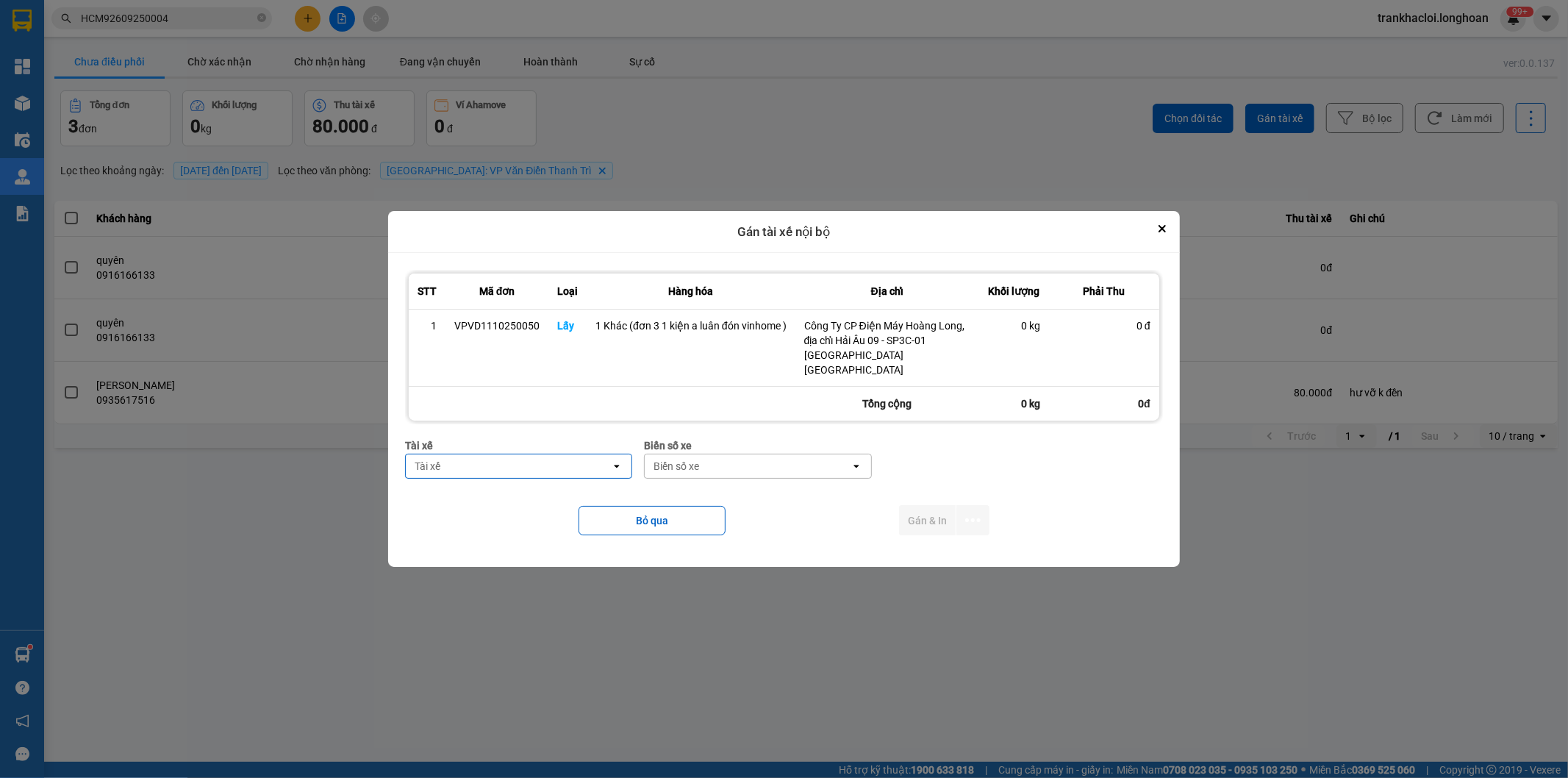
click at [503, 473] on div "Tài xế" at bounding box center [509, 466] width 205 height 24
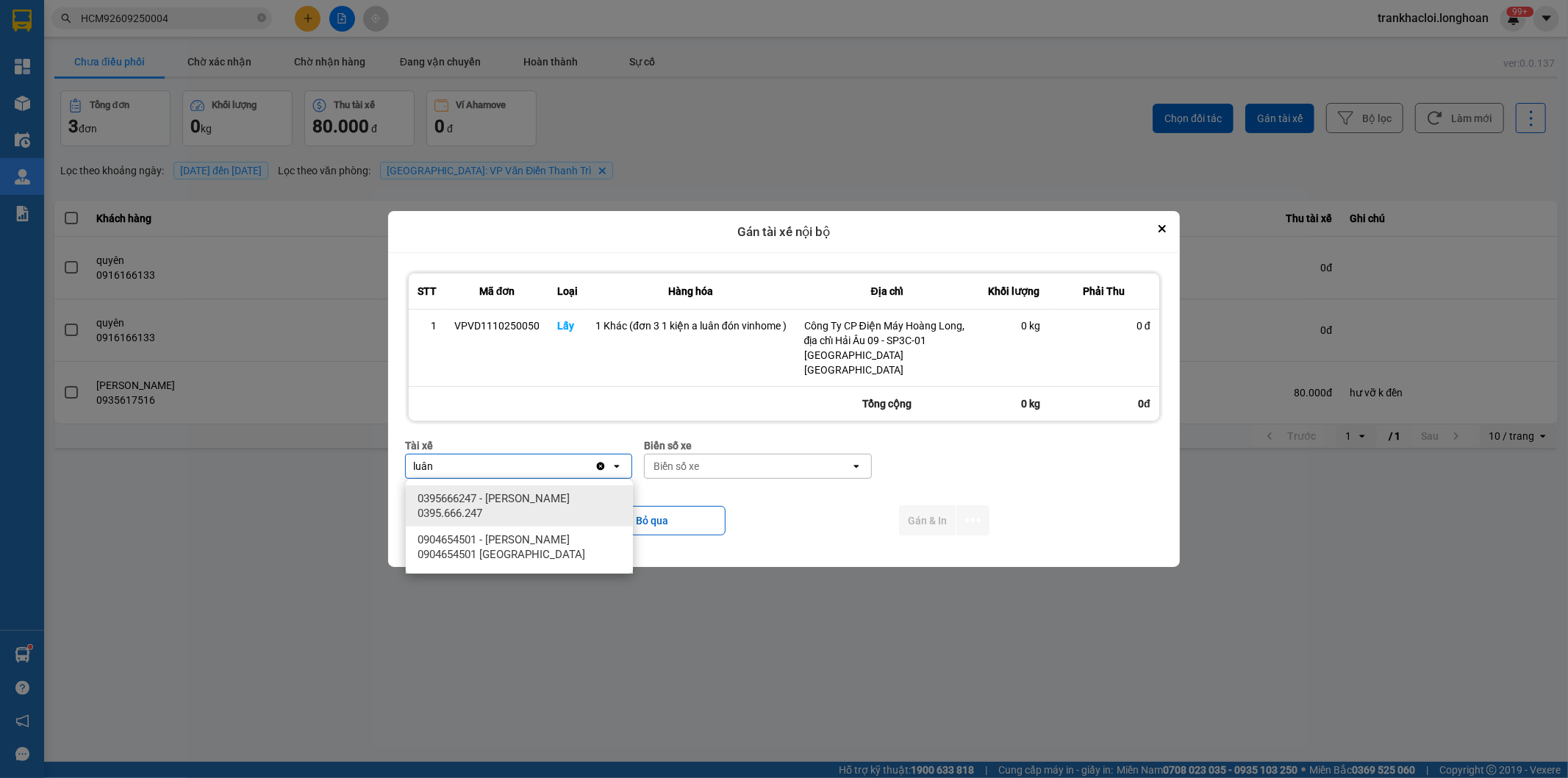
type input "luân"
click at [541, 509] on span "0395666247 - [PERSON_NAME] 0395.666.247" at bounding box center [522, 506] width 210 height 29
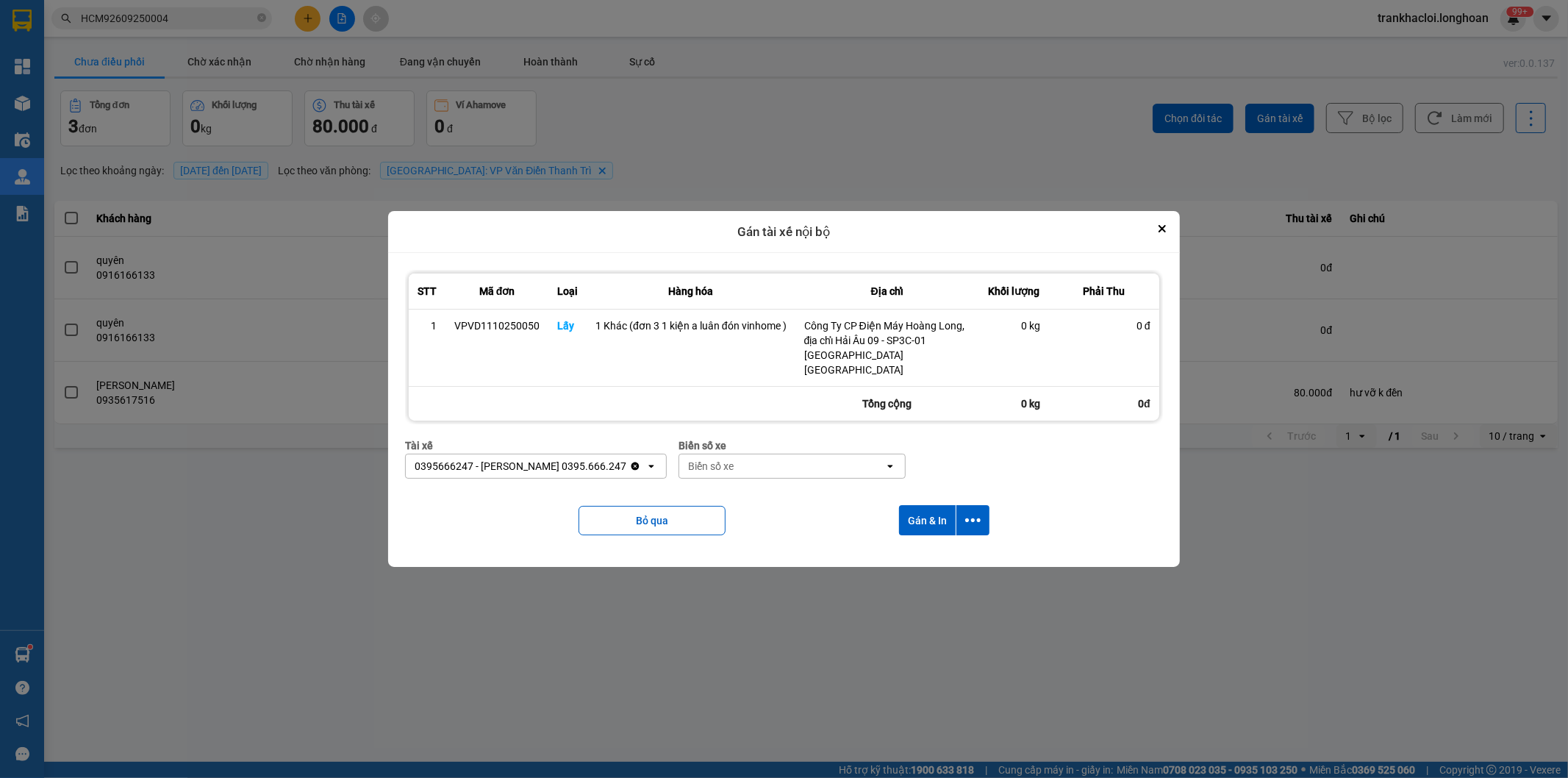
click at [785, 472] on div "Biển số xe" at bounding box center [782, 466] width 205 height 24
type input "65"
click at [762, 496] on div "29E-220.65" at bounding box center [784, 498] width 227 height 27
click at [981, 522] on button "dialog" at bounding box center [973, 519] width 33 height 30
click at [919, 555] on span "Chỉ gán tài" at bounding box center [914, 561] width 48 height 15
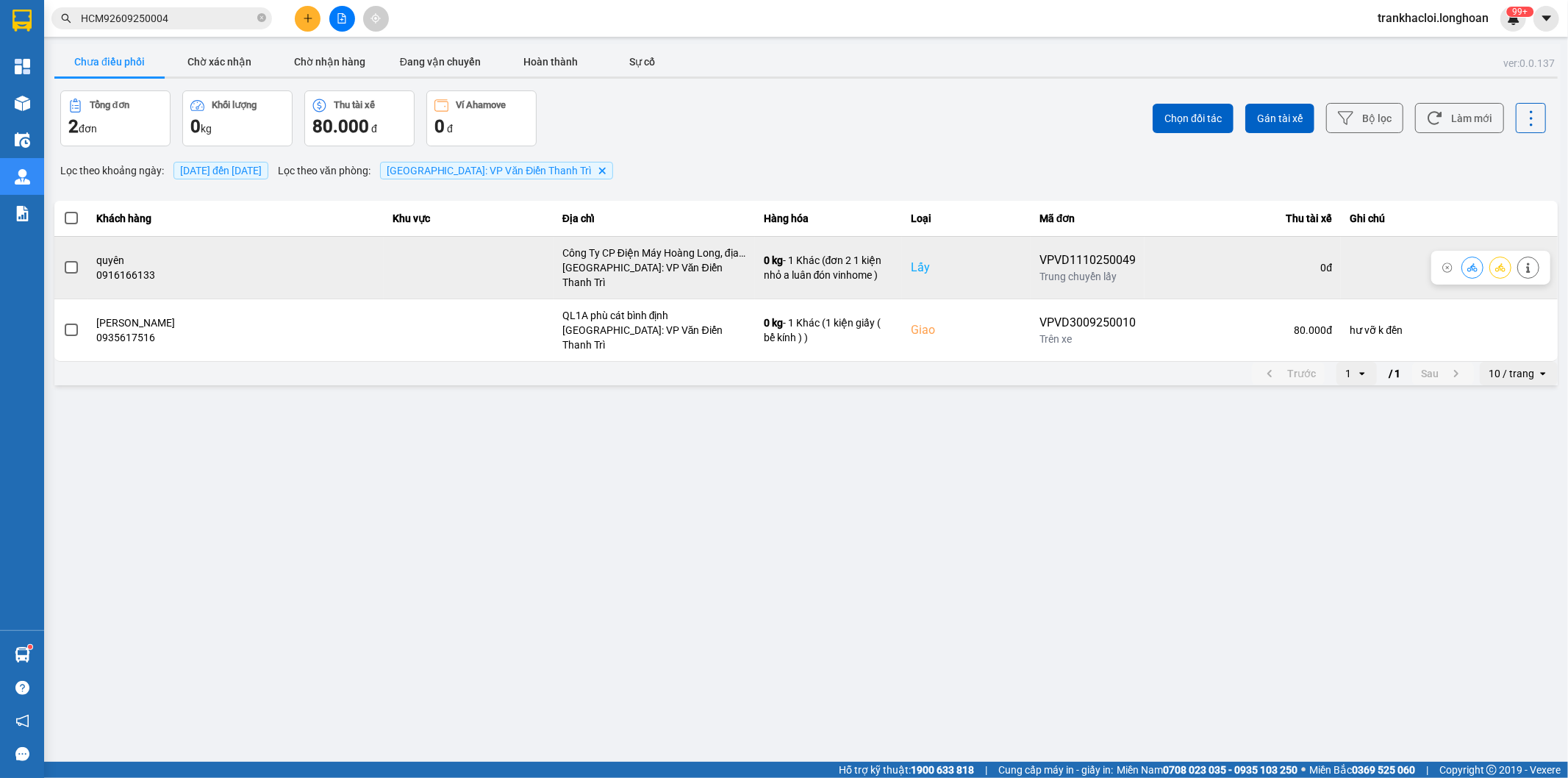
click at [1501, 262] on icon at bounding box center [1500, 267] width 10 height 10
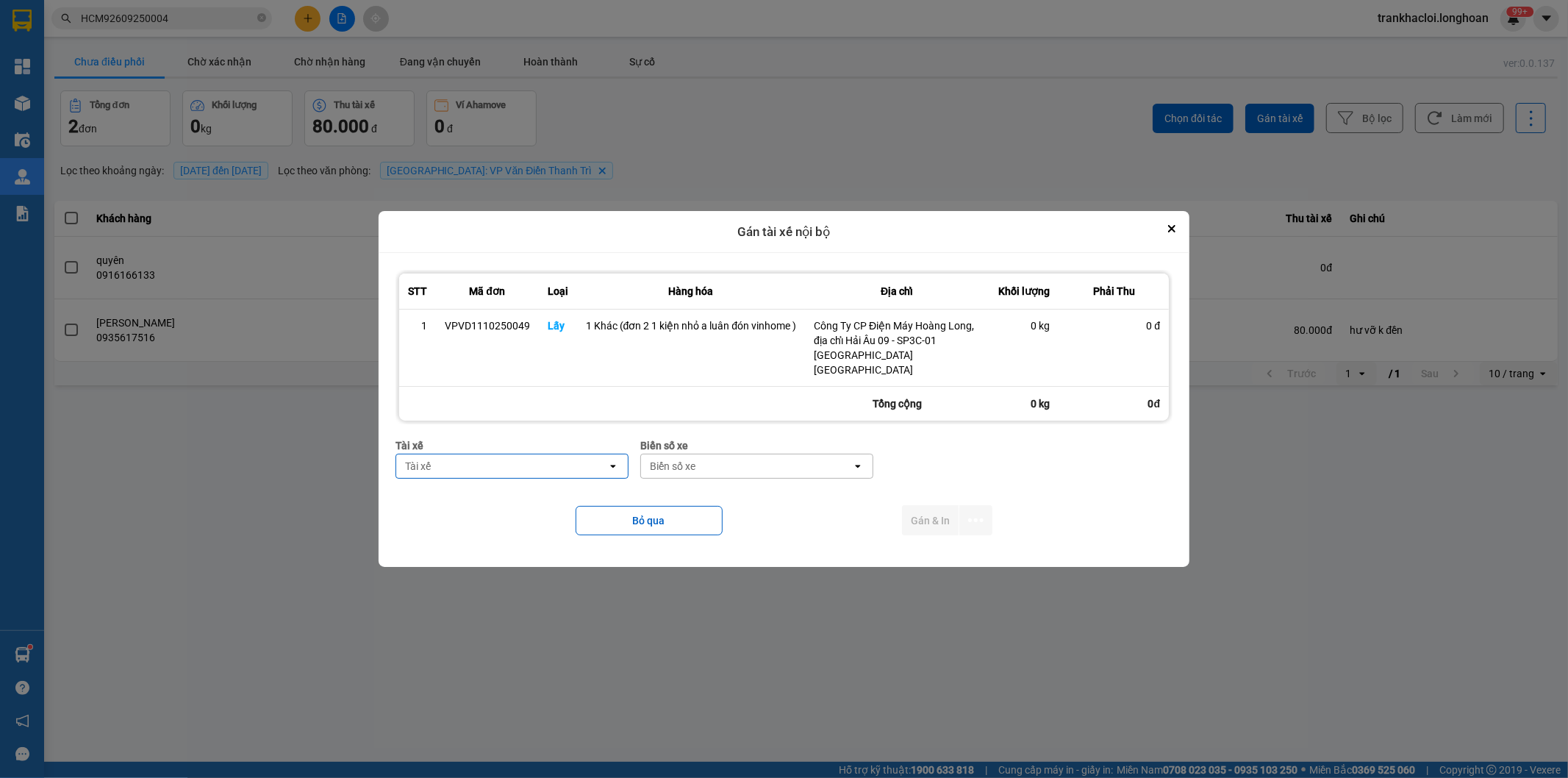
click at [503, 468] on div "Tài xế" at bounding box center [502, 466] width 211 height 24
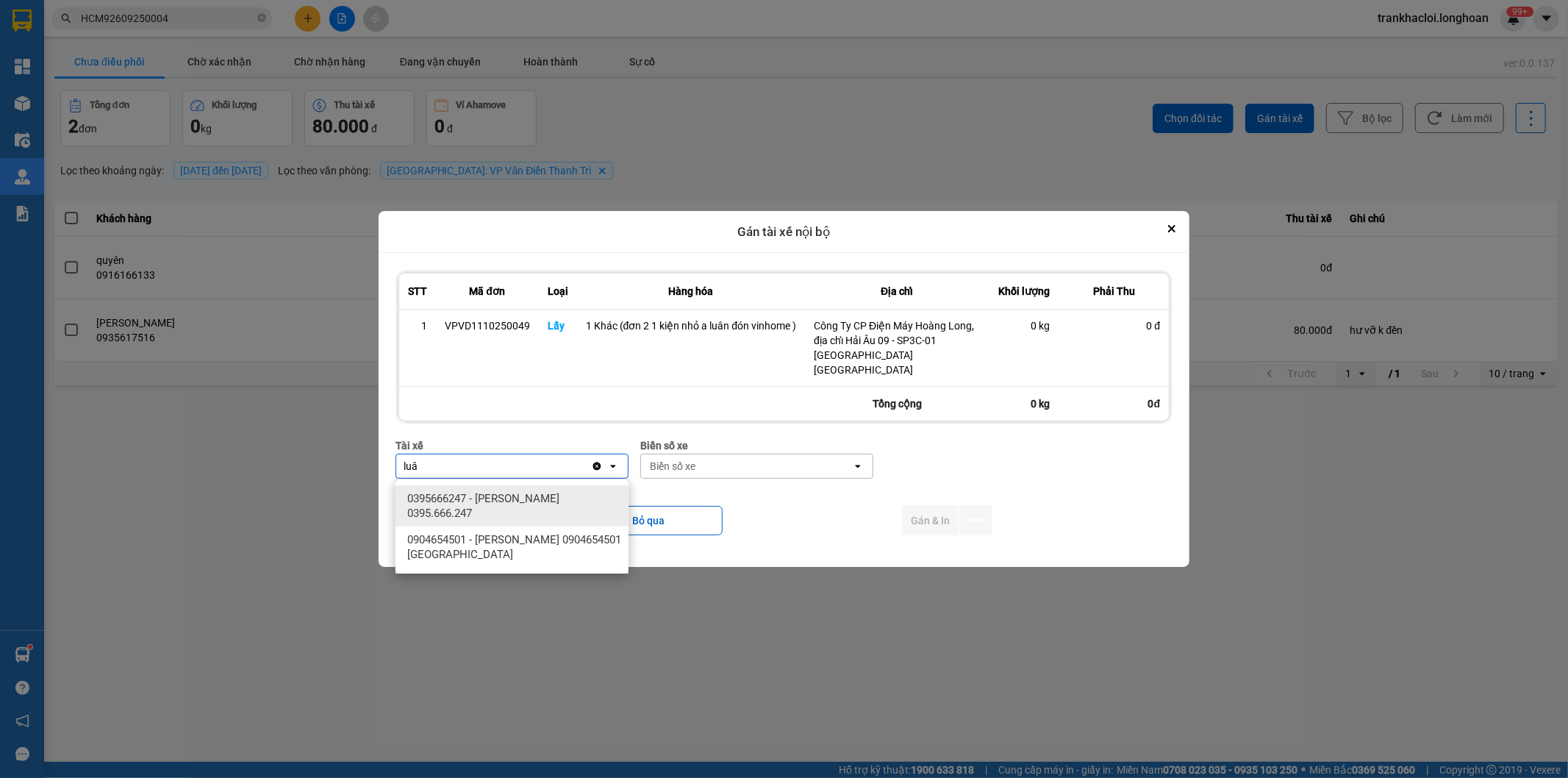
type input "luâ"
drag, startPoint x: 512, startPoint y: 499, endPoint x: 693, endPoint y: 487, distance: 181.4
click at [513, 500] on span "0395666247 - [PERSON_NAME] 0395.666.247" at bounding box center [516, 506] width 216 height 29
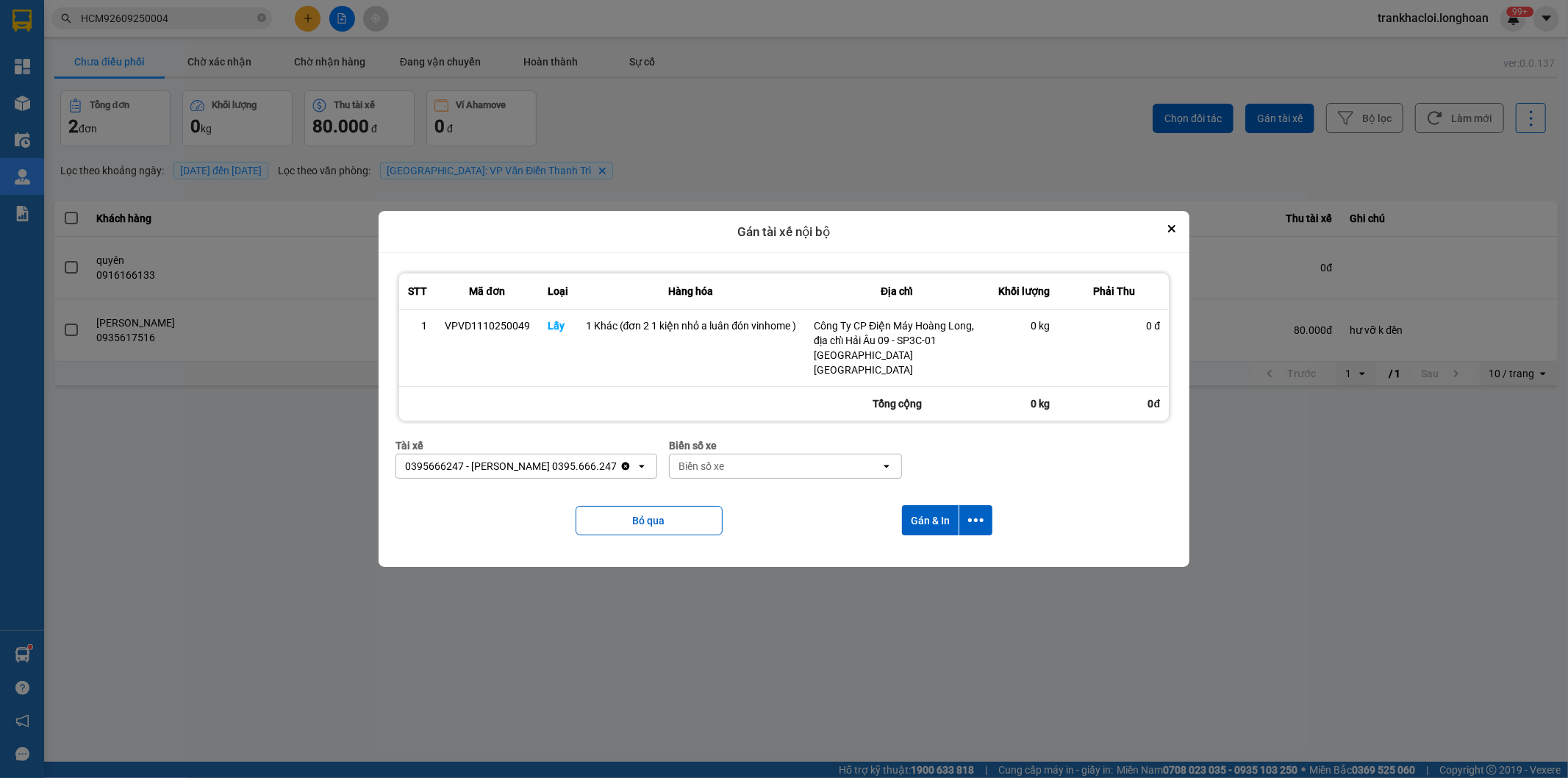
click at [728, 474] on div "Biển số xe" at bounding box center [776, 466] width 211 height 24
type input "65"
drag, startPoint x: 724, startPoint y: 493, endPoint x: 724, endPoint y: 480, distance: 13.0
click at [726, 493] on span "29E-220.65" at bounding box center [699, 498] width 54 height 15
click at [976, 530] on button "dialog" at bounding box center [975, 519] width 33 height 30
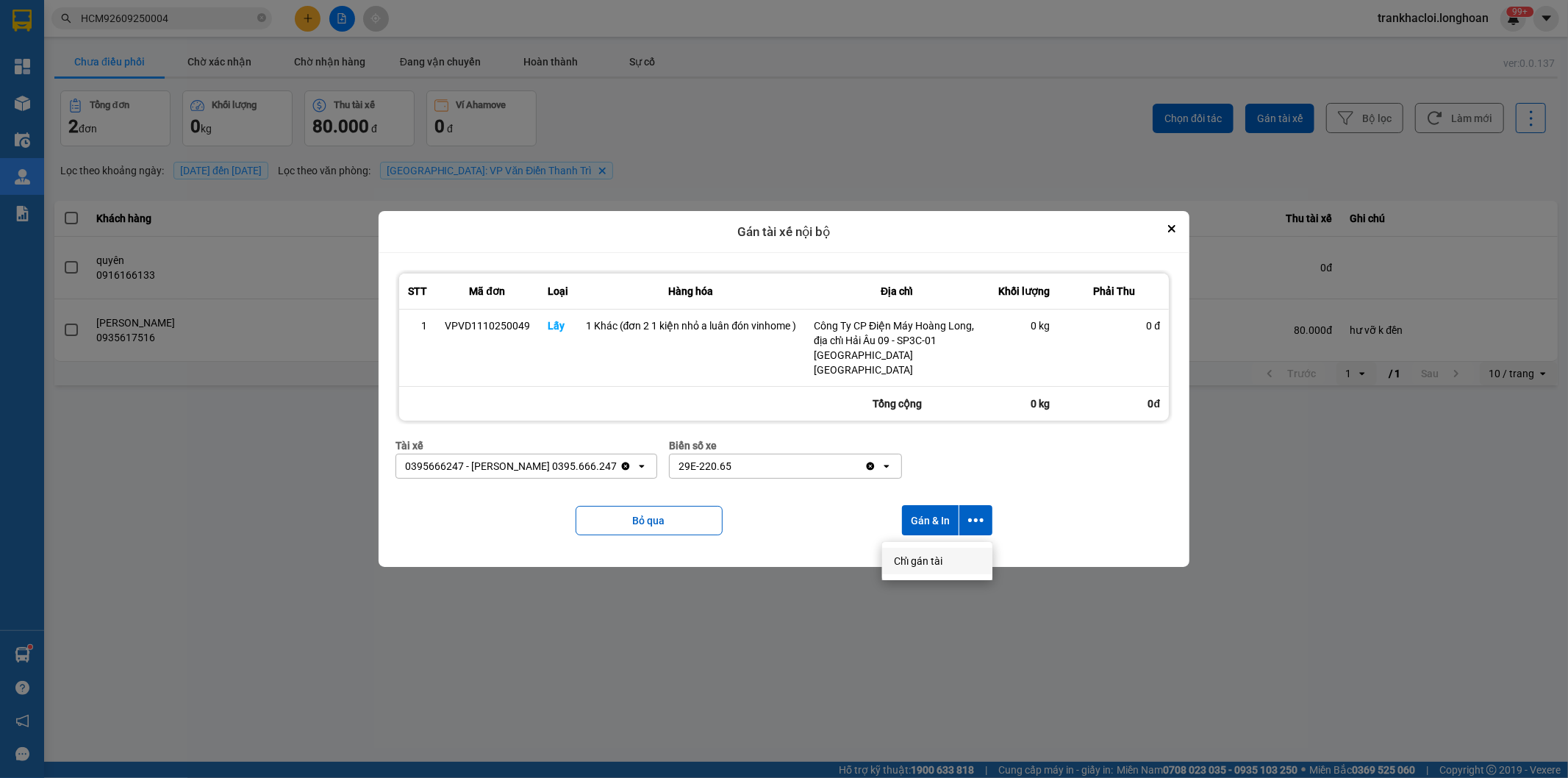
click at [909, 559] on span "Chỉ gán tài" at bounding box center [918, 561] width 48 height 15
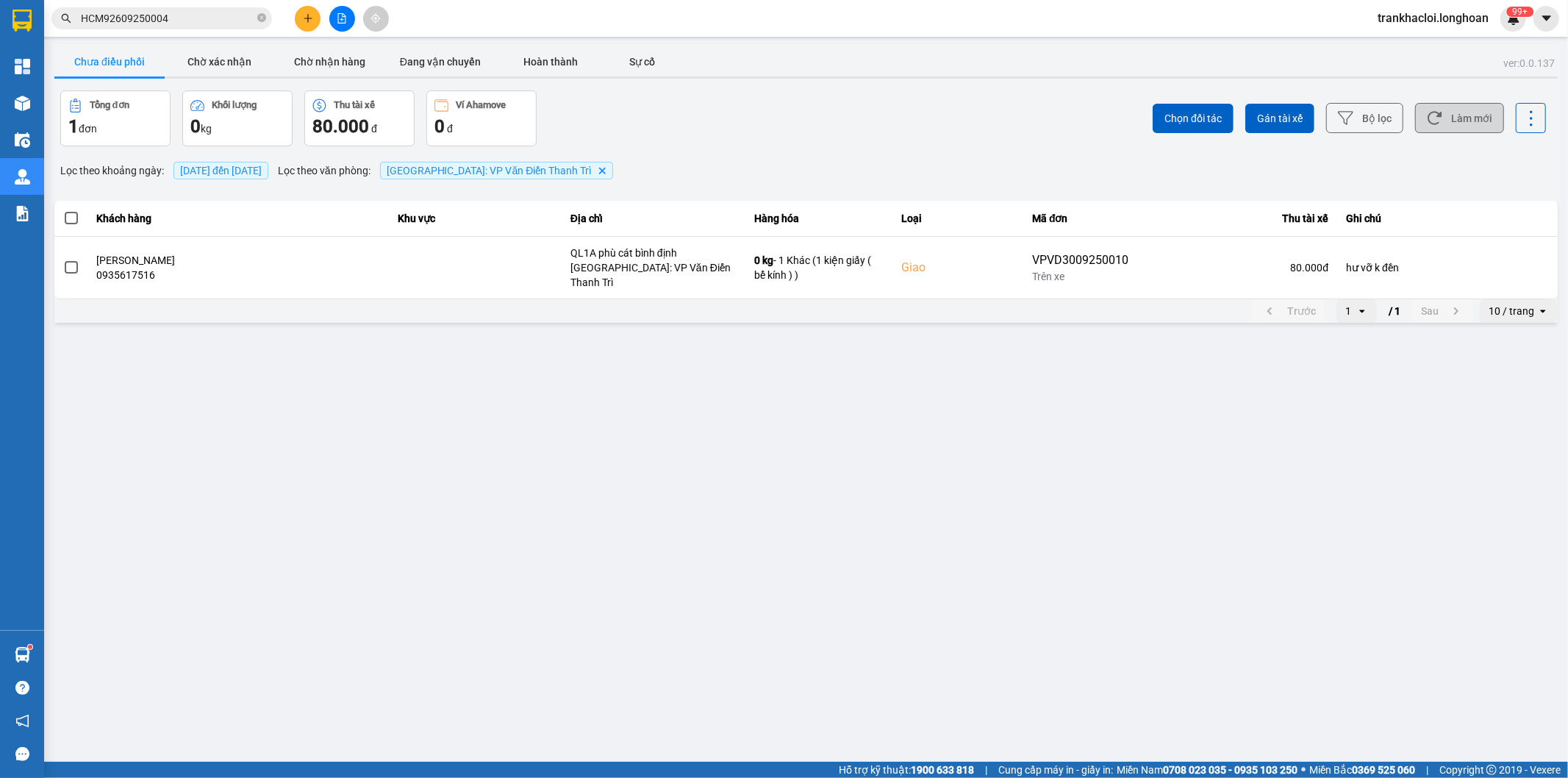
click at [1453, 119] on button "Làm mới" at bounding box center [1459, 118] width 89 height 30
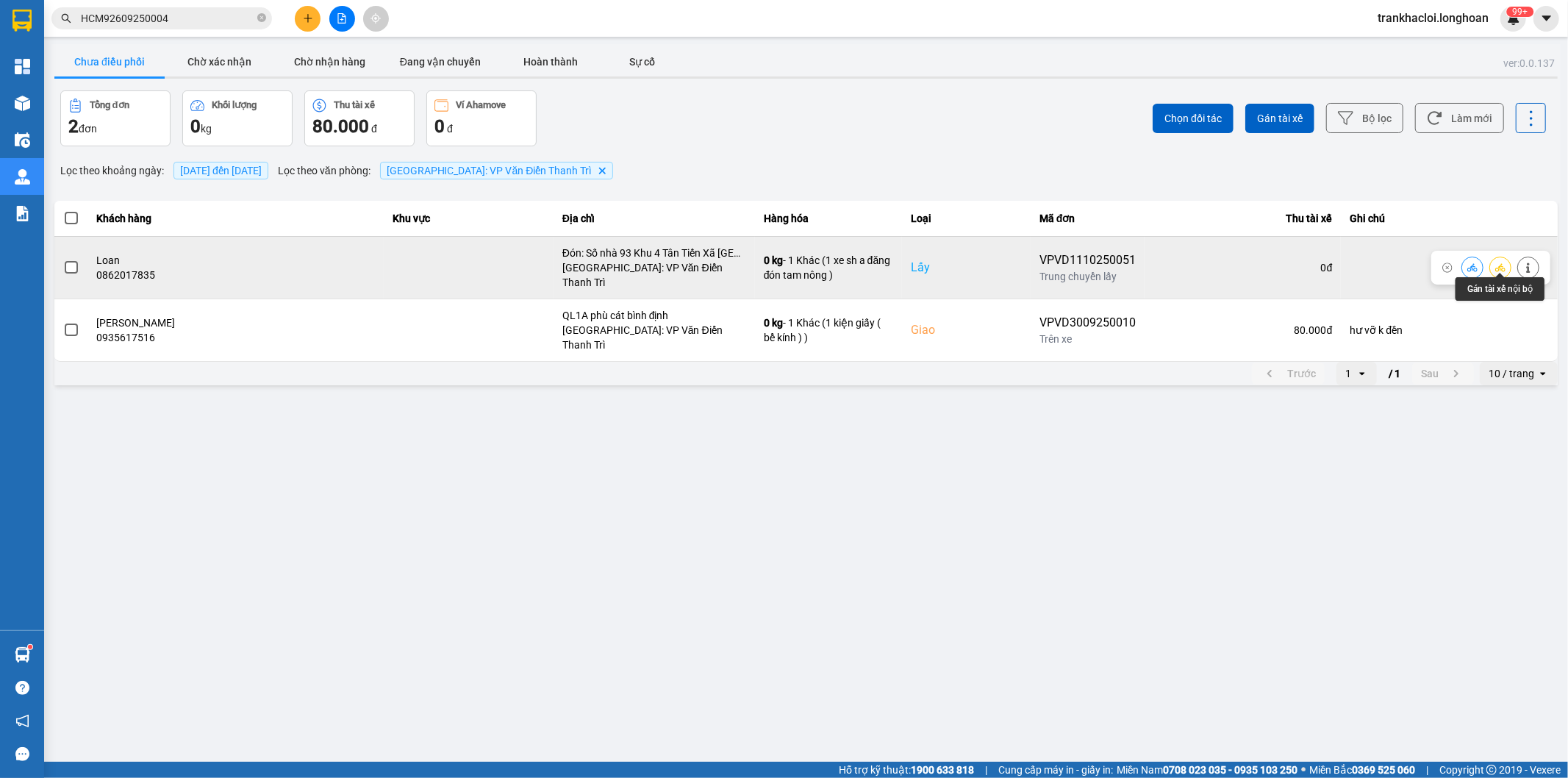
click at [1505, 262] on icon at bounding box center [1500, 267] width 10 height 10
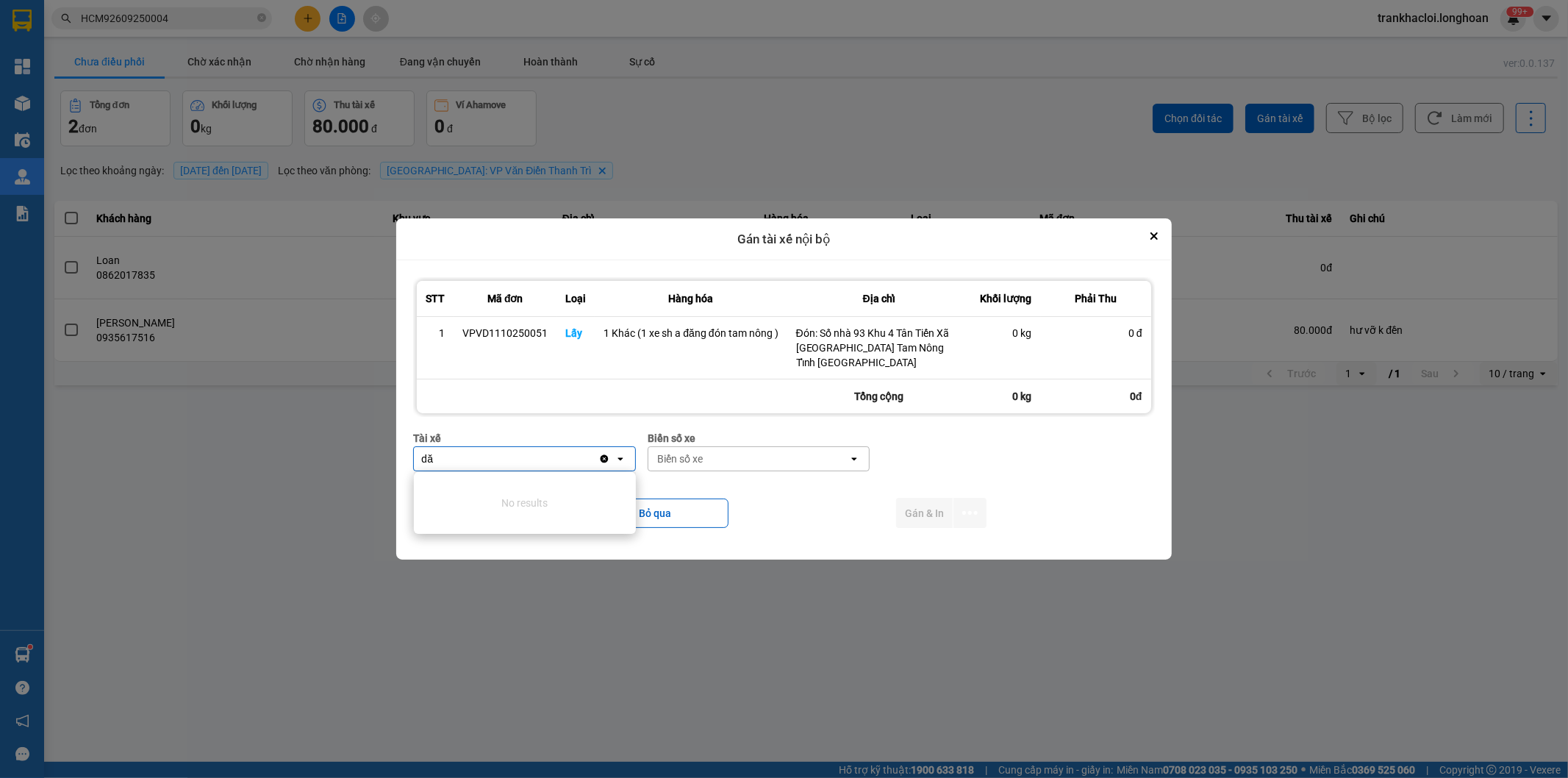
type input "d"
type input "đă"
drag, startPoint x: 545, startPoint y: 489, endPoint x: 613, endPoint y: 489, distance: 68.0
click at [547, 490] on span "0859238386 - [PERSON_NAME] 0356.999.247" at bounding box center [528, 499] width 204 height 29
click at [777, 461] on div "Biển số xe" at bounding box center [788, 458] width 200 height 24
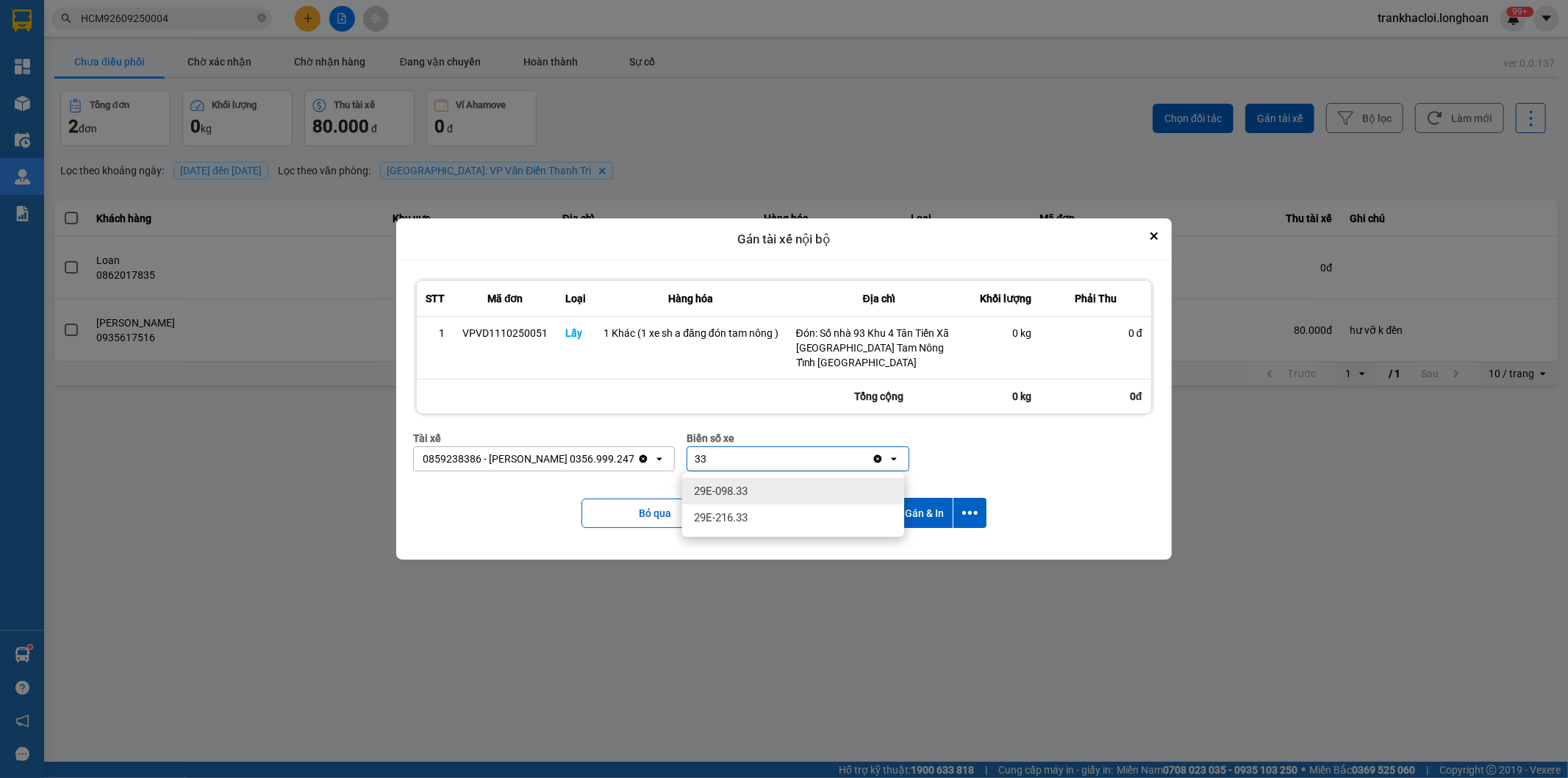
type input "33"
drag, startPoint x: 751, startPoint y: 494, endPoint x: 799, endPoint y: 489, distance: 48.3
click at [760, 493] on div "29E-098.33" at bounding box center [793, 491] width 222 height 27
click at [976, 515] on icon "dialog" at bounding box center [970, 513] width 15 height 4
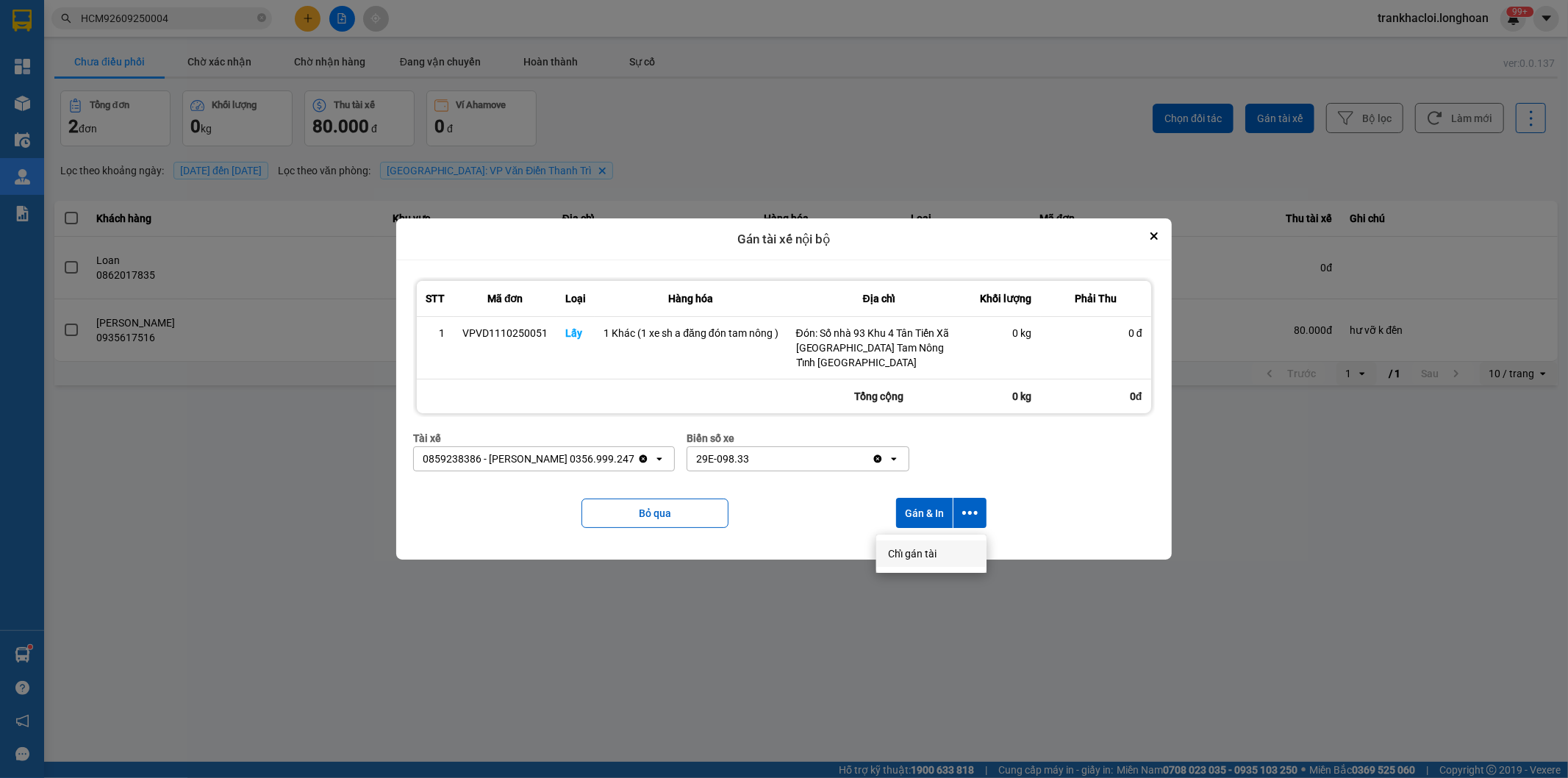
click at [917, 550] on span "Chỉ gán tài" at bounding box center [912, 553] width 48 height 15
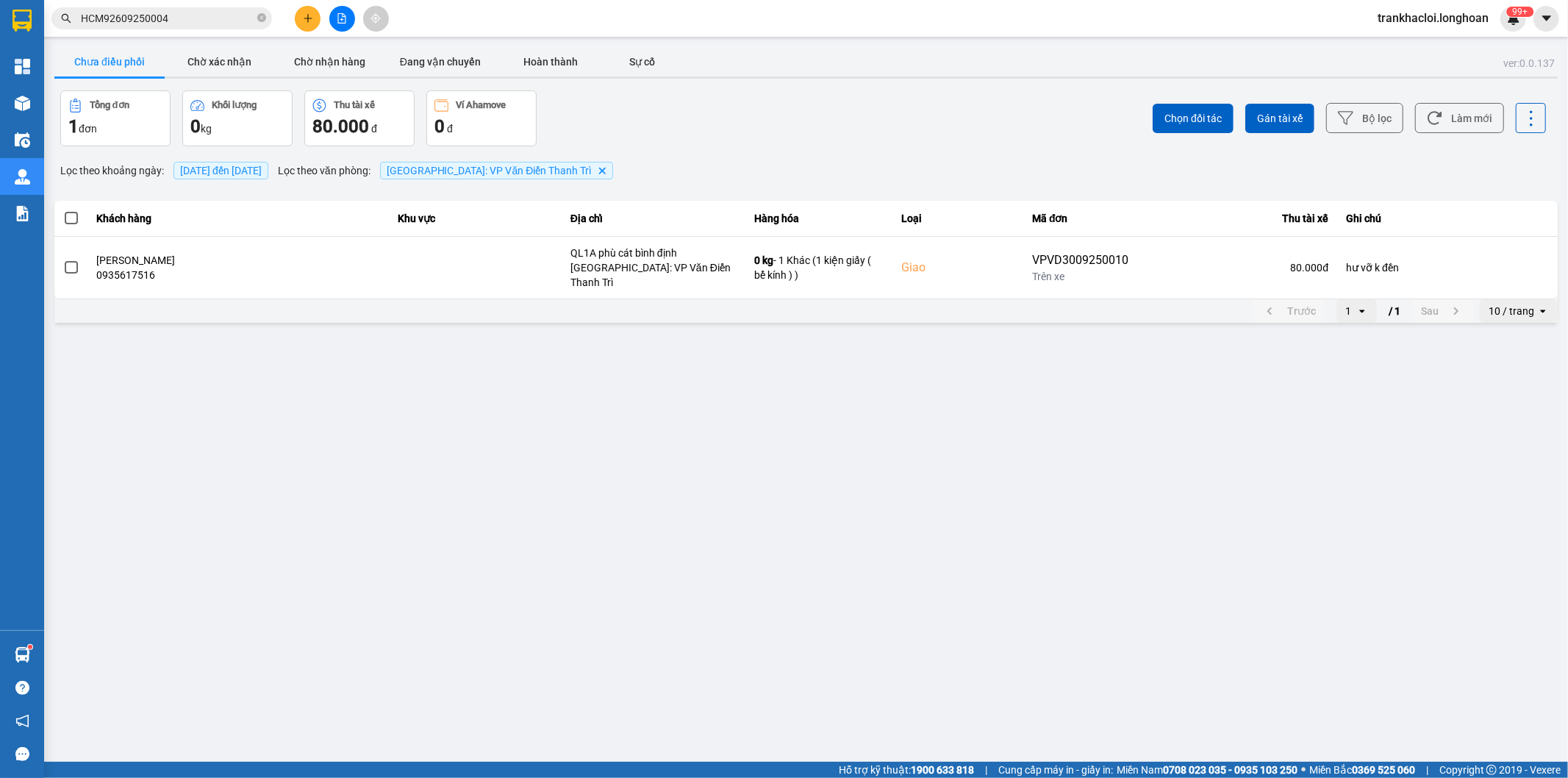
drag, startPoint x: 0, startPoint y: 810, endPoint x: 688, endPoint y: 111, distance: 980.8
click at [688, 111] on div "Tổng đơn 1 đơn Khối lượng 0 kg Thu tài xế 80.000 đ Ví Ahamove 0 đ" at bounding box center [432, 118] width 743 height 56
click at [427, 51] on button "Đang vận chuyển" at bounding box center [441, 62] width 110 height 29
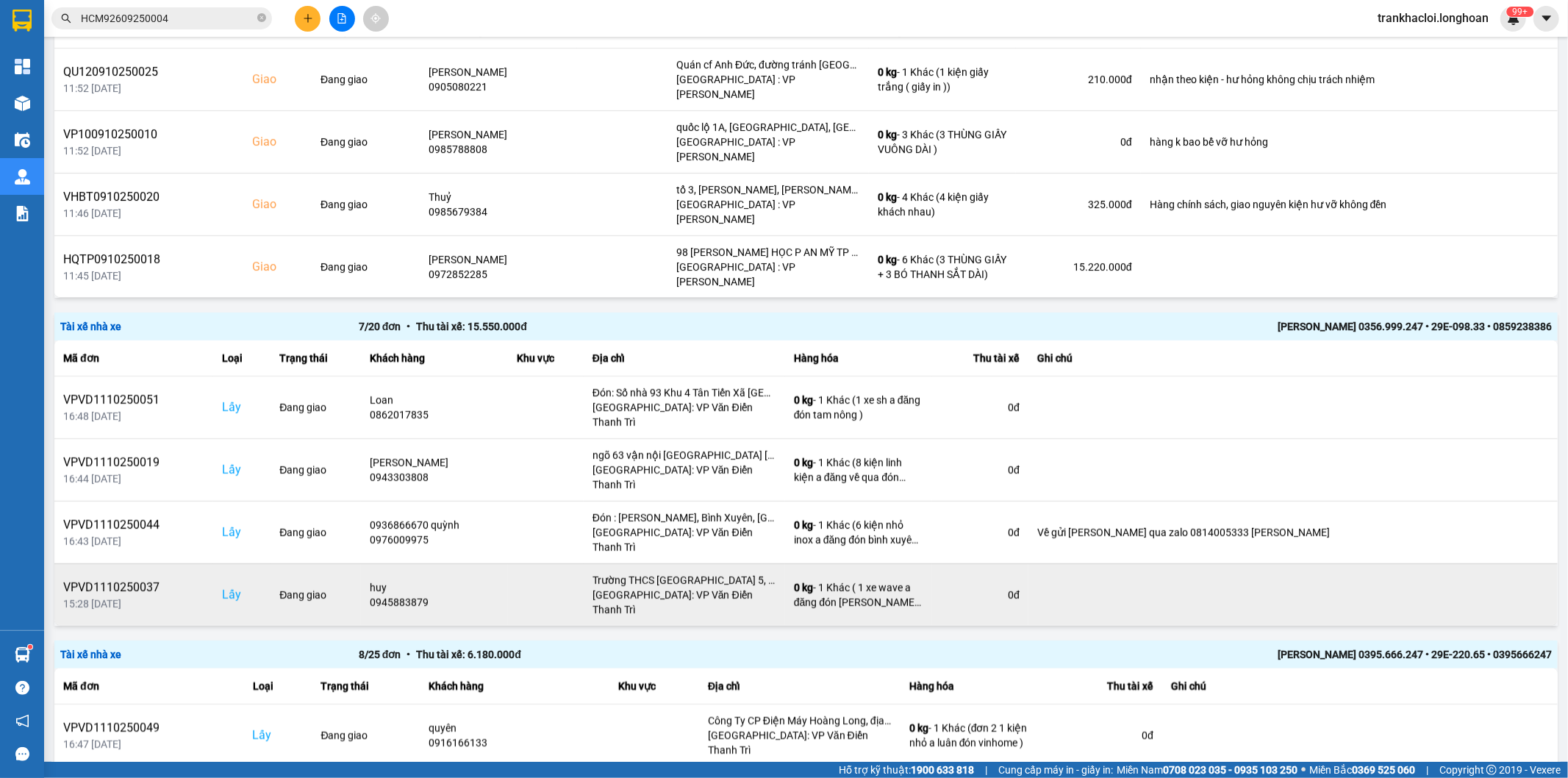
scroll to position [545, 0]
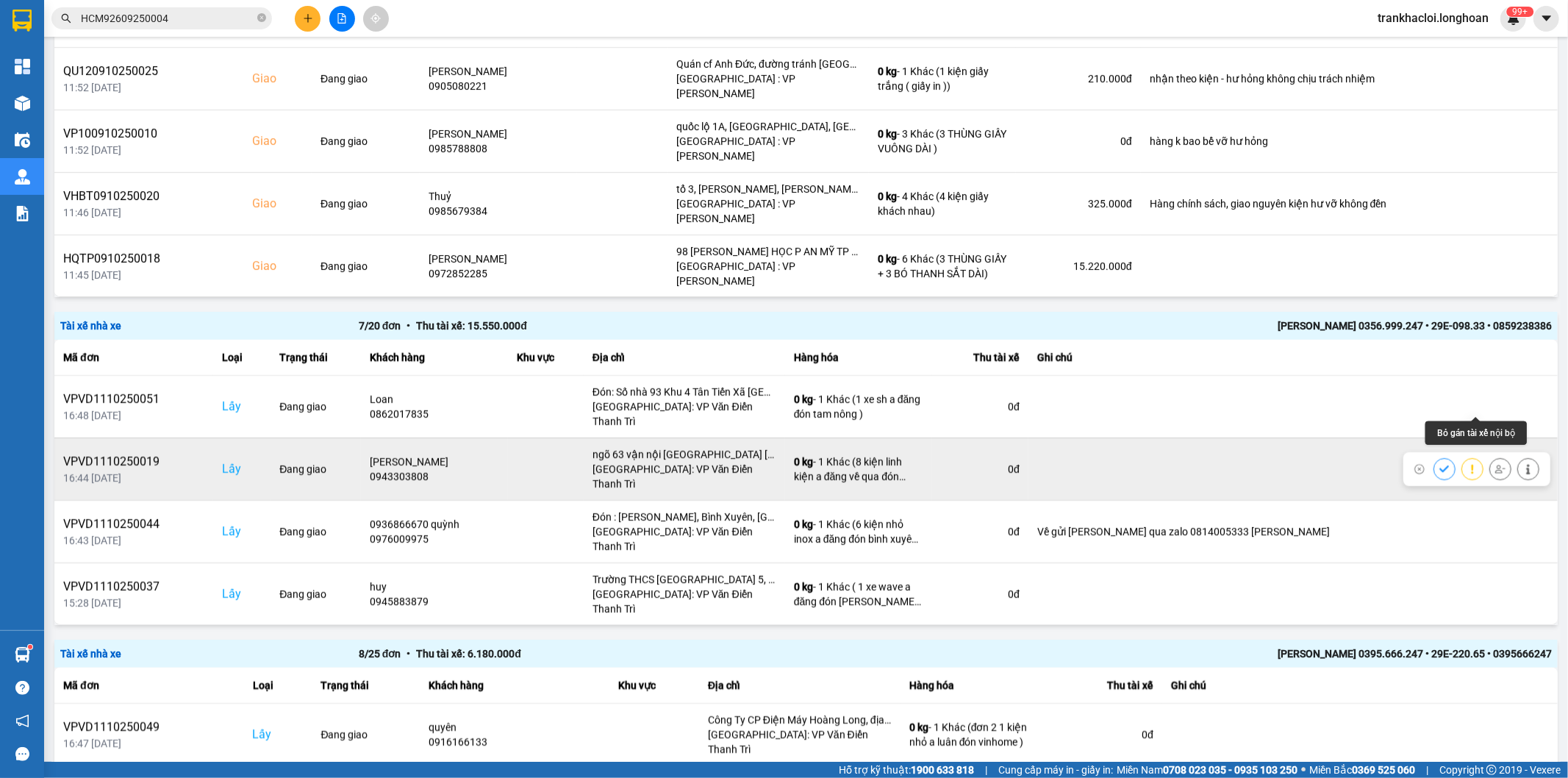
click at [1495, 464] on icon at bounding box center [1500, 469] width 10 height 10
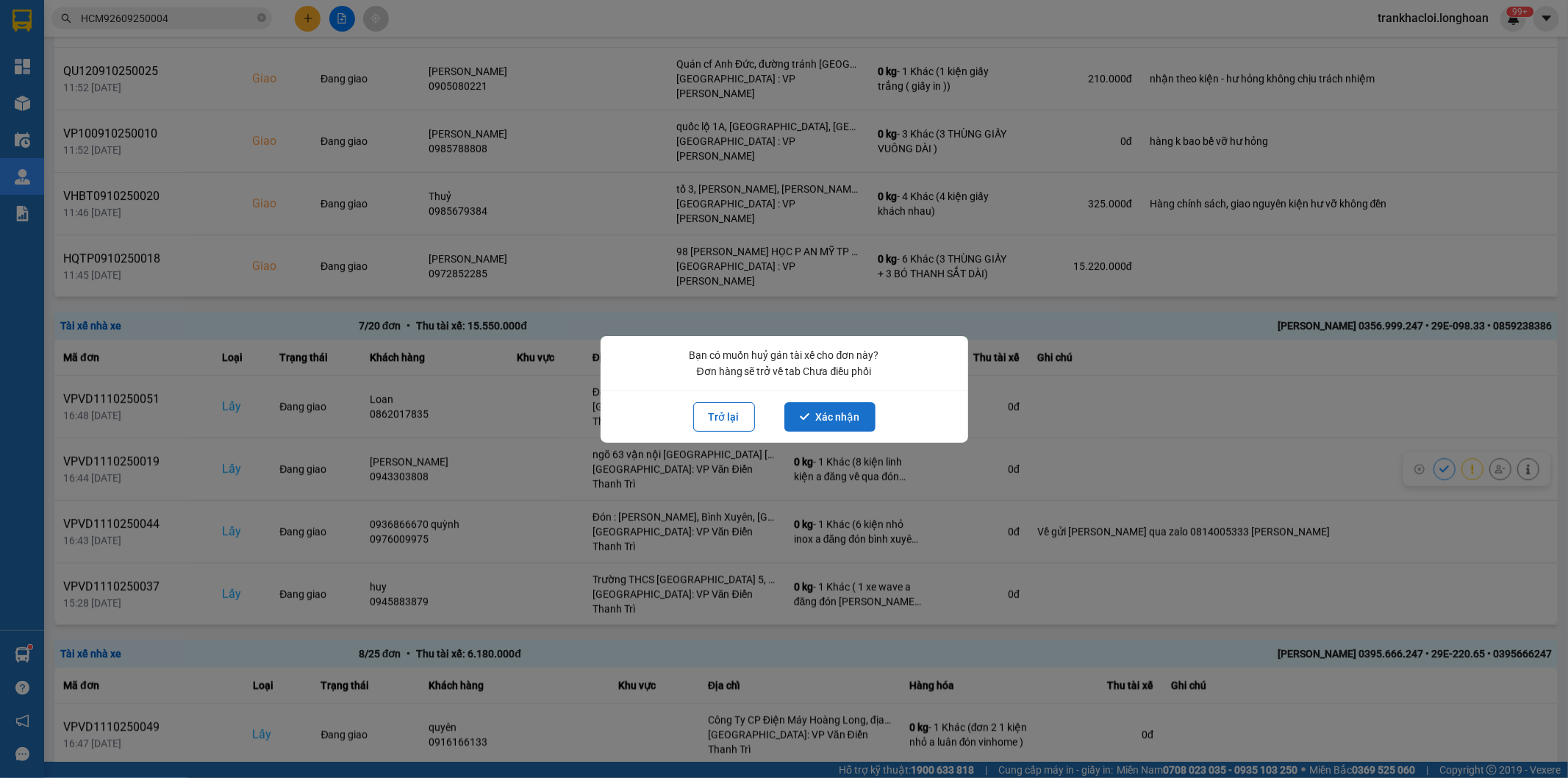
click at [841, 417] on button "Xác nhận" at bounding box center [830, 417] width 91 height 29
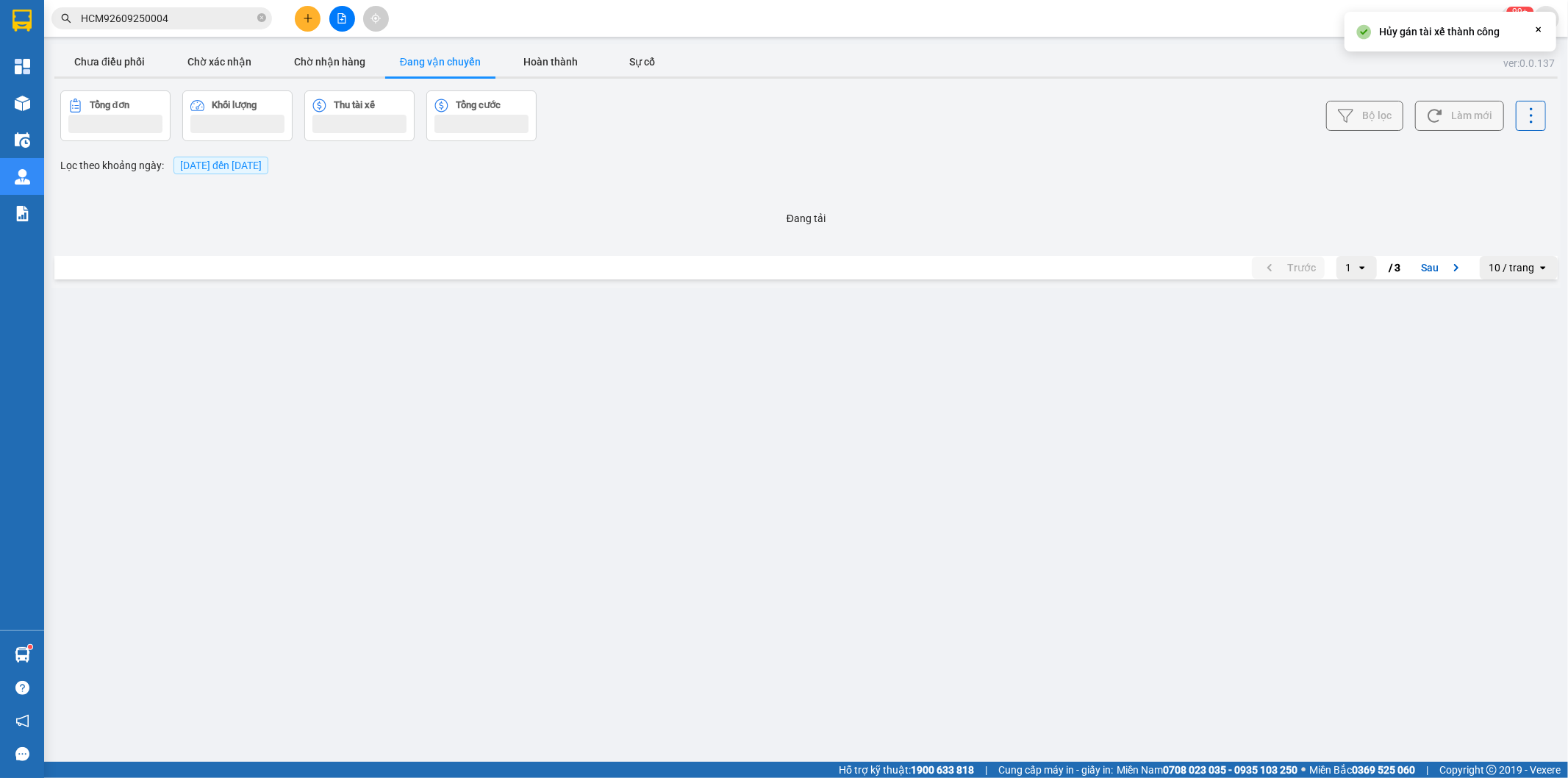
scroll to position [0, 0]
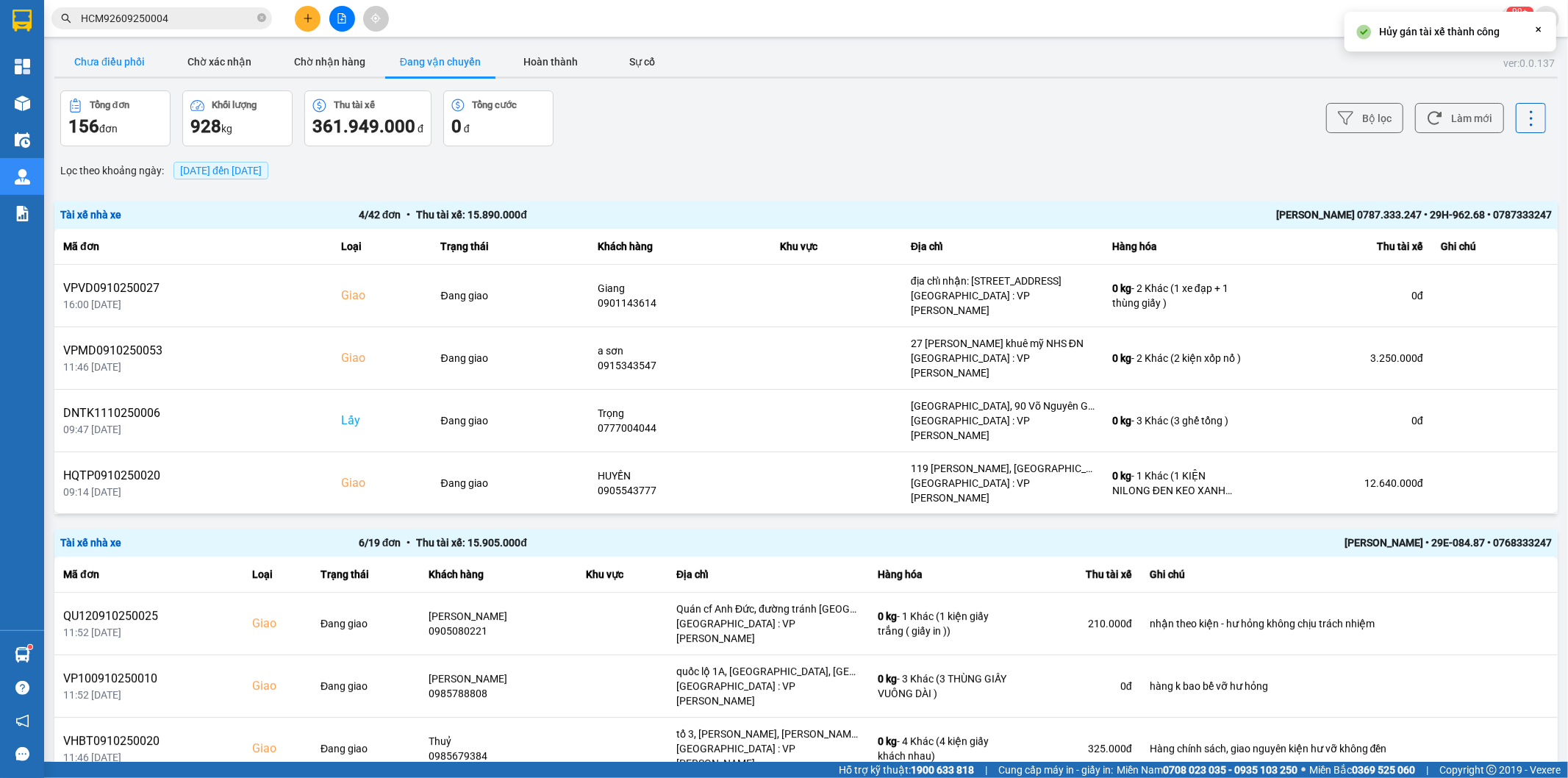
click at [137, 67] on button "Chưa điều phối" at bounding box center [109, 62] width 110 height 29
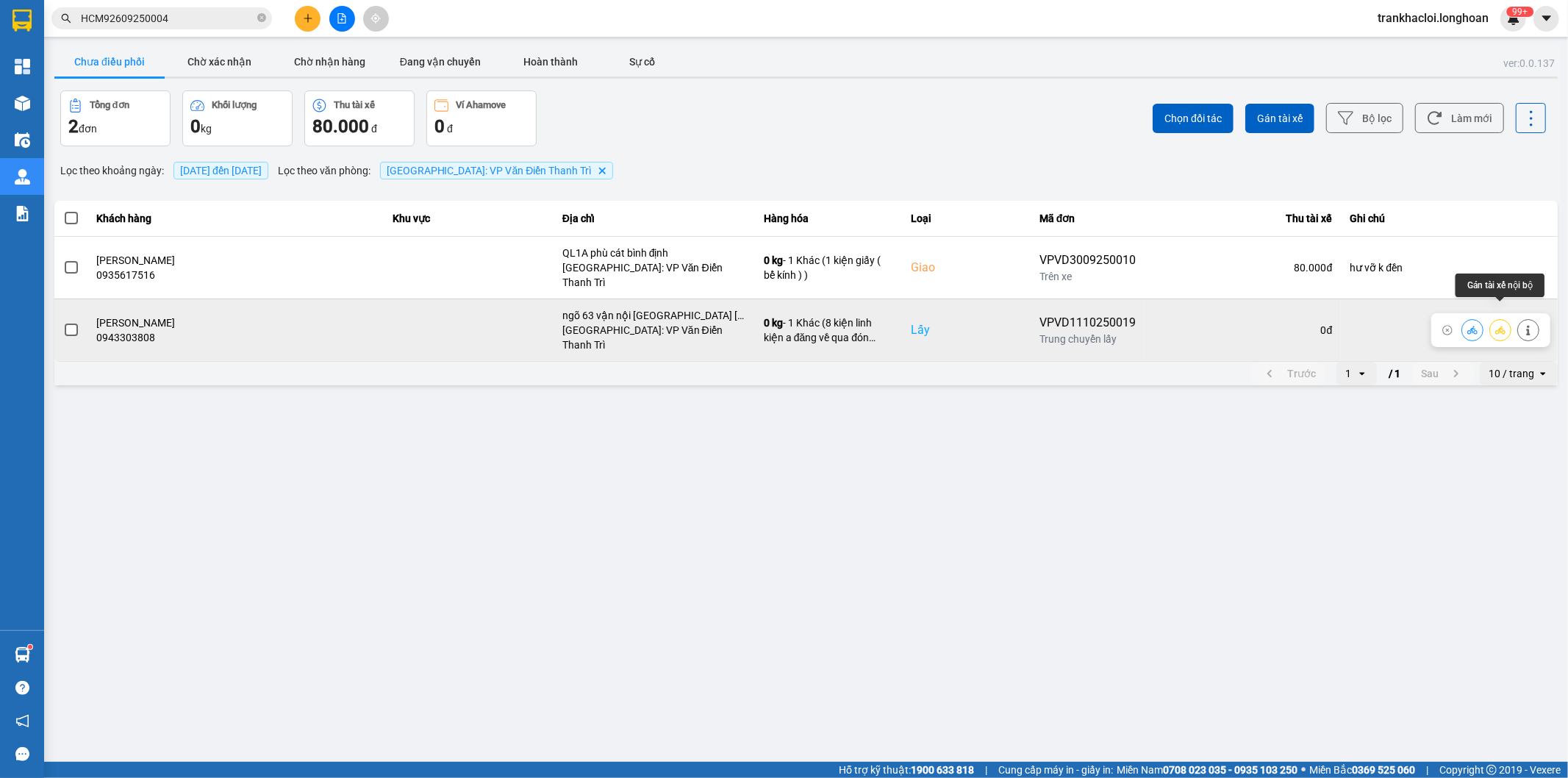
click at [1503, 325] on icon at bounding box center [1500, 330] width 10 height 10
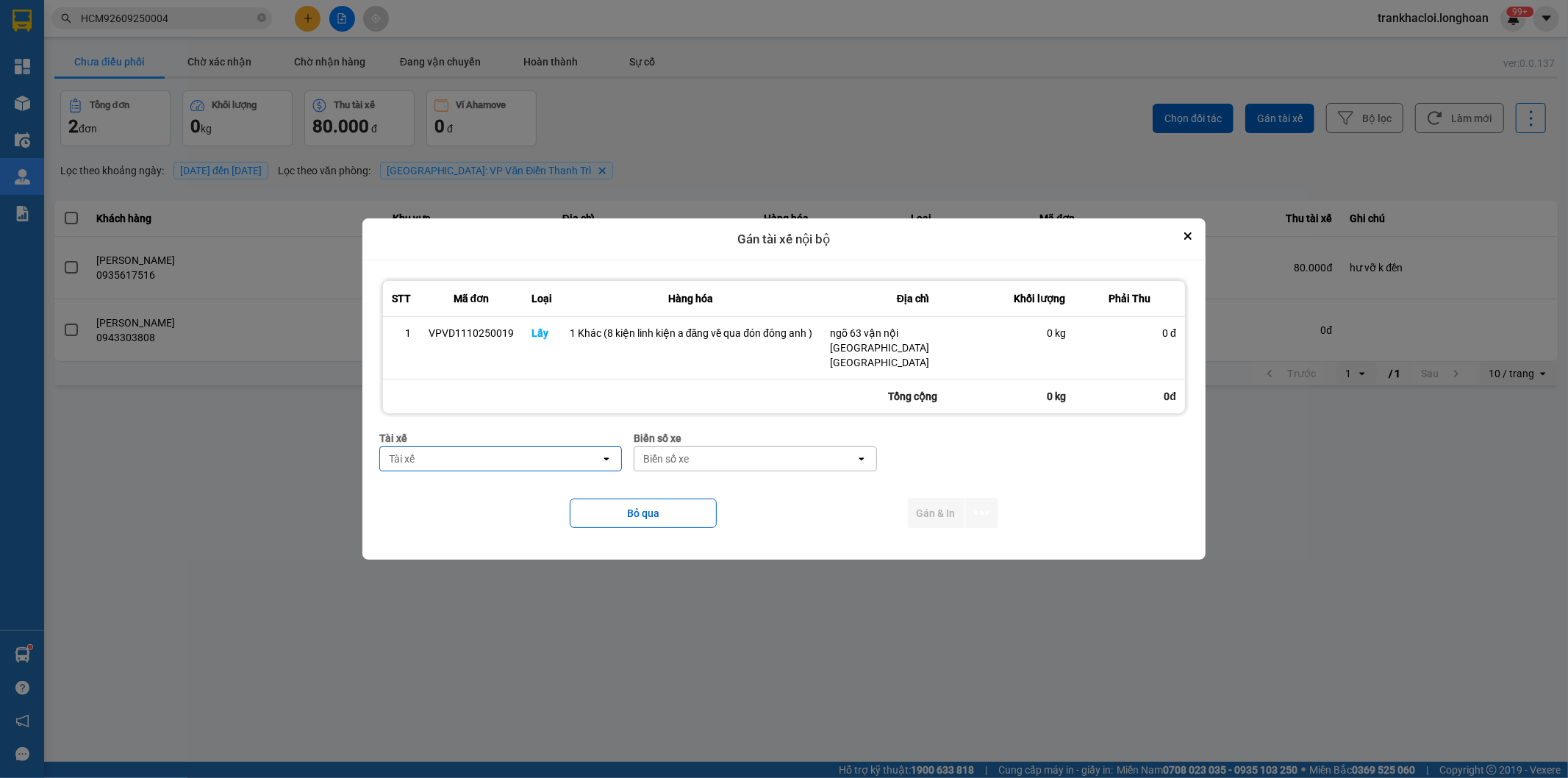
click at [542, 447] on div "Tài xế" at bounding box center [490, 458] width 220 height 24
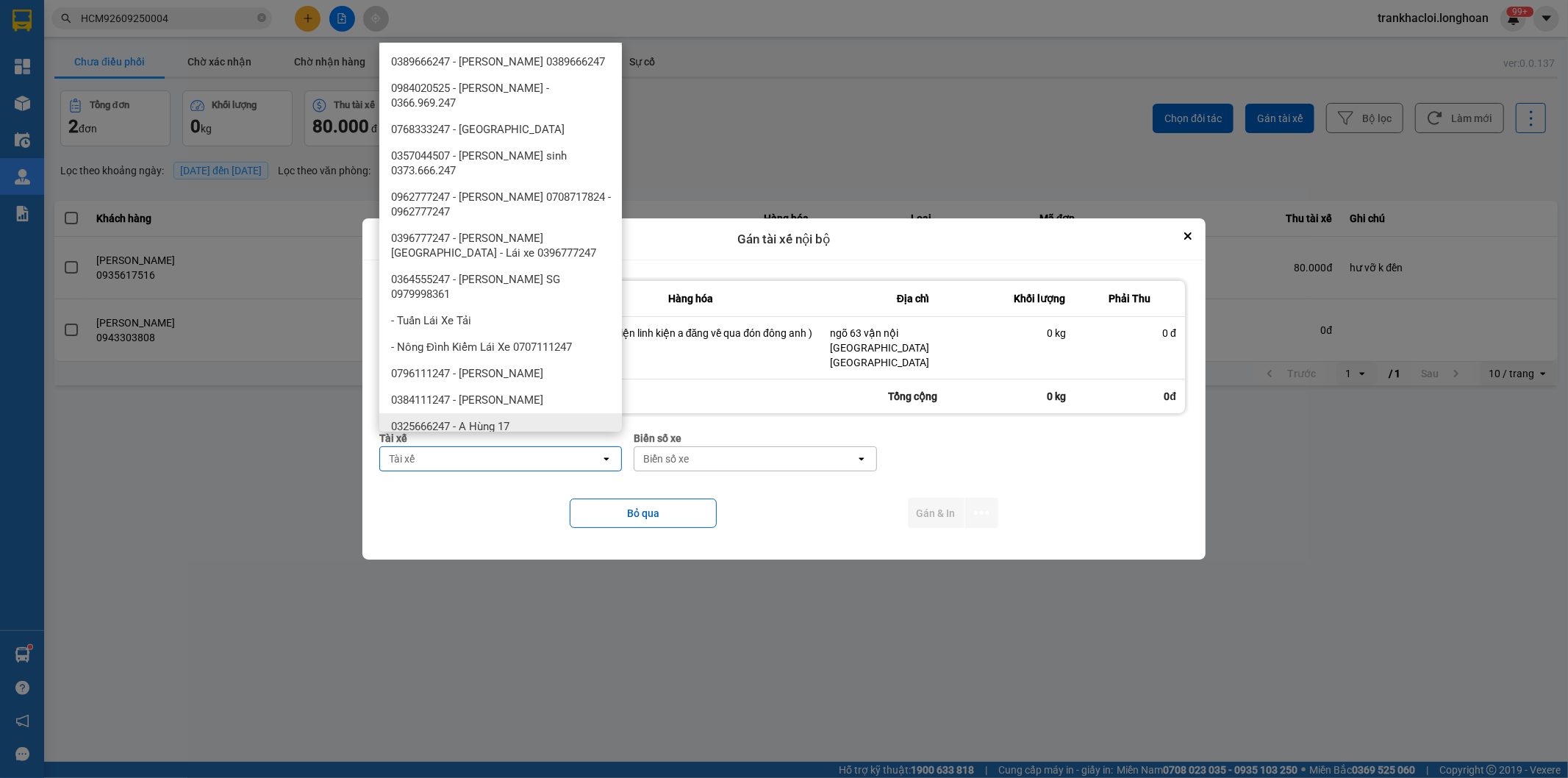
drag, startPoint x: 510, startPoint y: 416, endPoint x: 625, endPoint y: 456, distance: 121.8
click at [511, 417] on div "0325666247 - A Hùng 17 [GEOGRAPHIC_DATA] 0325666247" at bounding box center [500, 434] width 242 height 41
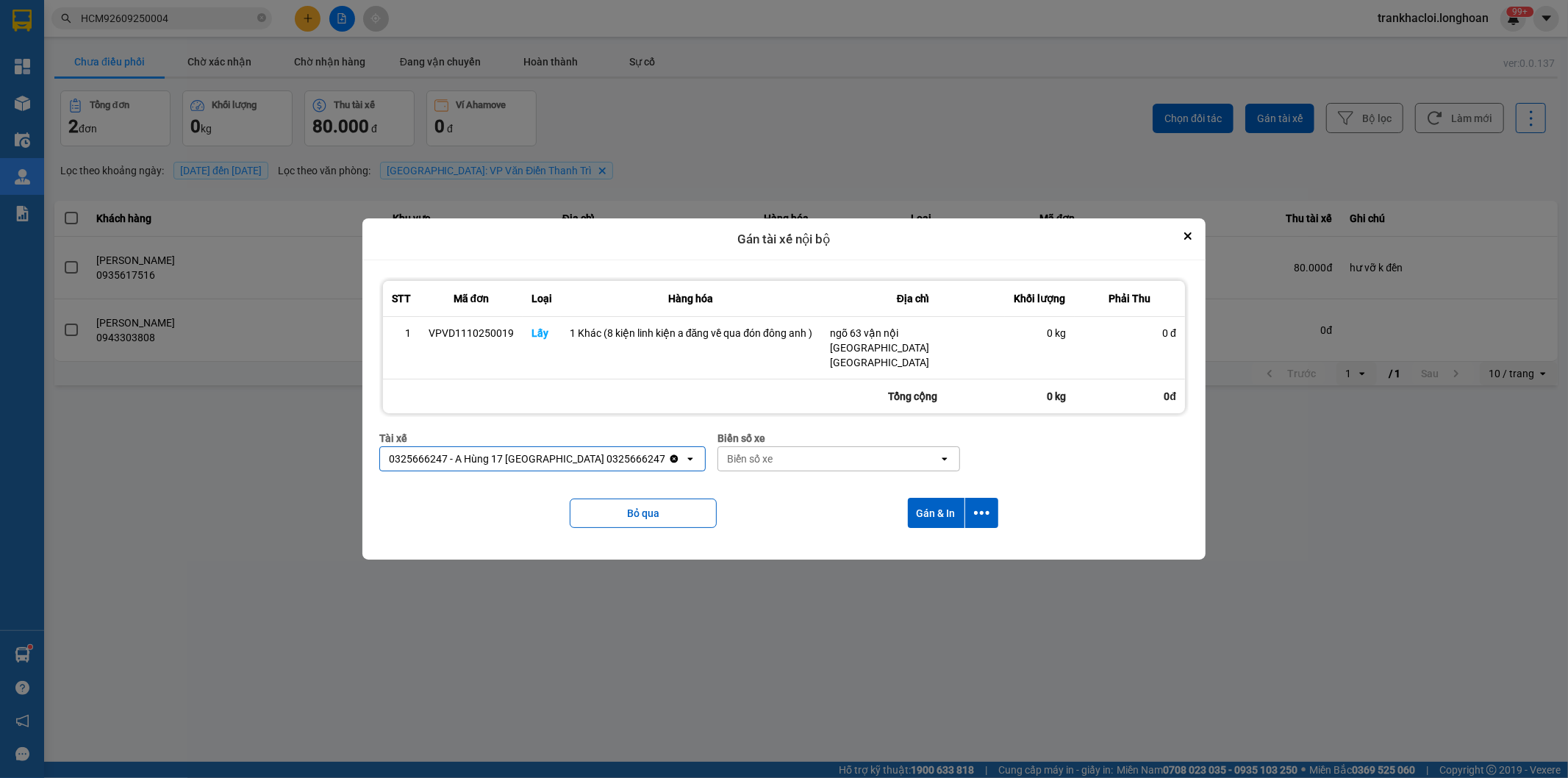
click at [730, 451] on div "Biển số xe" at bounding box center [750, 458] width 46 height 15
type input "71"
click at [754, 469] on div "29E-139.71" at bounding box center [801, 477] width 242 height 27
click at [791, 499] on div "Bỏ qua Gán & In" at bounding box center [784, 513] width 809 height 60
click at [980, 505] on icon "dialog" at bounding box center [982, 513] width 15 height 15
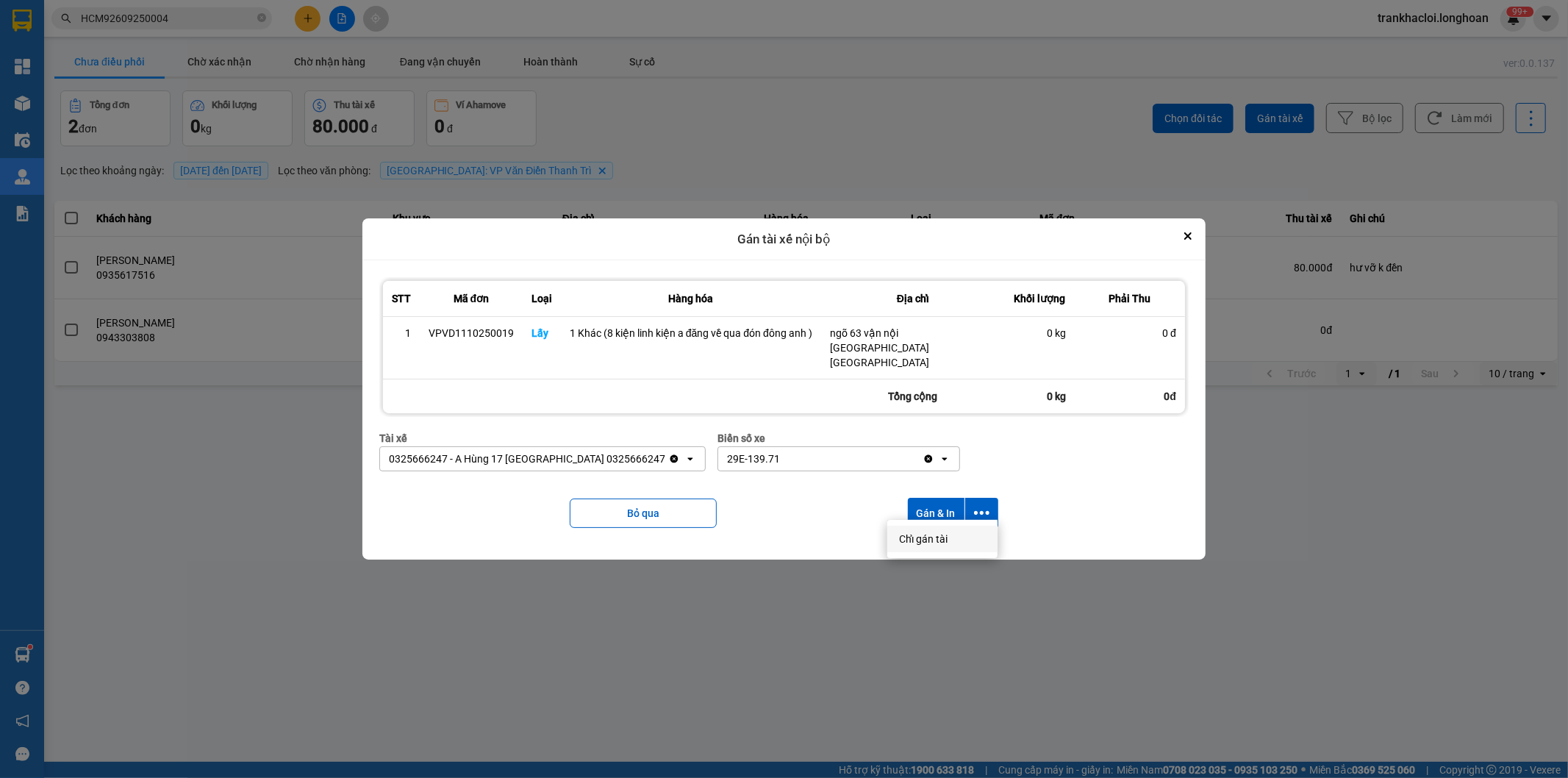
click at [968, 546] on li "Chỉ gán tài" at bounding box center [942, 539] width 110 height 27
click at [981, 519] on div "Bỏ qua Gán & In" at bounding box center [784, 513] width 809 height 60
click at [989, 503] on button "dialog" at bounding box center [981, 513] width 33 height 30
click at [989, 502] on button "dialog" at bounding box center [981, 513] width 33 height 30
click at [990, 510] on button "dialog" at bounding box center [981, 513] width 33 height 30
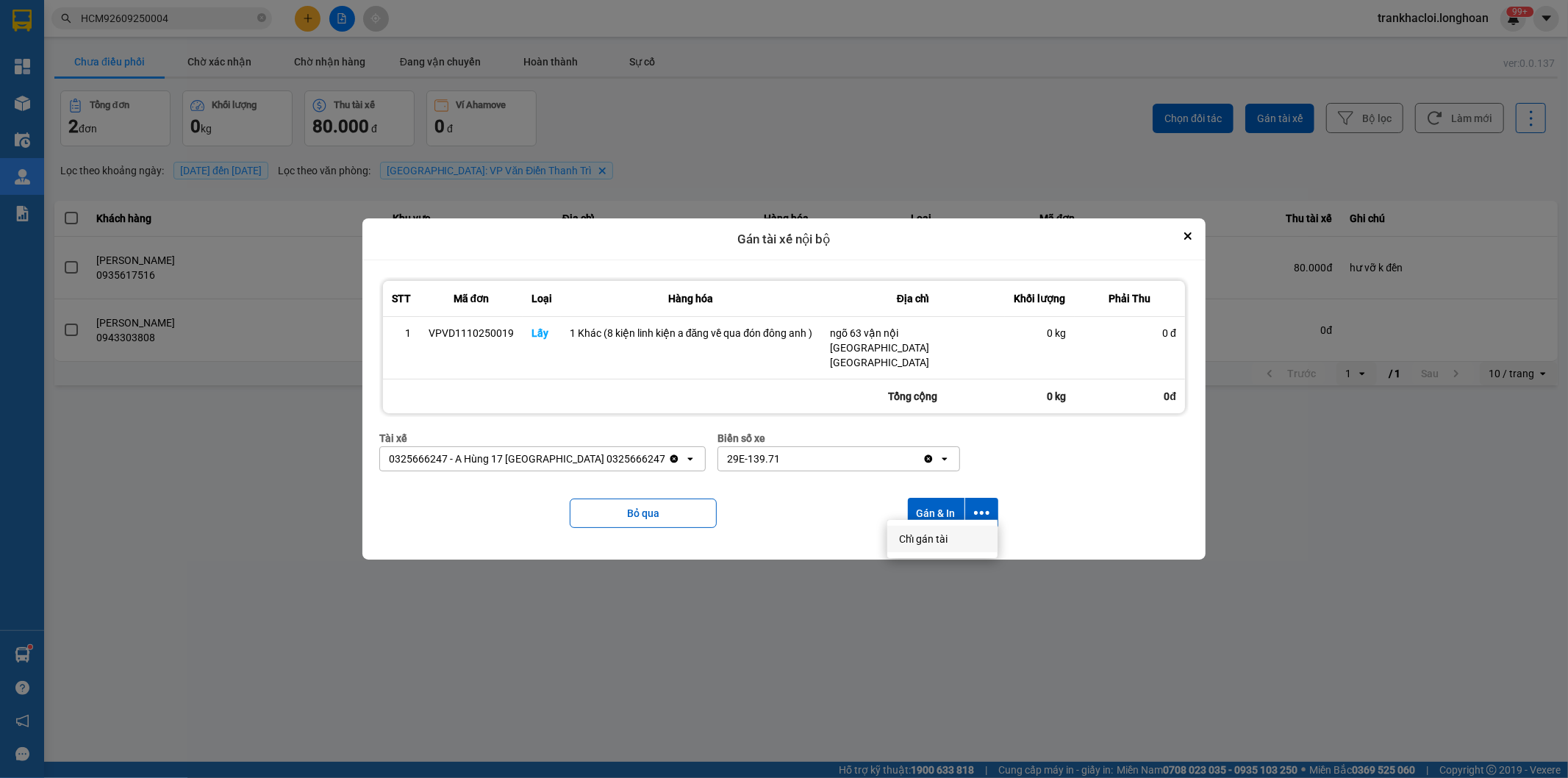
click at [955, 527] on li "Chỉ gán tài" at bounding box center [942, 539] width 110 height 27
click at [991, 505] on button "dialog" at bounding box center [981, 513] width 33 height 30
click at [937, 535] on span "Chỉ gán tài" at bounding box center [923, 539] width 48 height 15
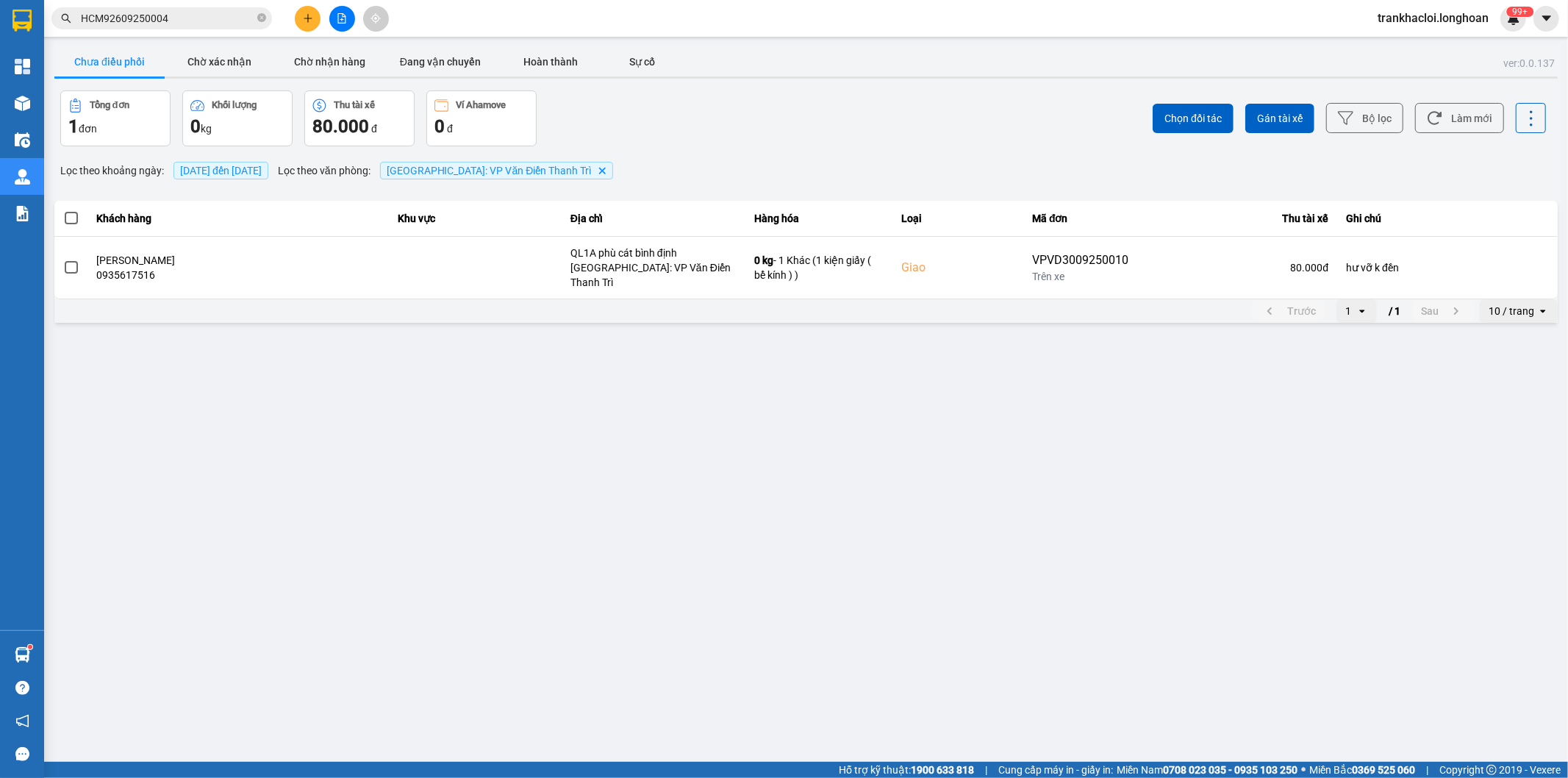
click at [1166, 519] on main "ver: 0.0.137 Chưa điều phối Chờ xác nhận Chờ nhận hàng Đang vận chuyển Hoàn thà…" at bounding box center [784, 381] width 1568 height 762
click at [1150, 522] on main "ver: 0.0.137 Chưa điều phối Chờ xác nhận Chờ nhận hàng Đang vận chuyển Hoàn thà…" at bounding box center [784, 381] width 1568 height 762
click at [166, 19] on input "HCM92609250004" at bounding box center [168, 18] width 174 height 16
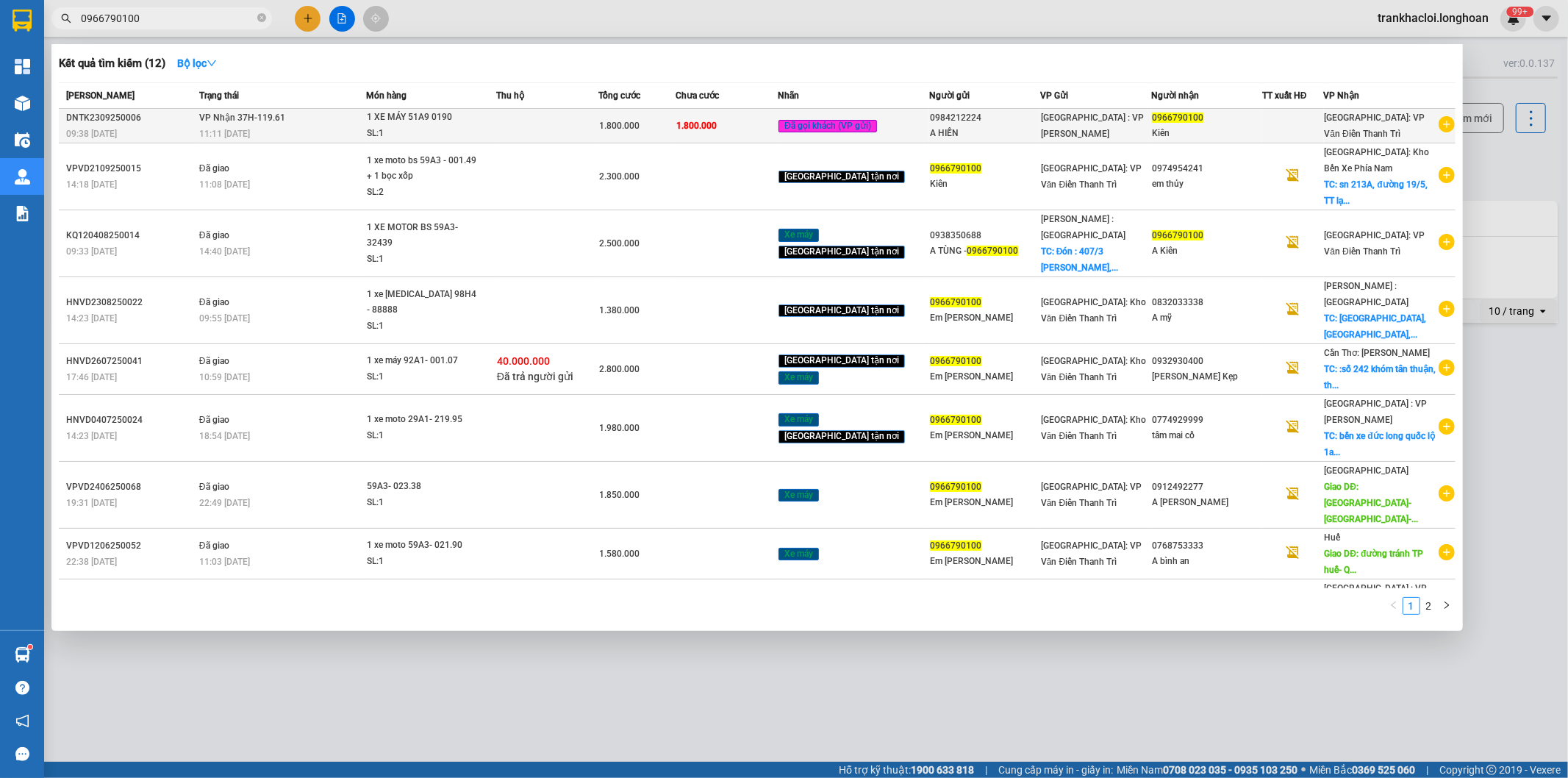
type input "0966790100"
click at [376, 122] on div "1 XE MÁY 51A9 0190" at bounding box center [422, 117] width 110 height 16
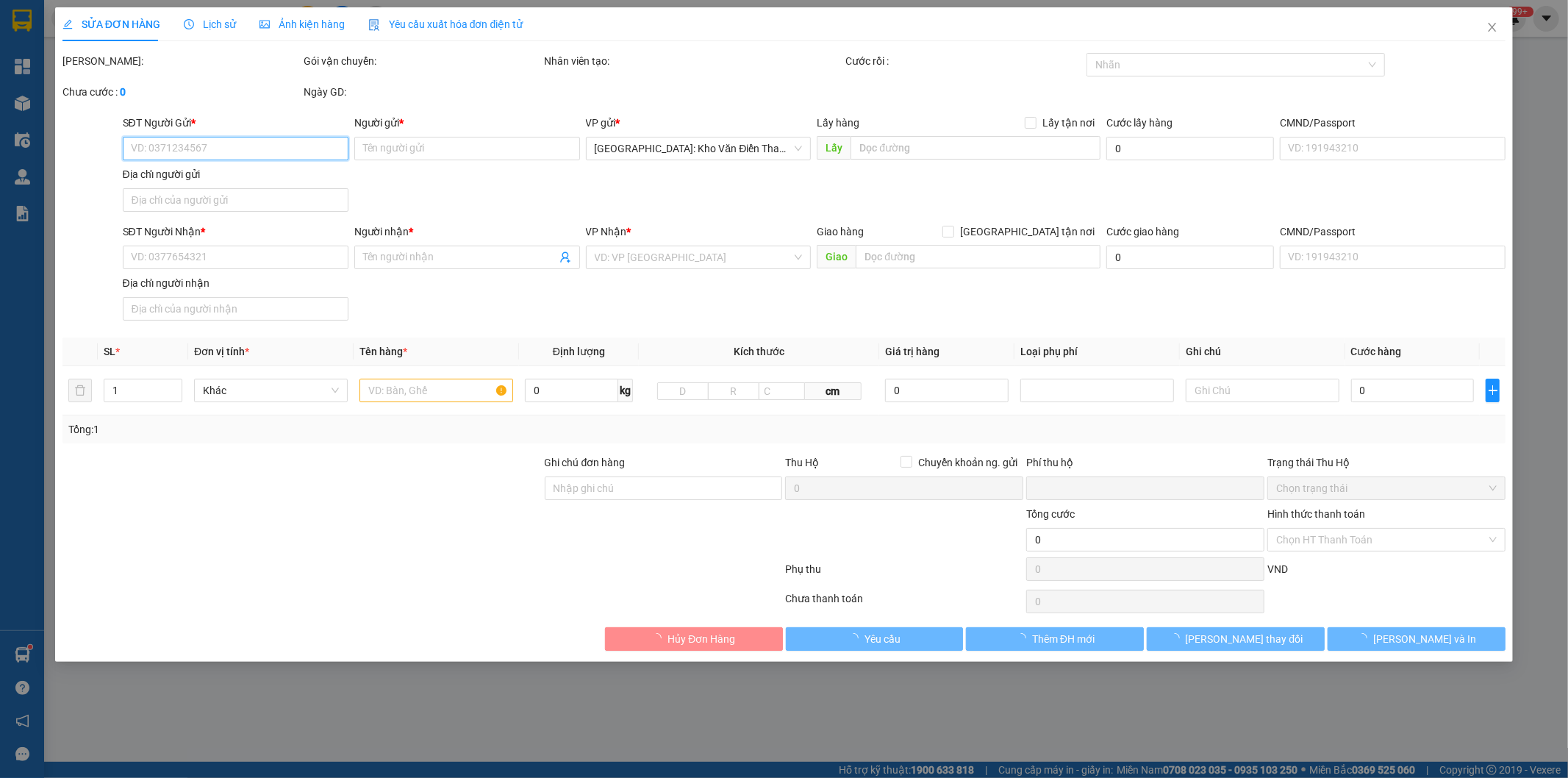
type input "0984212224"
type input "A HIỀN"
type input "0966790100"
type input "Kiên"
type input "1 CHÌA KHÓA,1 GƯƠNG,1 CÀ VẸT"
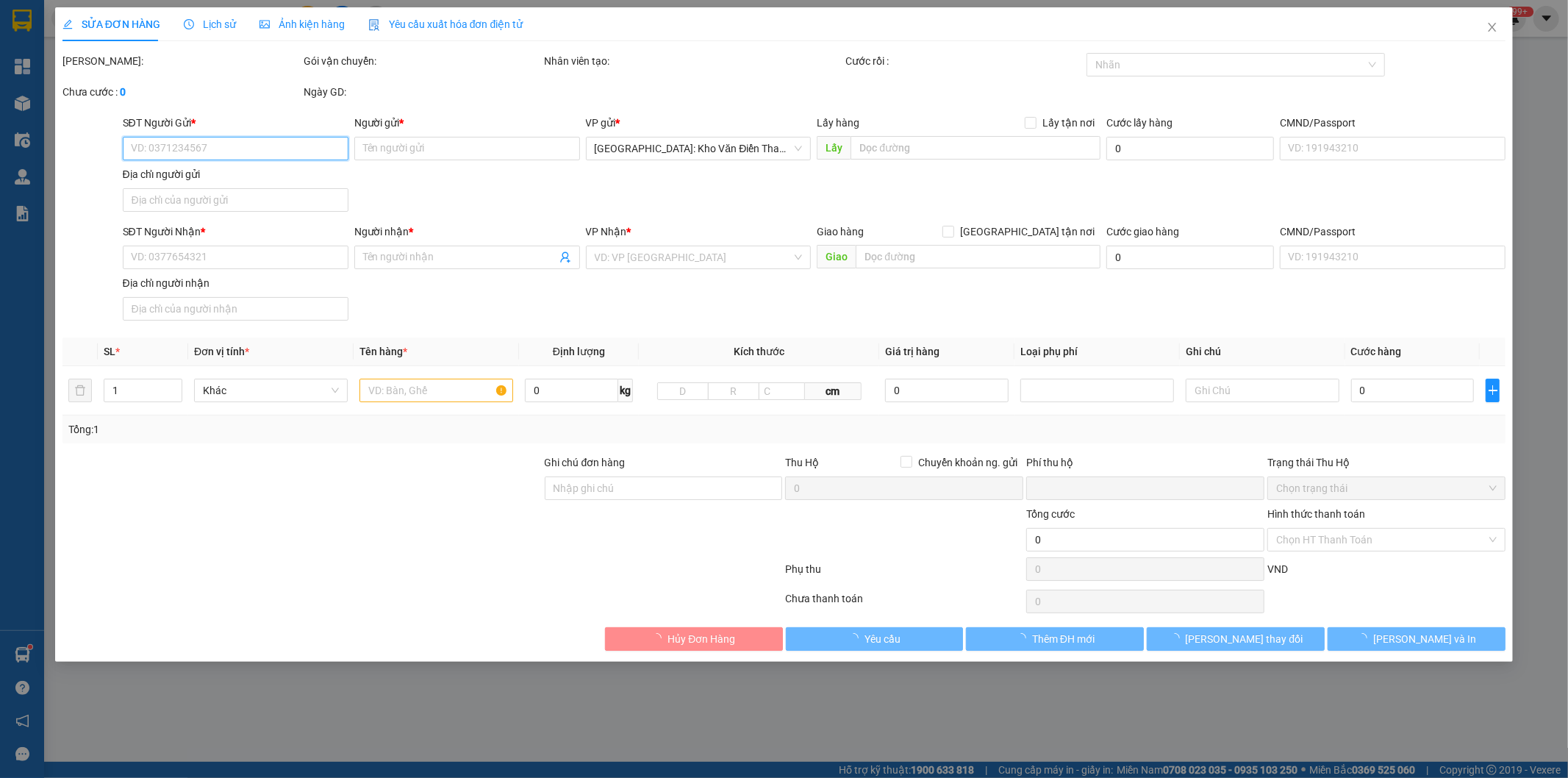
type input "0"
type input "1.800.000"
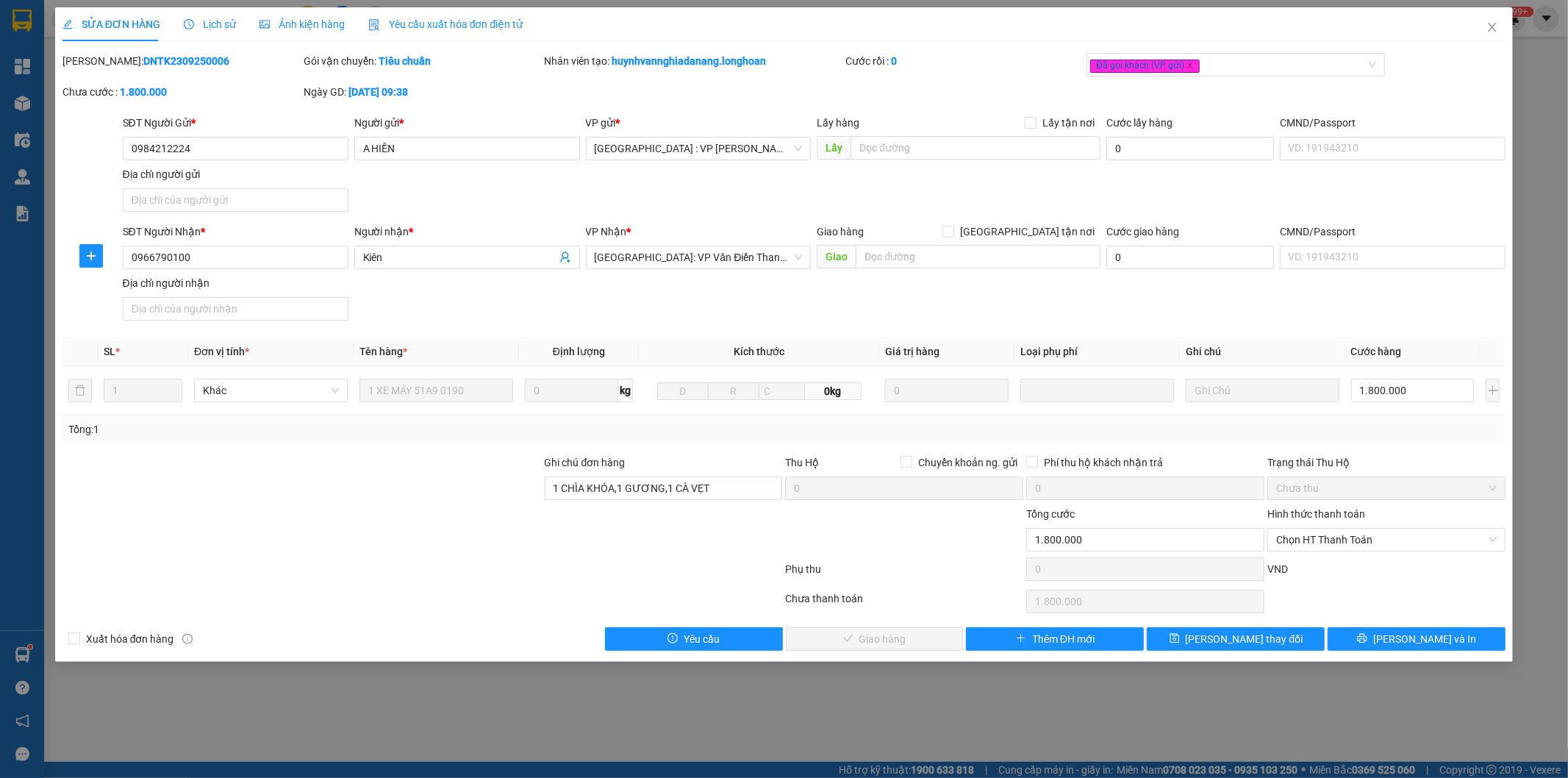
click at [216, 30] on span "Lịch sử" at bounding box center [210, 24] width 52 height 11
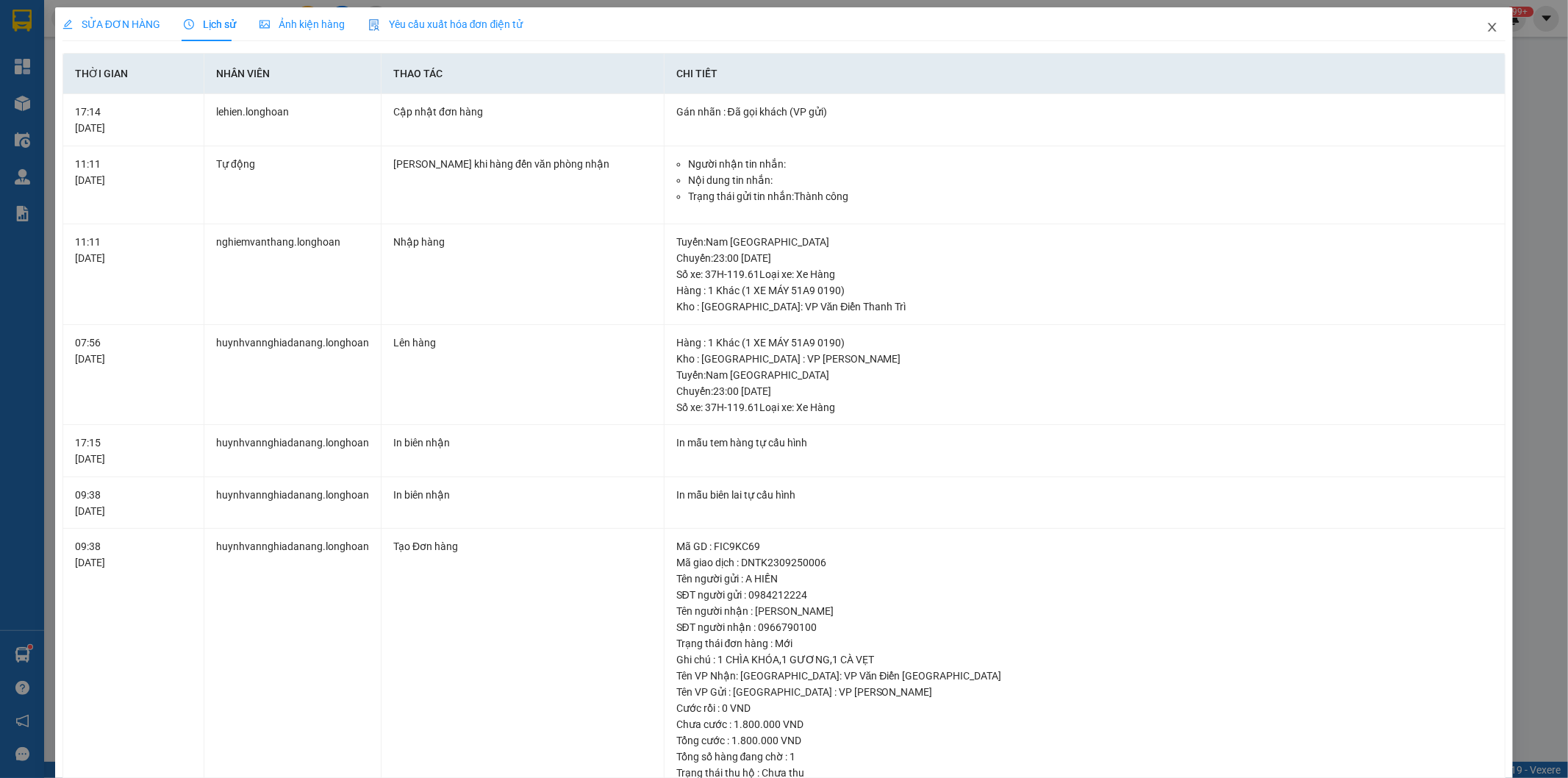
click at [1487, 23] on icon "close" at bounding box center [1492, 27] width 11 height 11
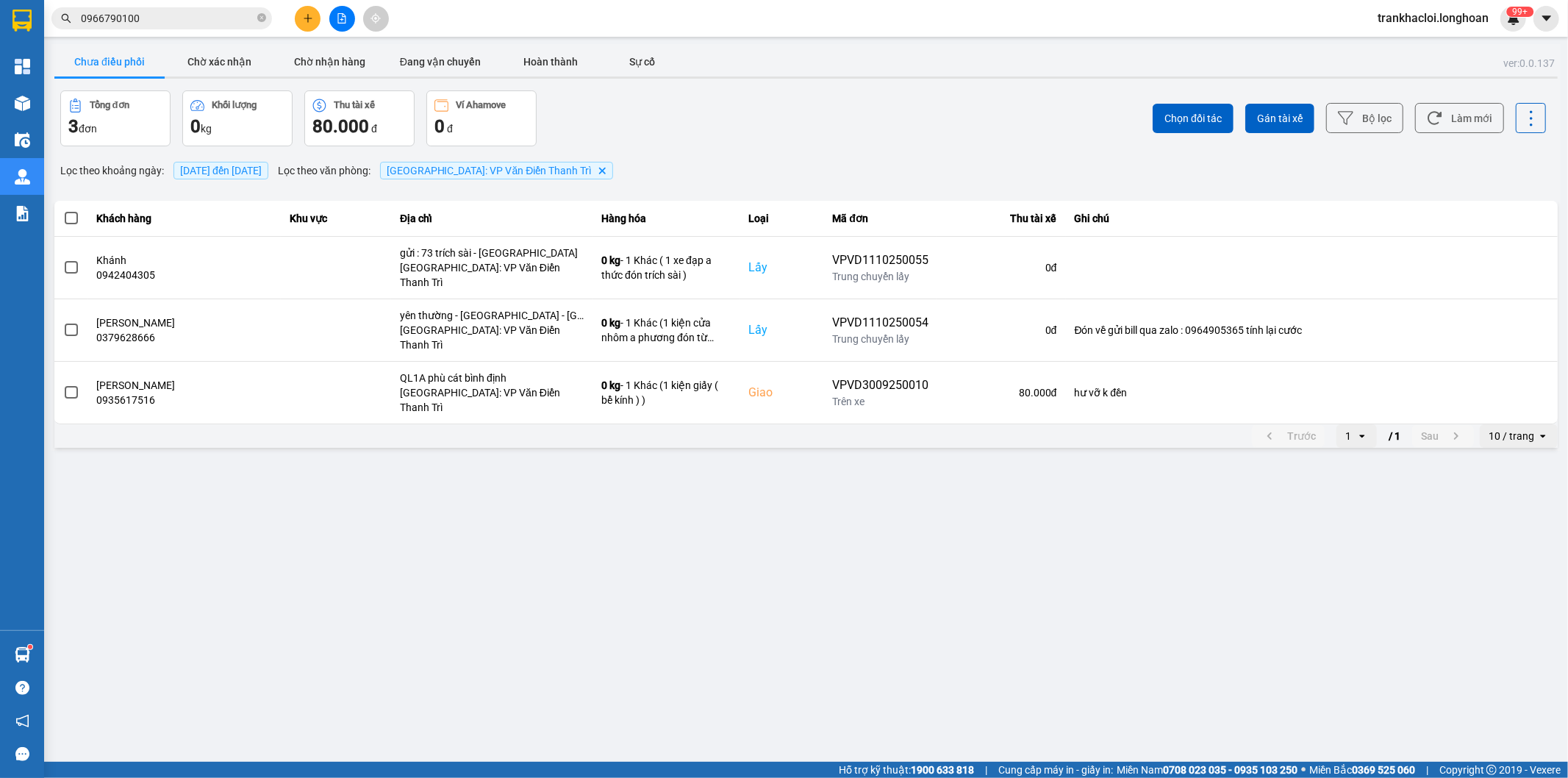
click at [187, 18] on input "0966790100" at bounding box center [168, 18] width 174 height 16
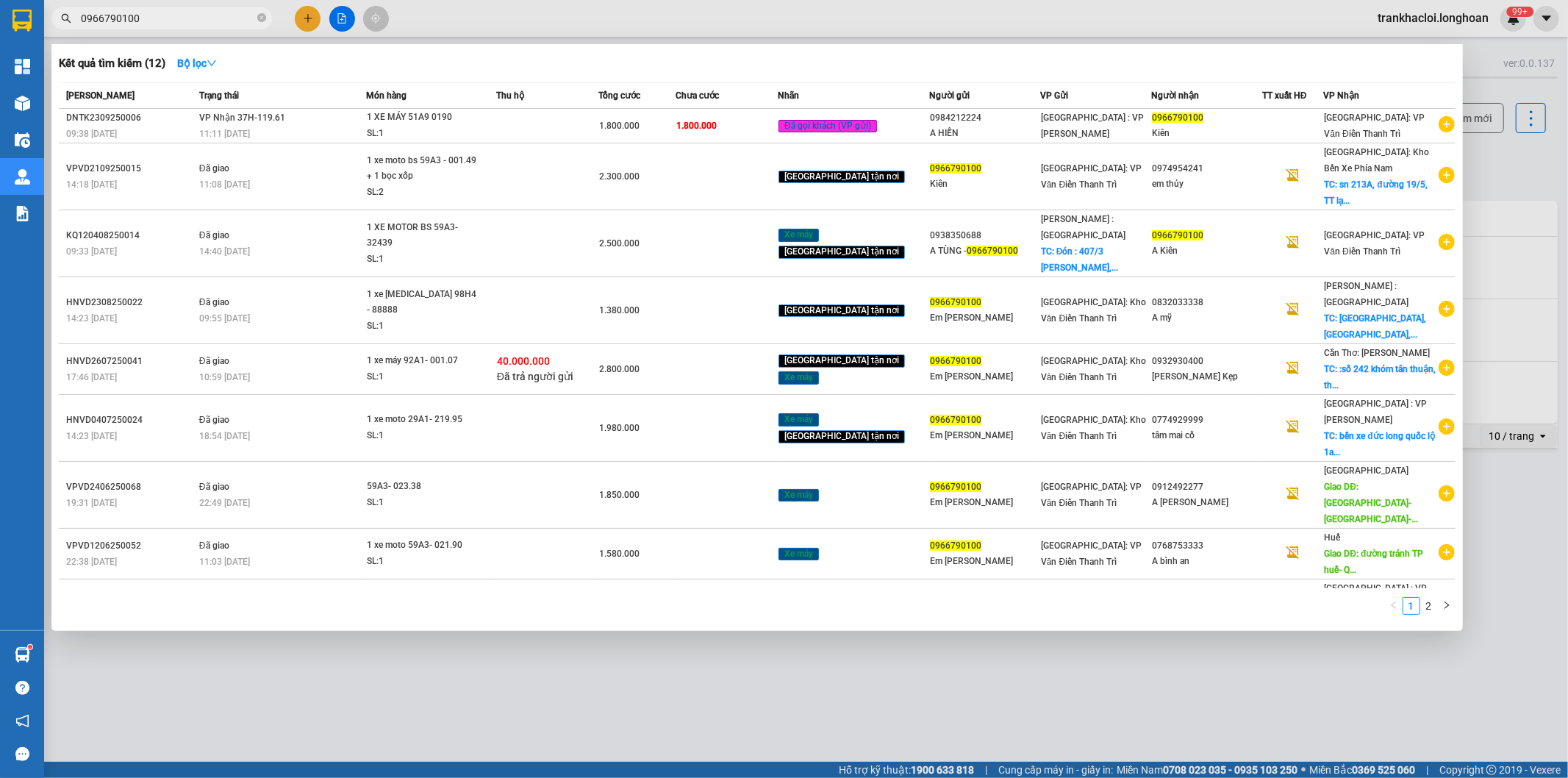
click at [168, 24] on input "0966790100" at bounding box center [168, 18] width 174 height 16
click at [313, 116] on td "VP Nhận 37H-119.61 11:11 [DATE]" at bounding box center [281, 125] width 171 height 34
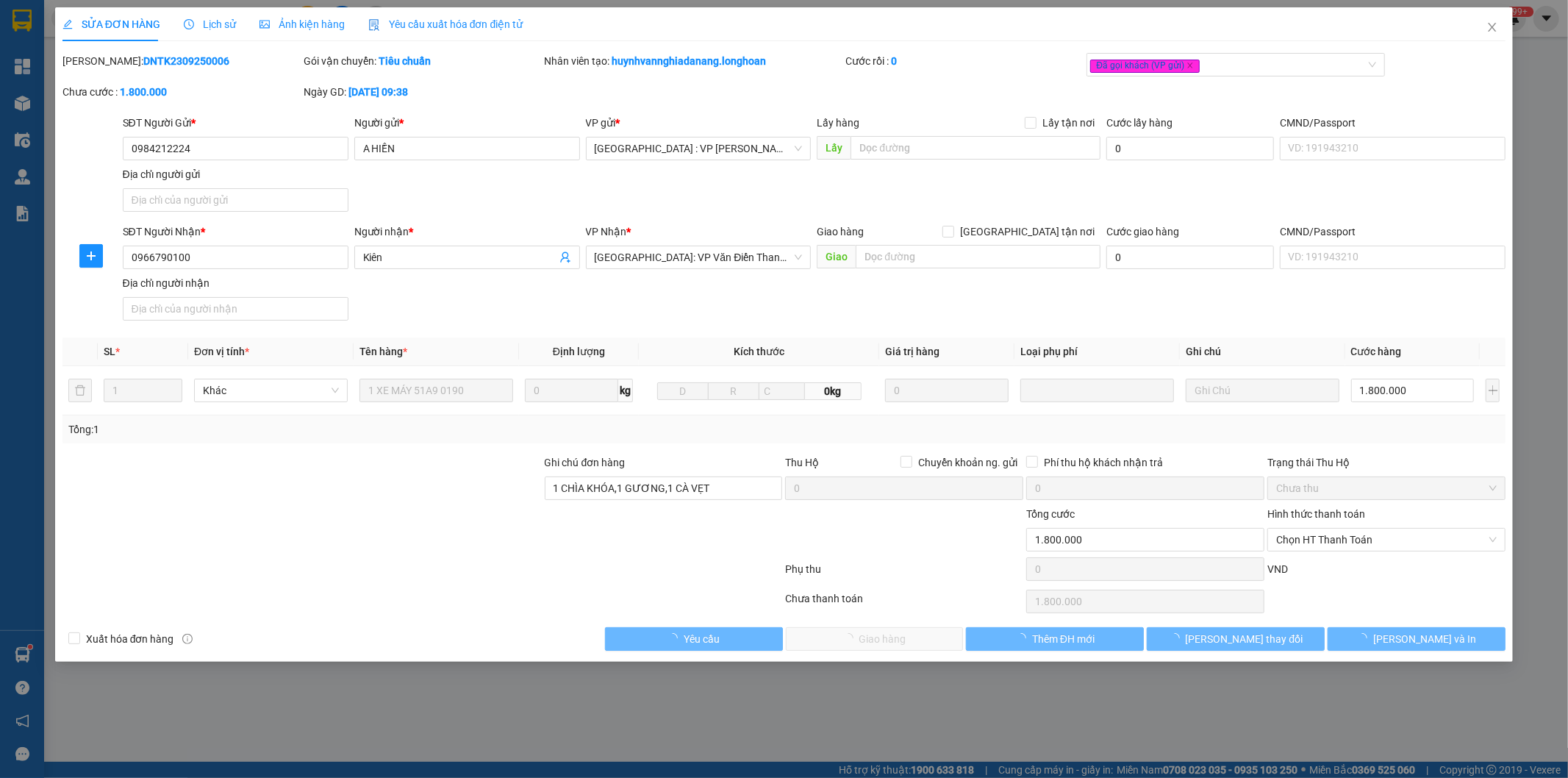
type input "0984212224"
type input "A HIỀN"
type input "0966790100"
type input "Kiên"
type input "1 CHÌA KHÓA,1 GƯƠNG,1 CÀ VẸT"
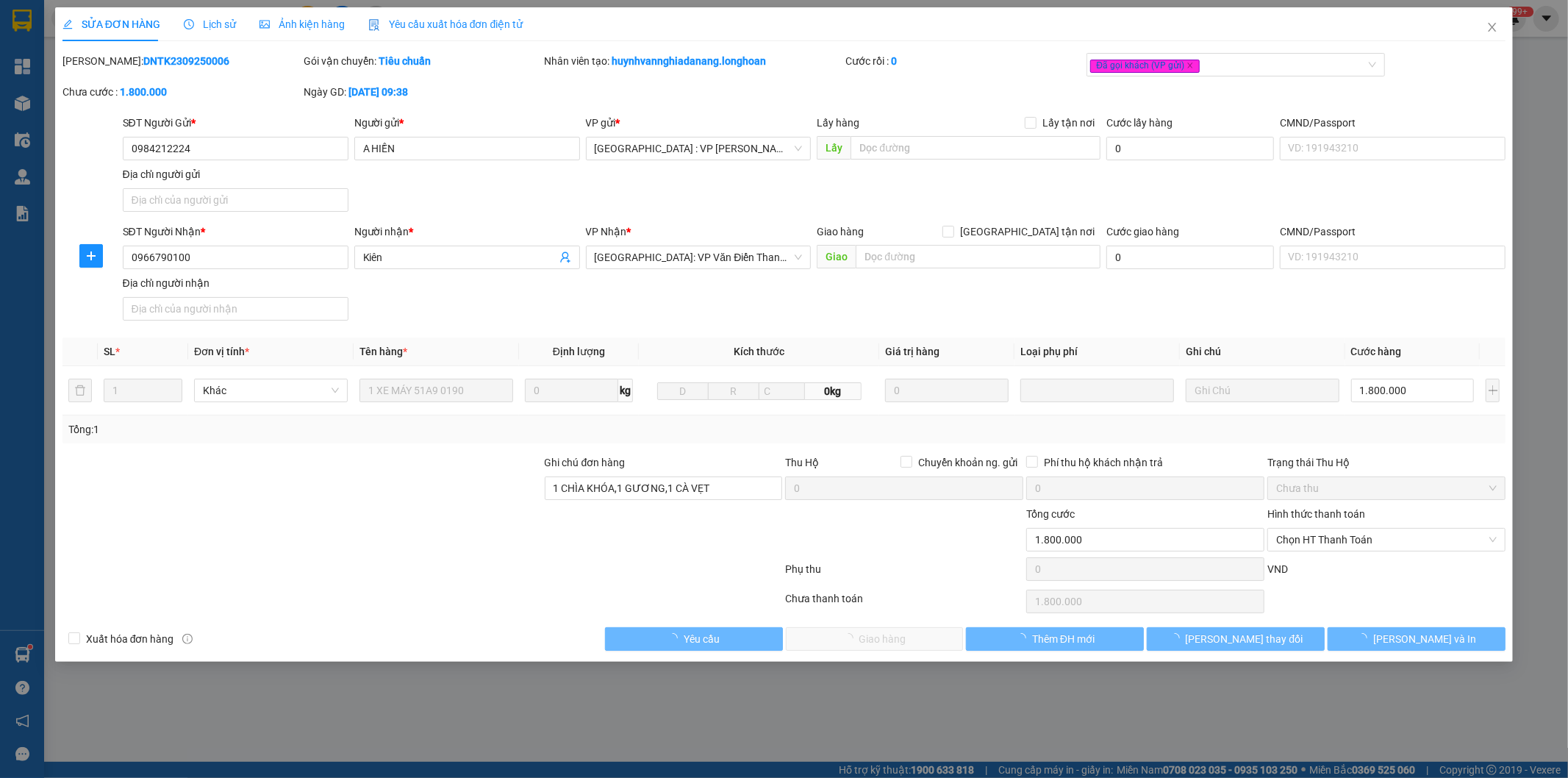
type input "0"
type input "1.800.000"
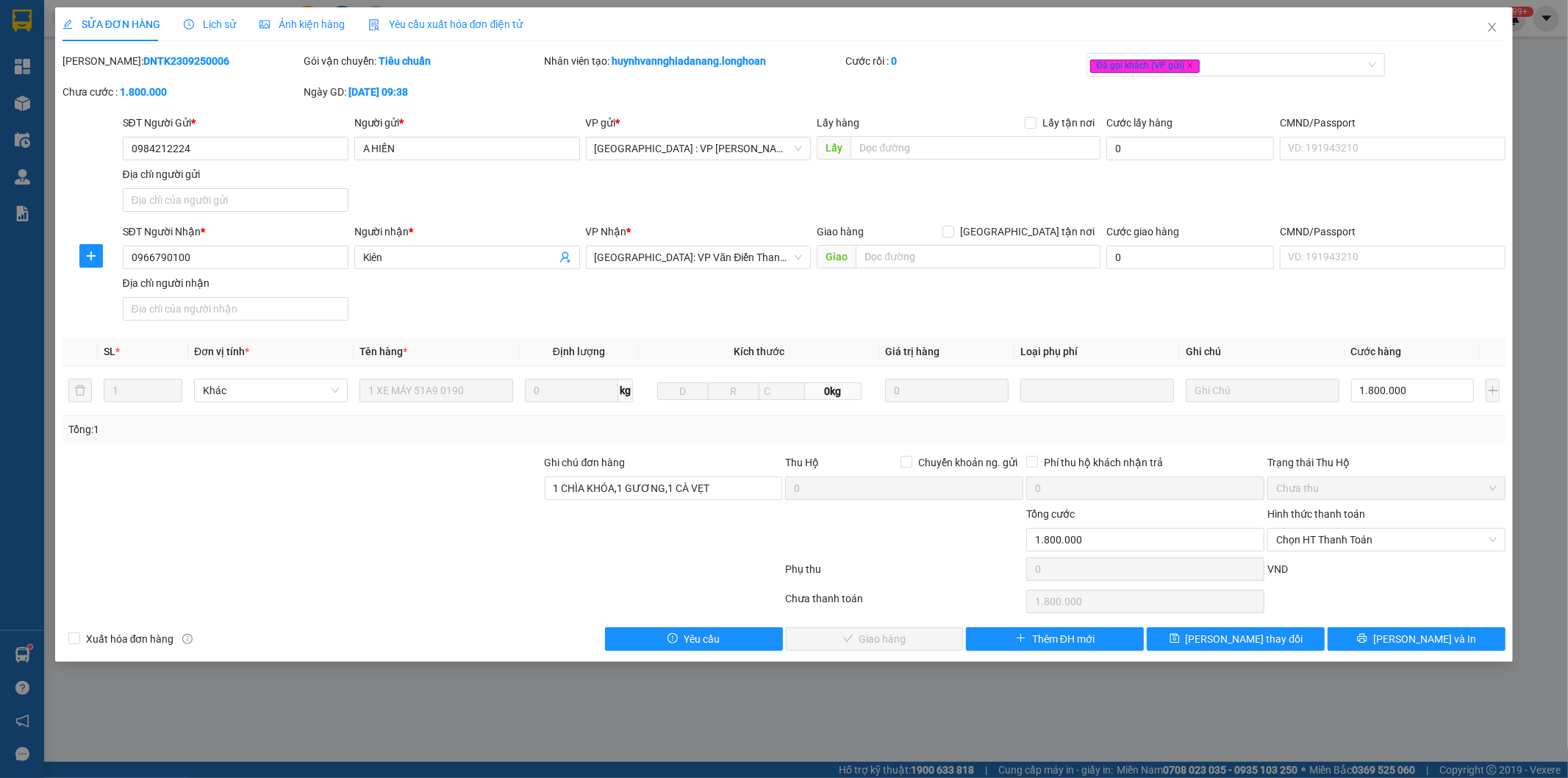
click at [213, 27] on span "Lịch sử" at bounding box center [210, 24] width 52 height 11
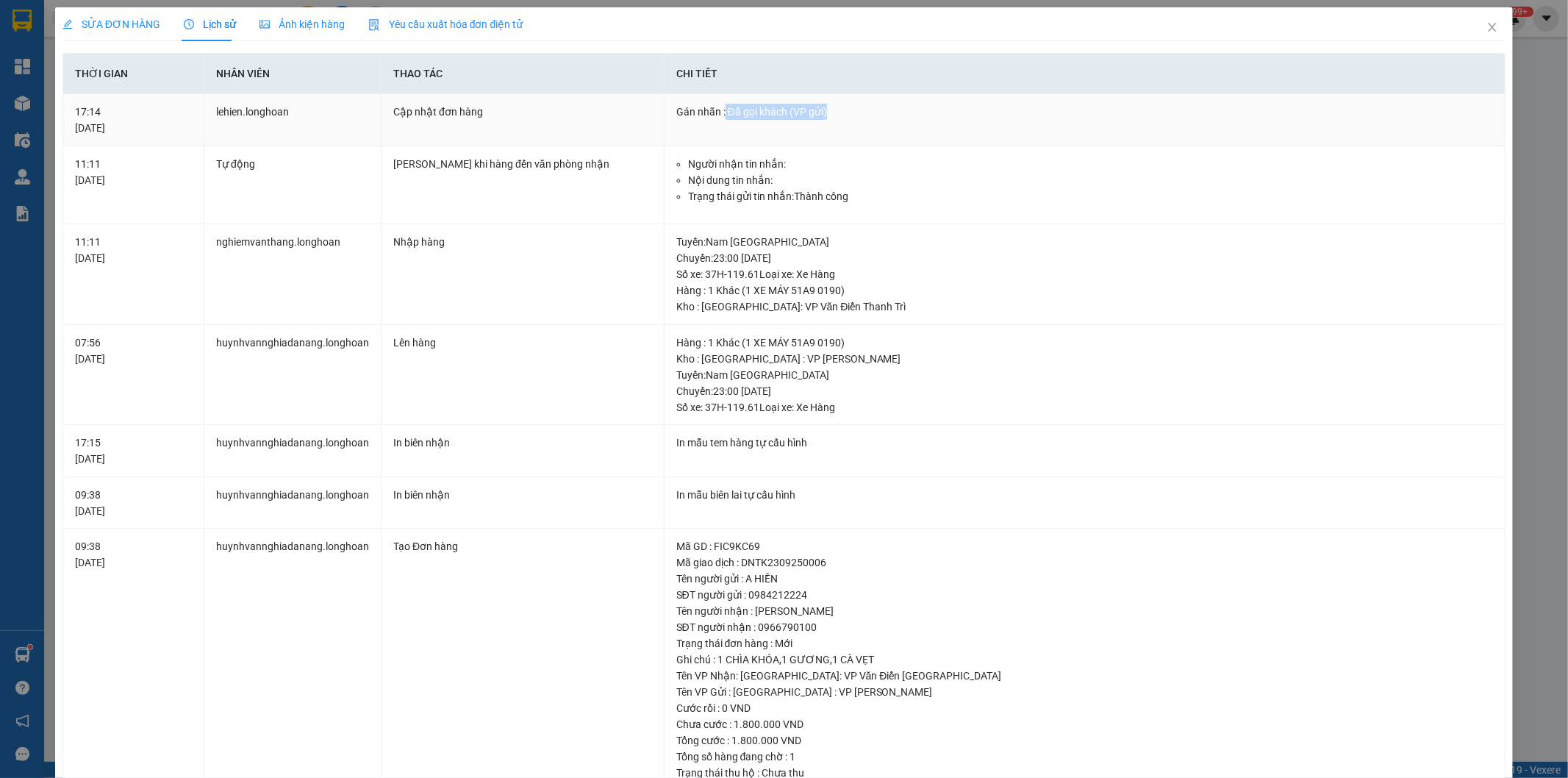
drag, startPoint x: 717, startPoint y: 114, endPoint x: 834, endPoint y: 115, distance: 117.0
click at [834, 115] on div "Gán nhãn : Đã gọi khách (VP gửi)" at bounding box center [1085, 112] width 818 height 16
drag, startPoint x: 430, startPoint y: 111, endPoint x: 370, endPoint y: 112, distance: 60.0
click at [370, 112] on tr "17:14 [DATE] lehien.longhoan Cập nhật đơn hàng Gán nhãn : Đã gọi khách (VP gử…" at bounding box center [785, 120] width 1443 height 52
click at [430, 112] on div "Cập nhật đơn hàng" at bounding box center [522, 112] width 259 height 16
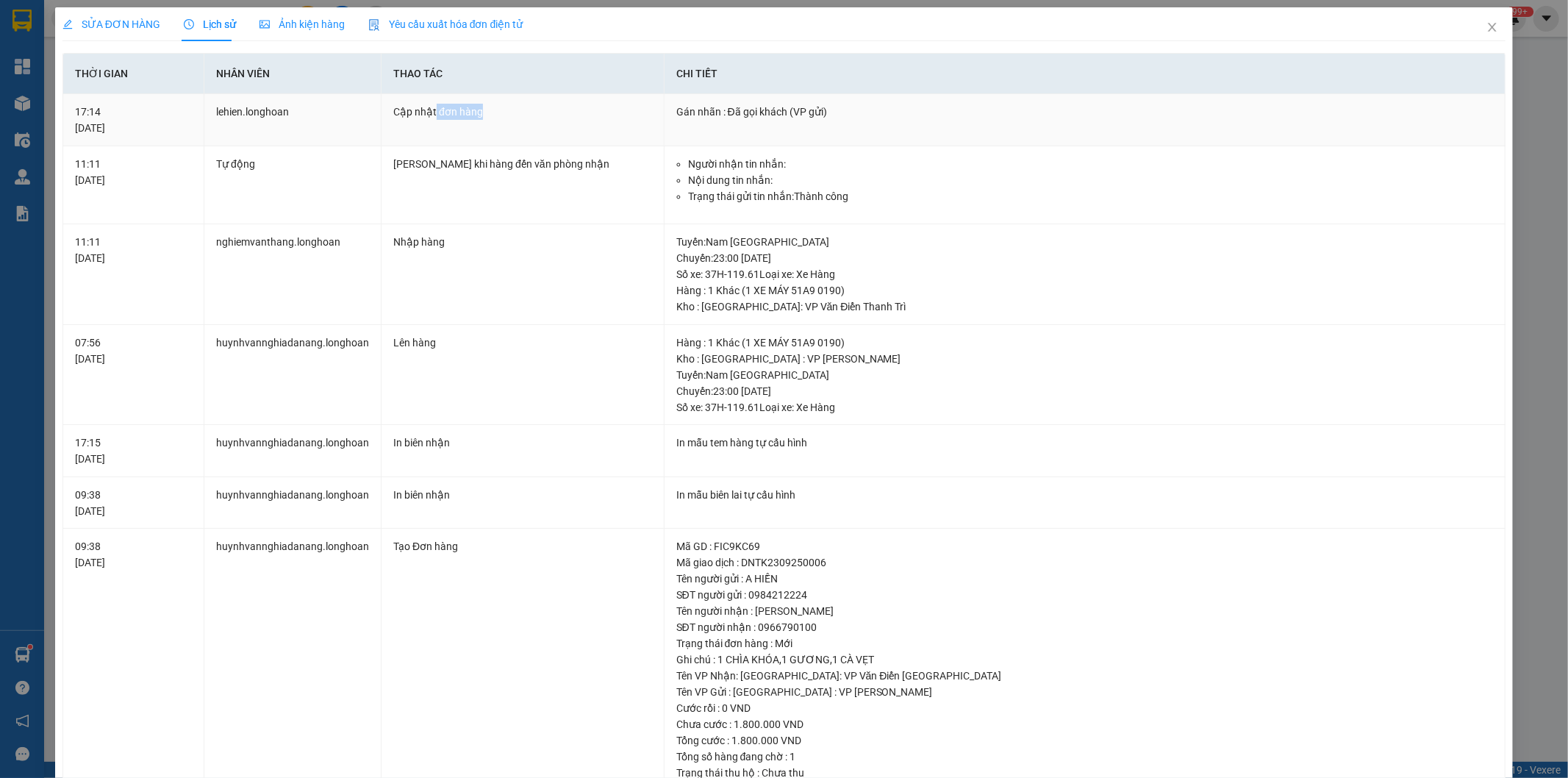
drag, startPoint x: 430, startPoint y: 112, endPoint x: 496, endPoint y: 123, distance: 66.9
click at [496, 123] on td "Cập nhật đơn hàng" at bounding box center [523, 120] width 283 height 52
click at [1487, 28] on icon "close" at bounding box center [1492, 27] width 11 height 11
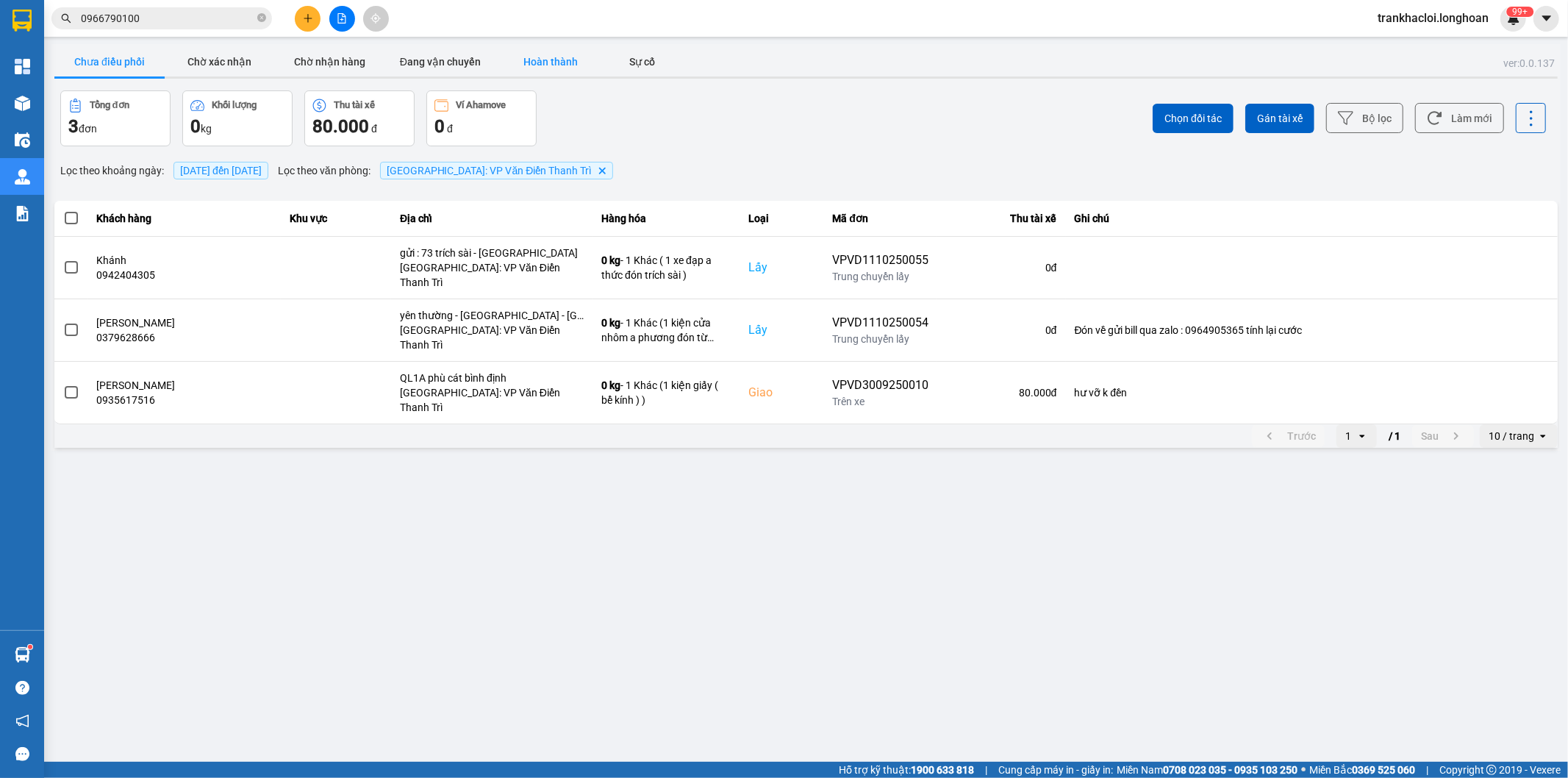
click at [534, 72] on button "Hoàn thành" at bounding box center [551, 62] width 110 height 29
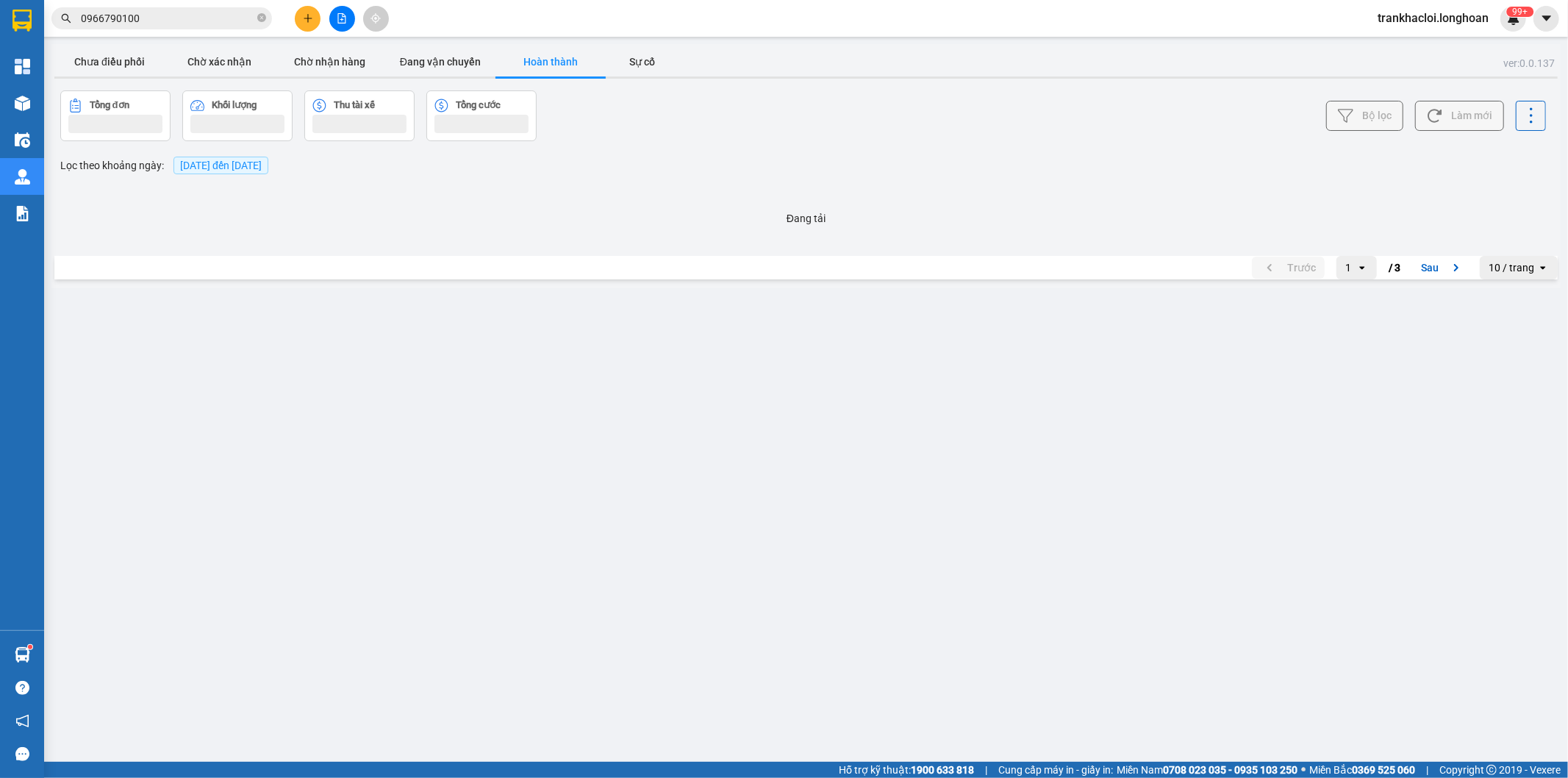
click at [1366, 126] on button "Bộ lọc" at bounding box center [1365, 116] width 77 height 30
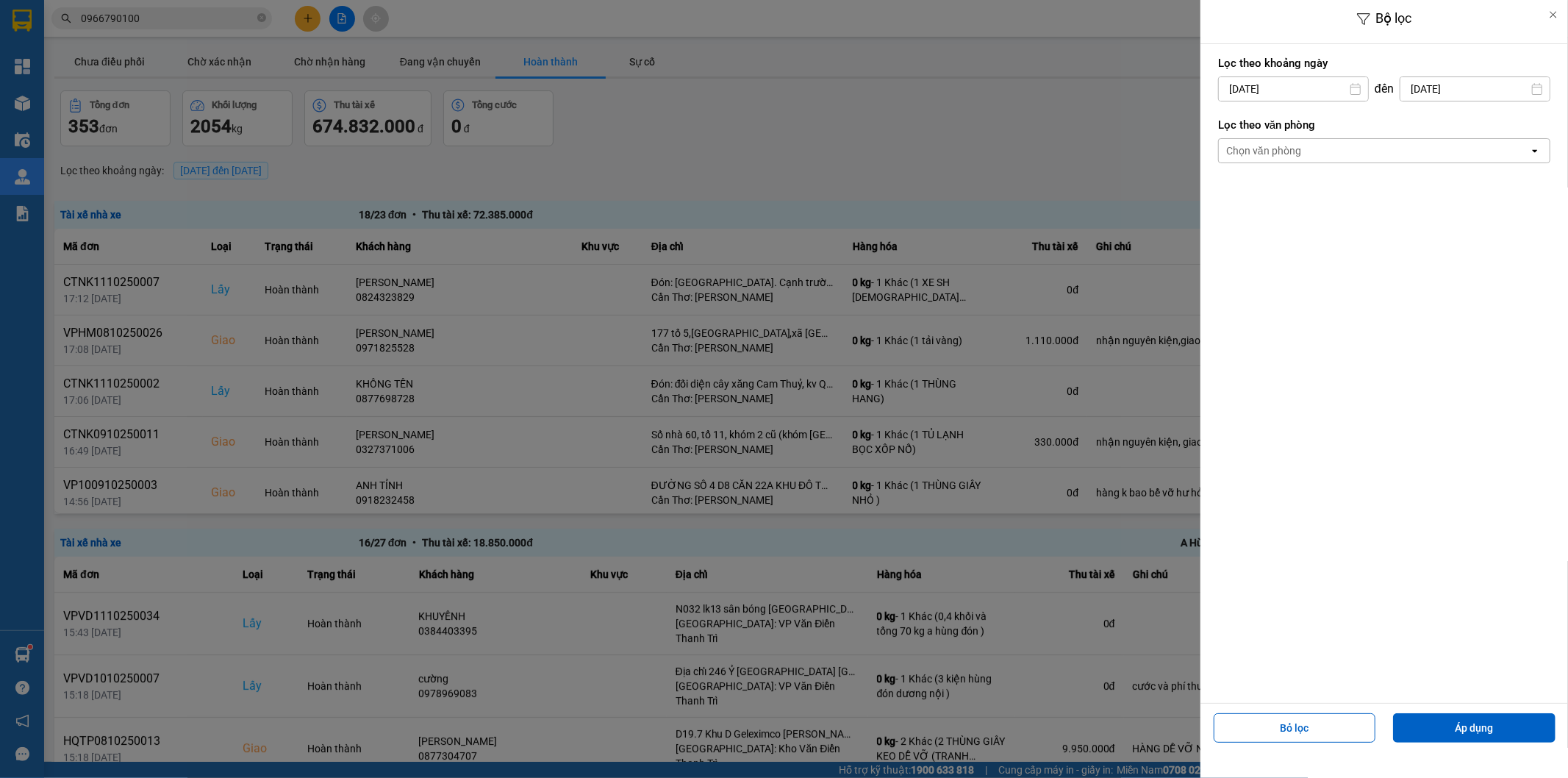
click at [1288, 90] on input "[DATE]" at bounding box center [1293, 89] width 149 height 24
drag, startPoint x: 1453, startPoint y: 262, endPoint x: 1461, endPoint y: 254, distance: 11.3
click at [1460, 256] on div "Lọc theo khoảng [DATE] Press the down arrow key to interact with the calendar a…" at bounding box center [1384, 373] width 368 height 659
click at [1349, 142] on div "Chọn văn phòng" at bounding box center [1374, 151] width 311 height 24
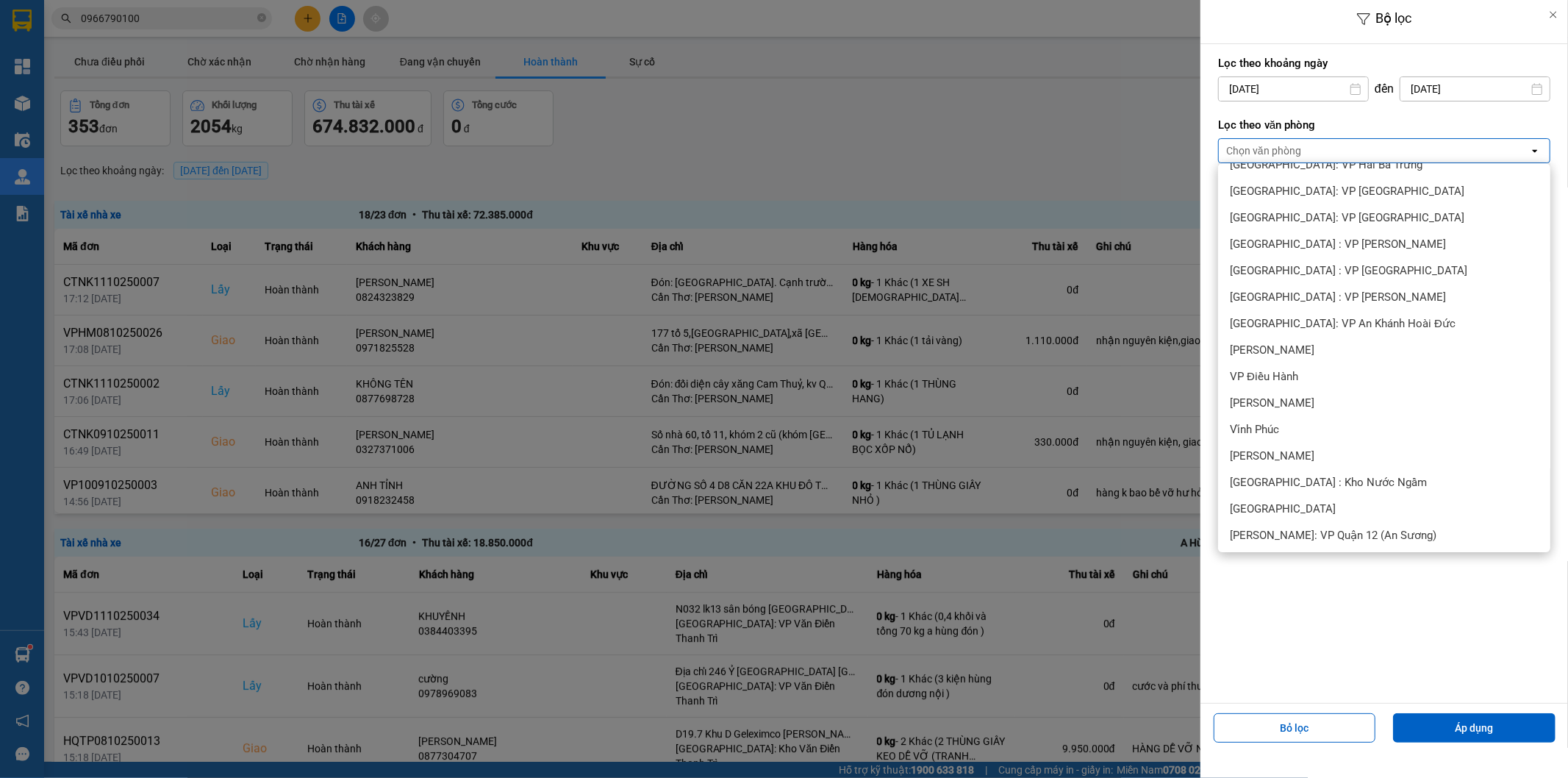
scroll to position [680, 0]
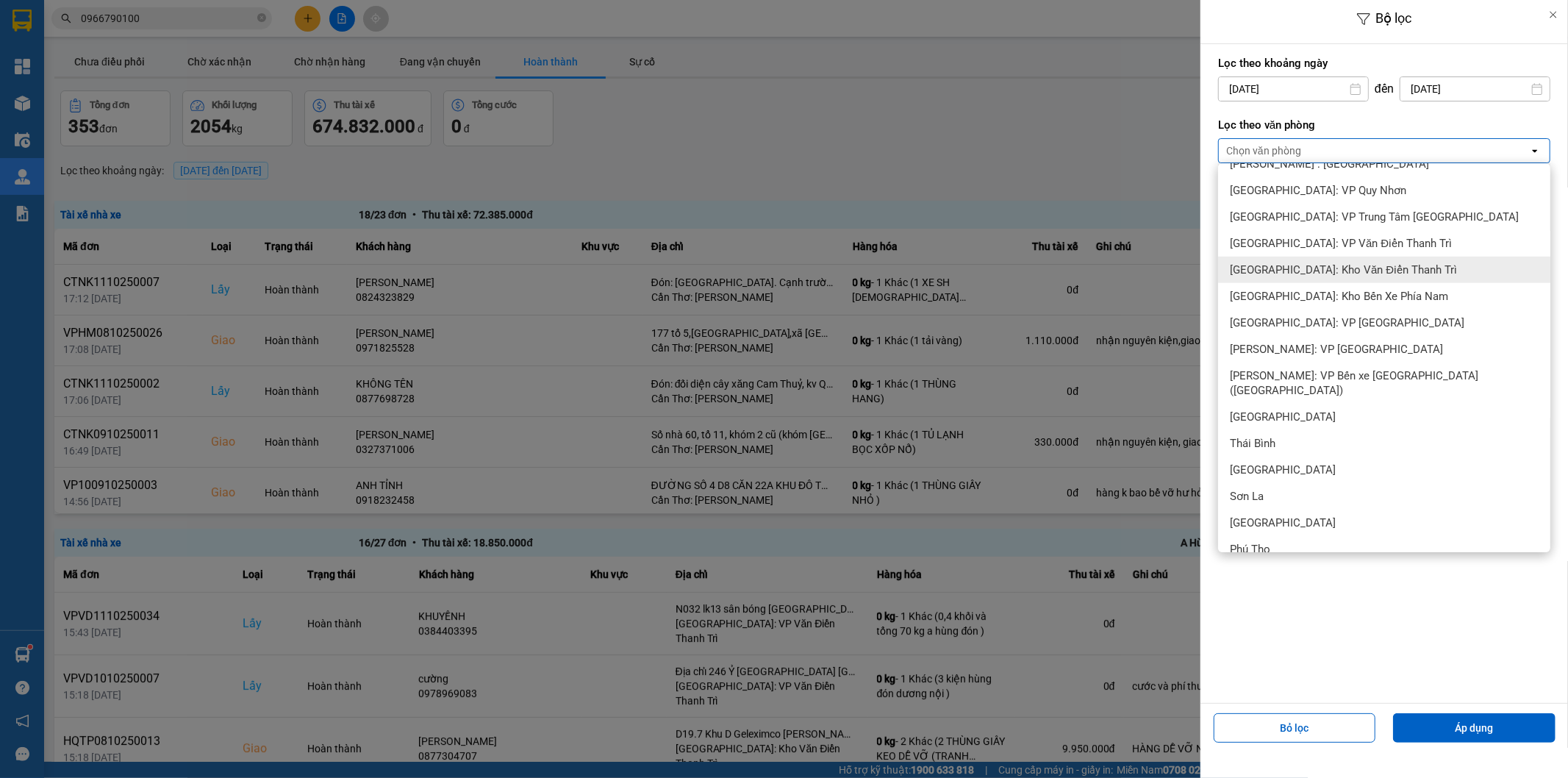
click at [1311, 276] on div "[GEOGRAPHIC_DATA]: Kho Văn Điển Thanh Trì" at bounding box center [1384, 269] width 332 height 27
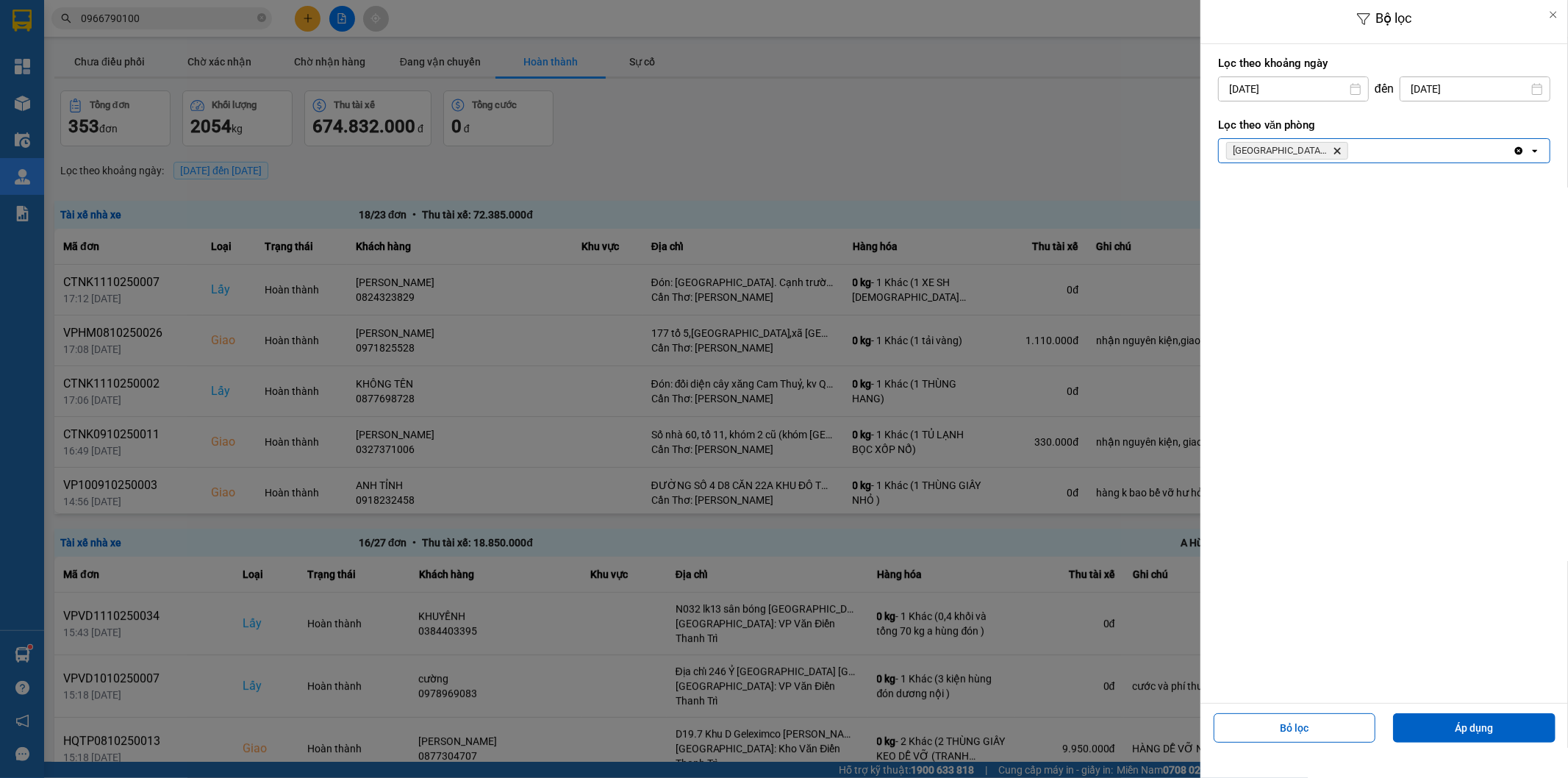
click at [1369, 155] on div "[GEOGRAPHIC_DATA]: [PERSON_NAME] Trì Delete" at bounding box center [1366, 151] width 294 height 24
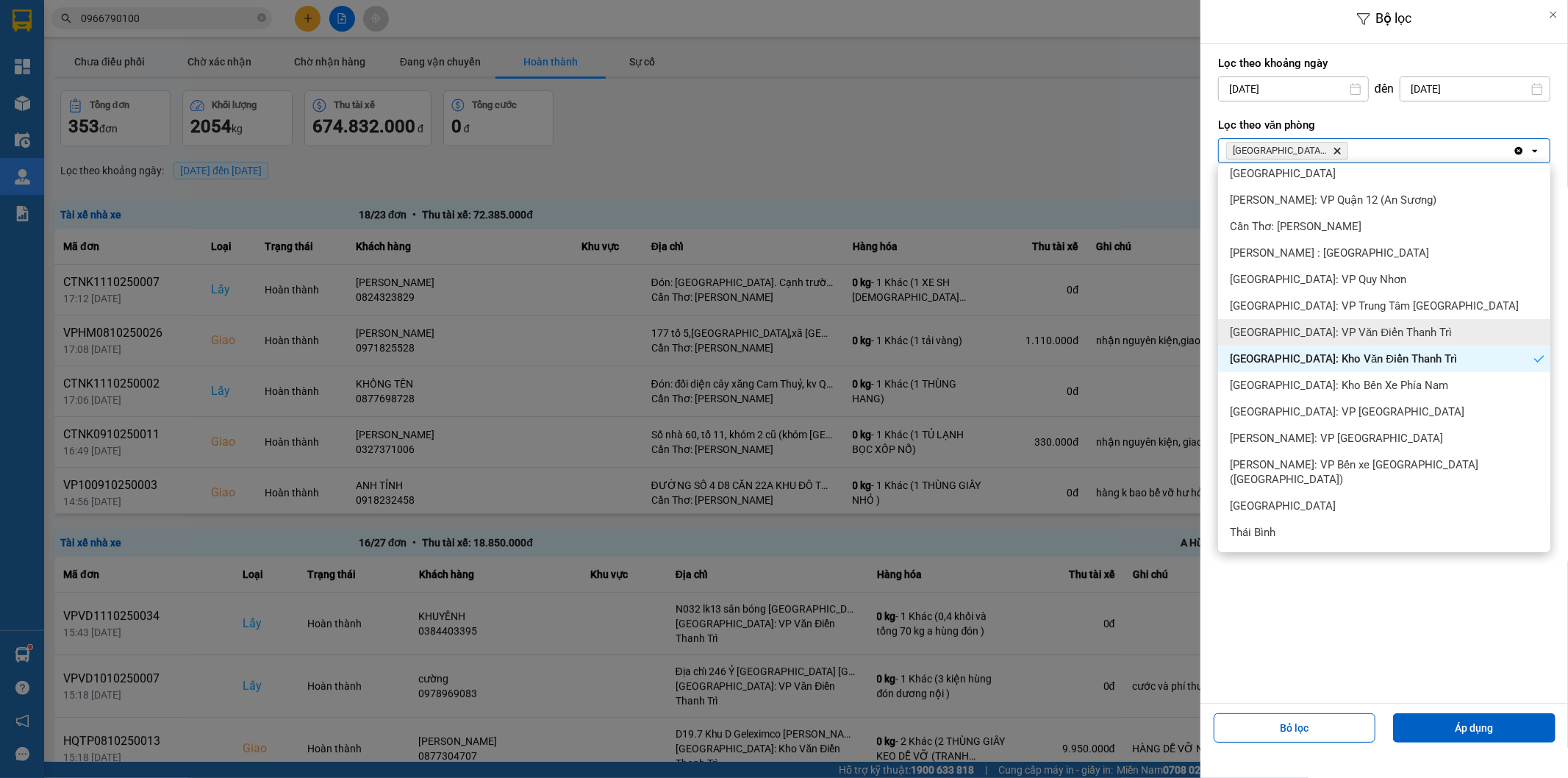
drag, startPoint x: 1311, startPoint y: 333, endPoint x: 1402, endPoint y: 552, distance: 237.2
click at [1312, 332] on span "[GEOGRAPHIC_DATA]: VP Văn Điển Thanh Trì" at bounding box center [1341, 332] width 222 height 15
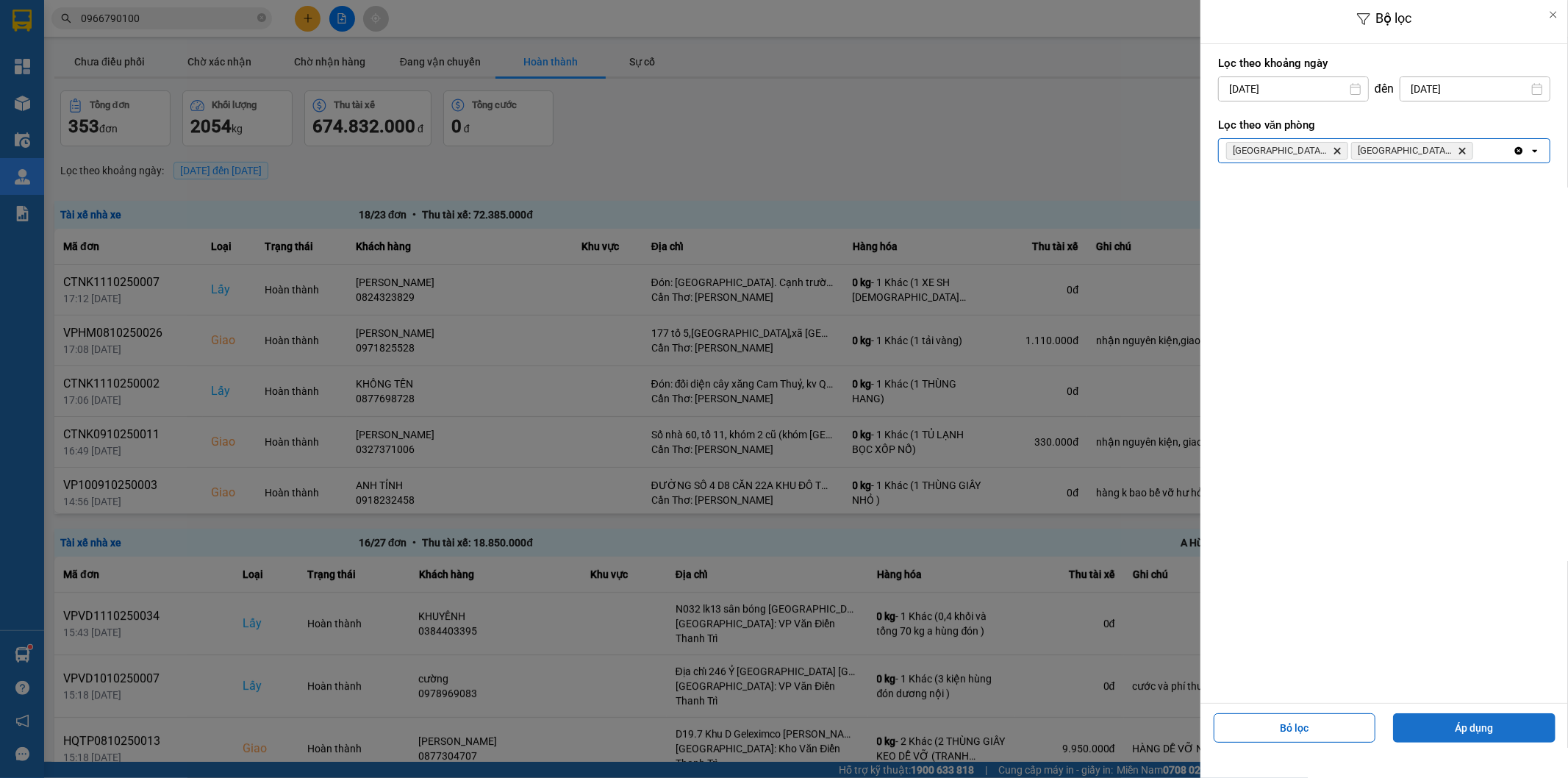
drag, startPoint x: 1462, startPoint y: 721, endPoint x: 1442, endPoint y: 716, distance: 20.6
click at [1461, 721] on button "Áp dụng" at bounding box center [1475, 728] width 162 height 29
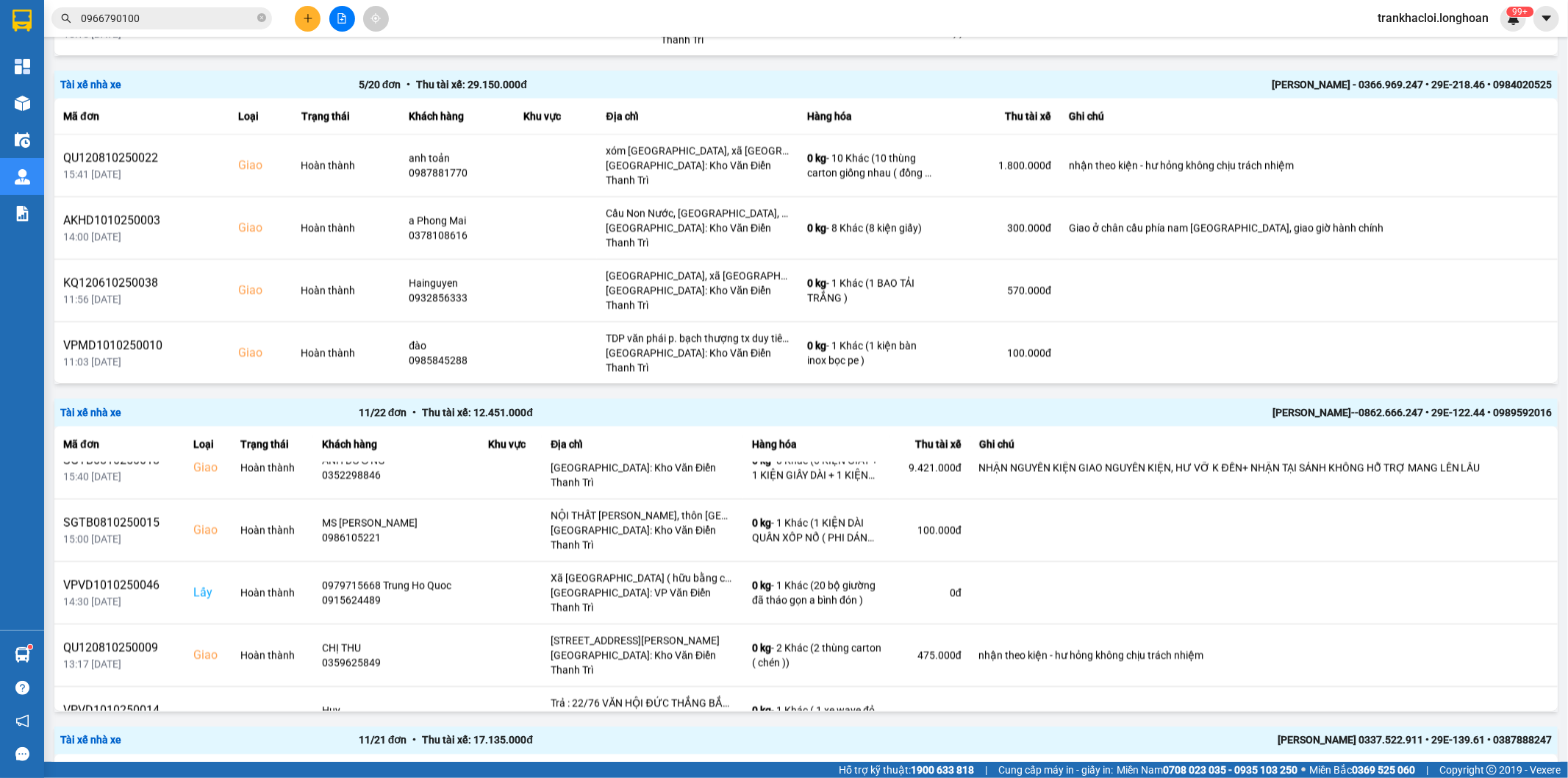
scroll to position [136, 0]
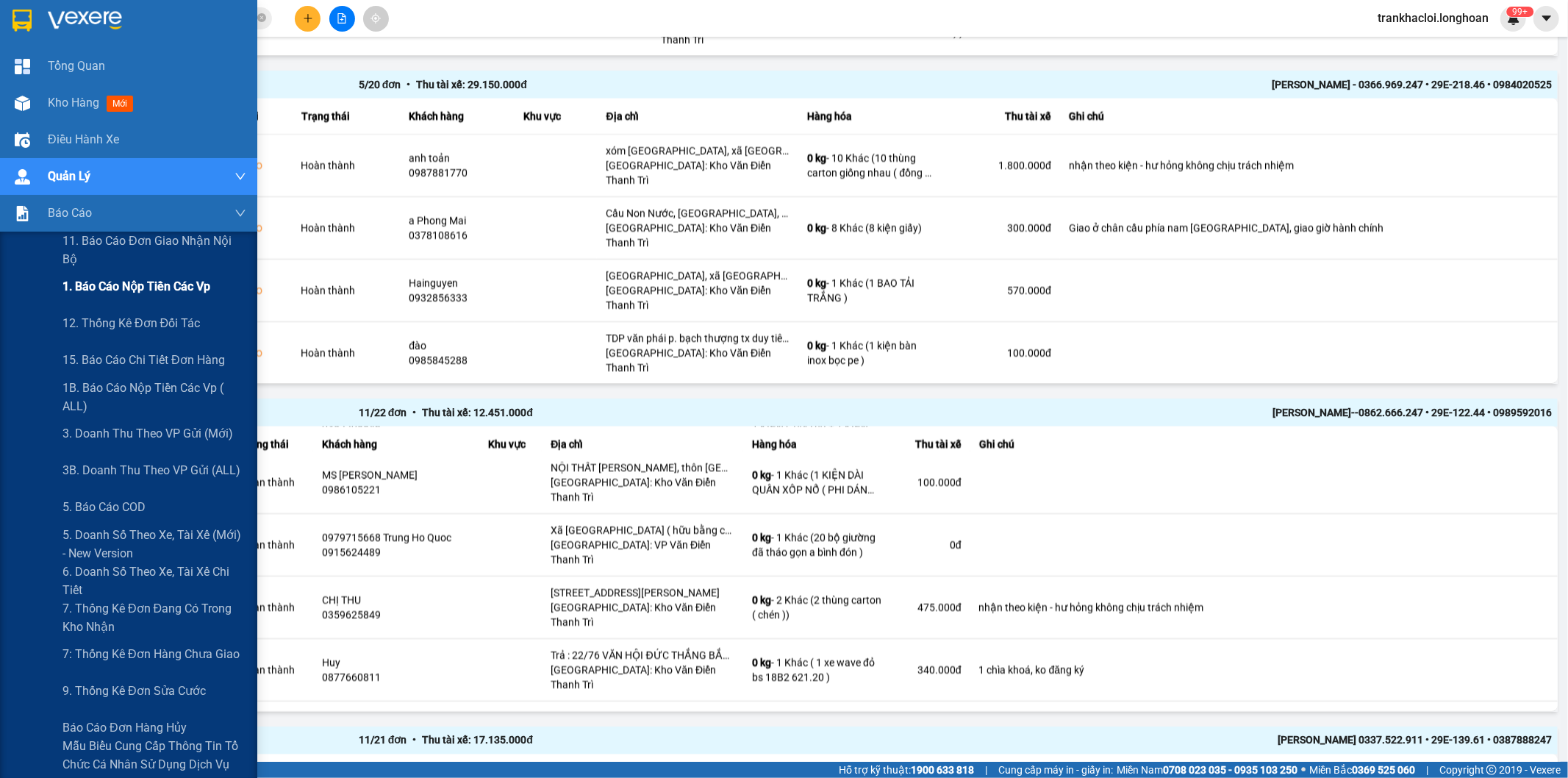
drag, startPoint x: 127, startPoint y: 284, endPoint x: 233, endPoint y: 314, distance: 110.2
click at [128, 284] on span "1. Báo cáo nộp tiền các vp" at bounding box center [136, 286] width 148 height 18
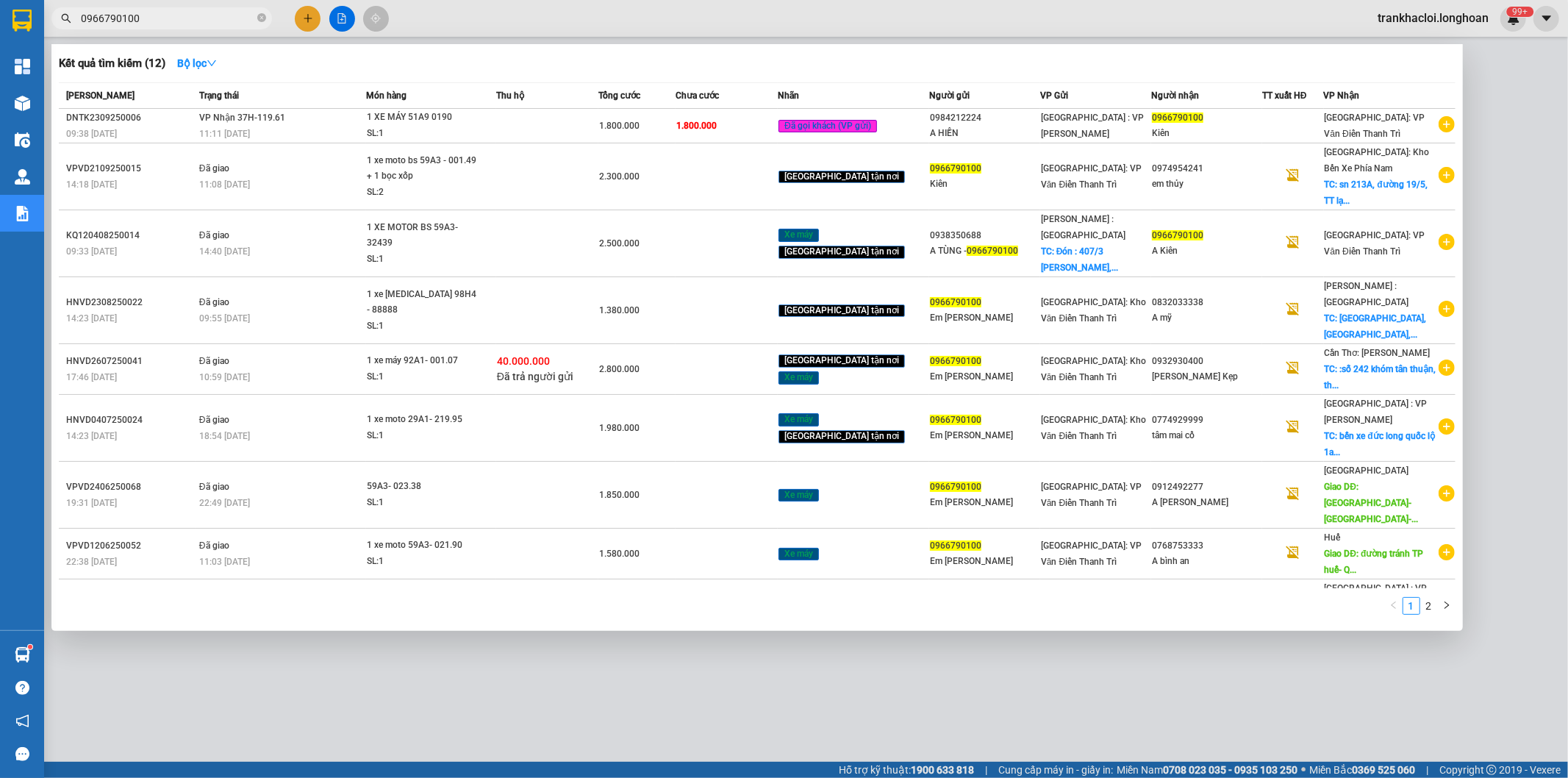
click at [228, 24] on input "0966790100" at bounding box center [168, 18] width 174 height 16
click at [417, 129] on div "SL: 1" at bounding box center [422, 133] width 110 height 16
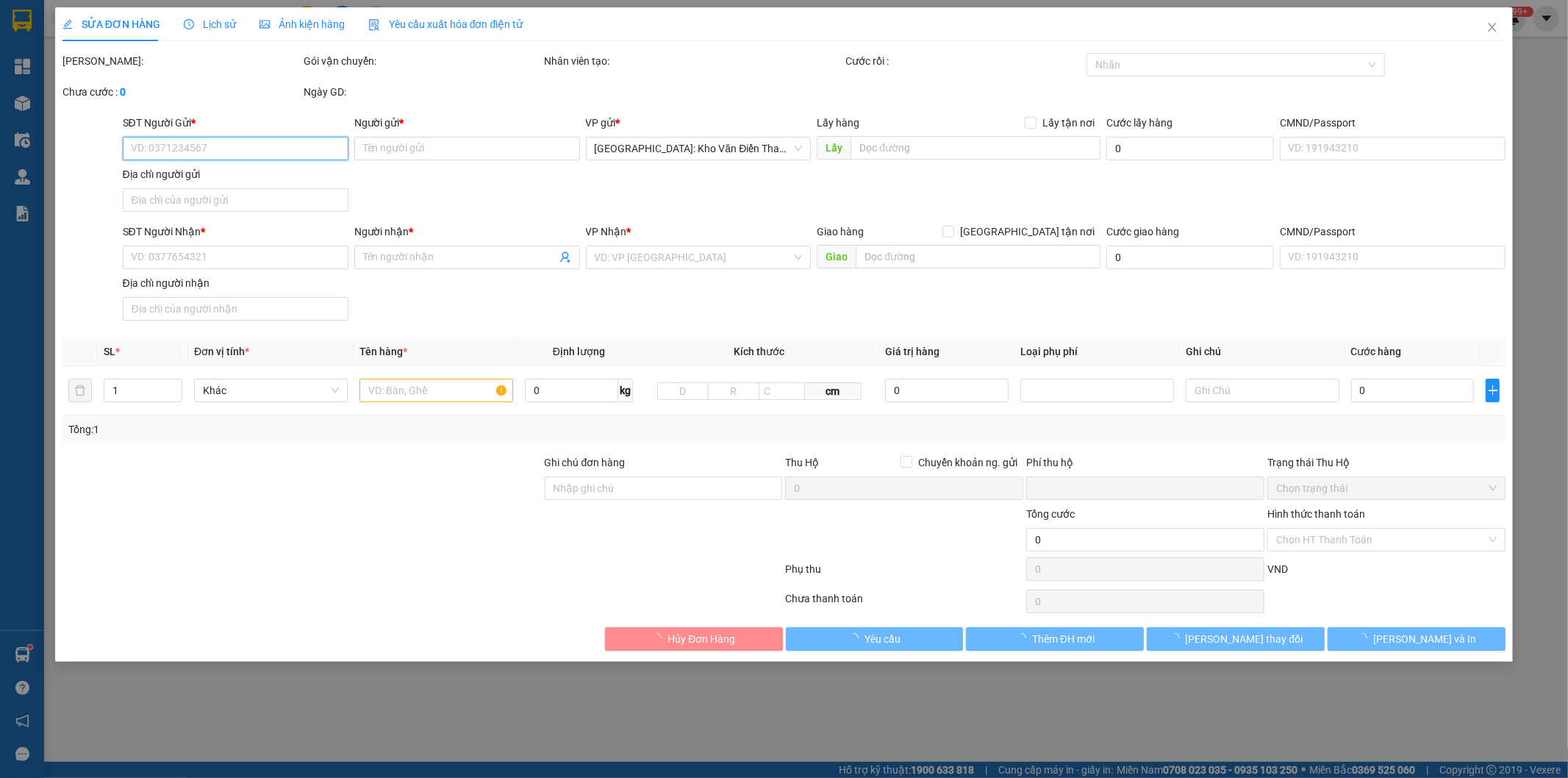
type input "0984212224"
type input "A HIỀN"
type input "0966790100"
type input "Kiên"
type input "1 CHÌA KHÓA,1 GƯƠNG,1 CÀ VẸT"
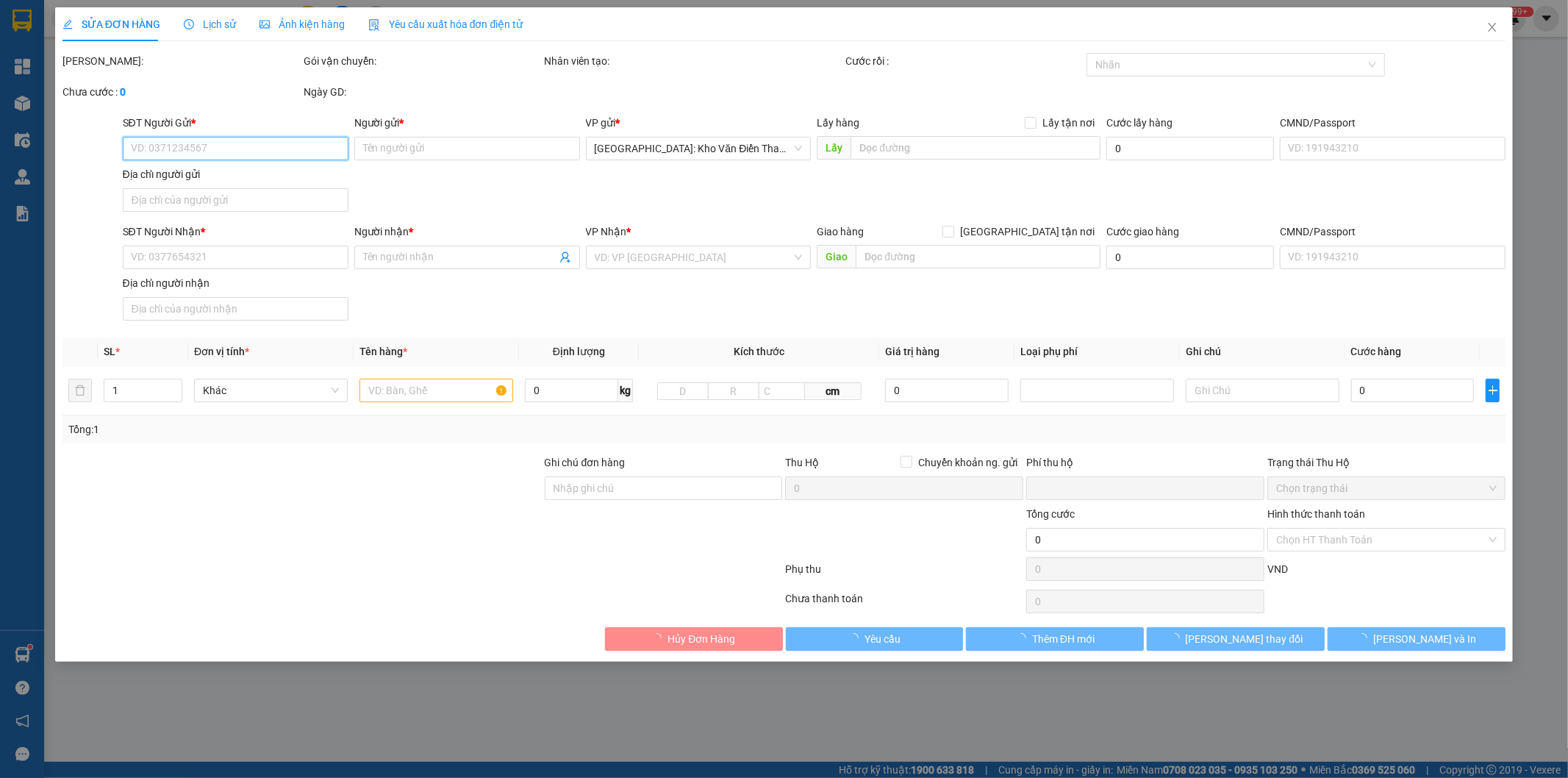
type input "0"
type input "1.800.000"
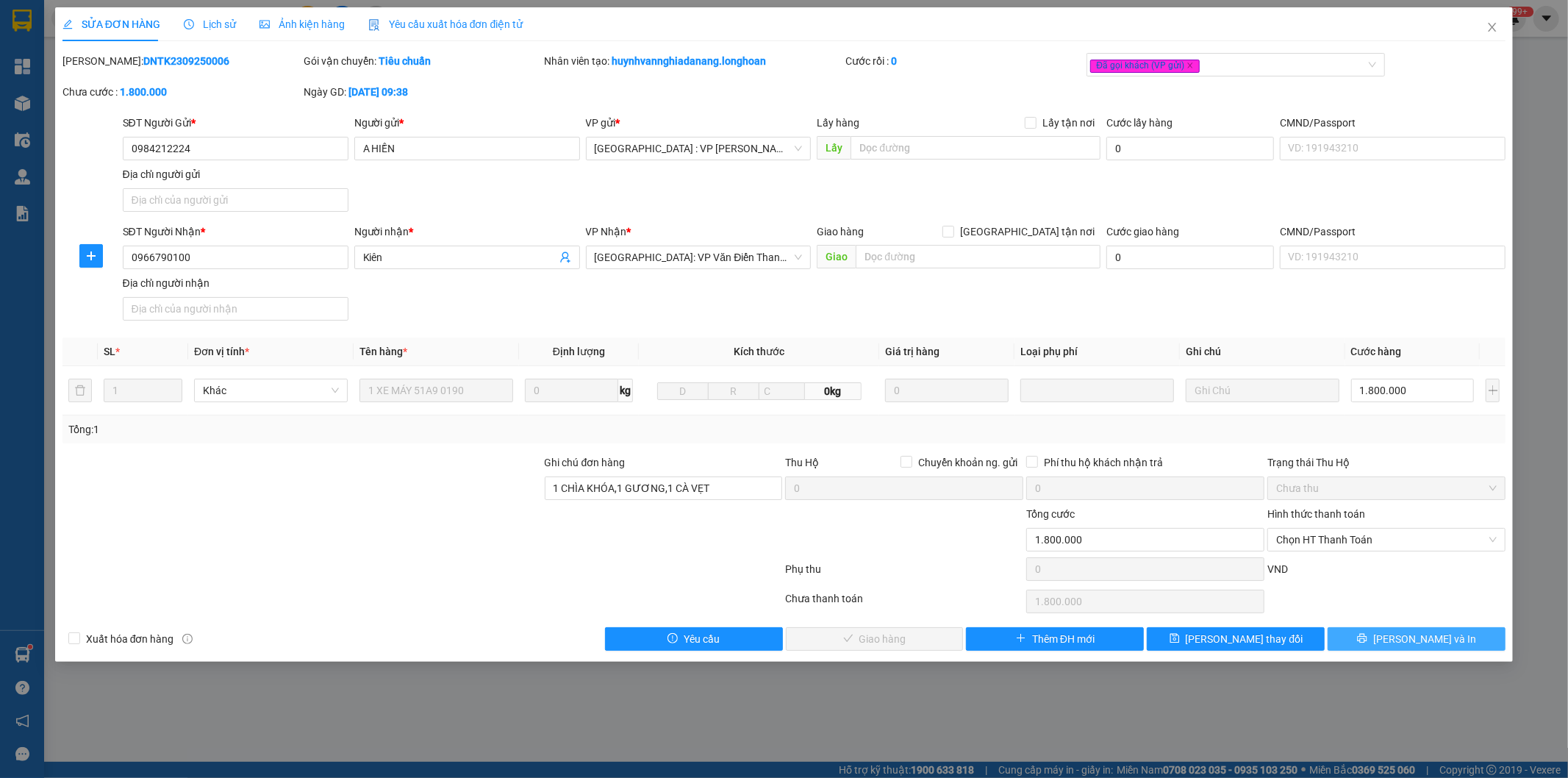
click at [1421, 646] on span "[PERSON_NAME] và In" at bounding box center [1425, 639] width 103 height 16
